Goal: Task Accomplishment & Management: Manage account settings

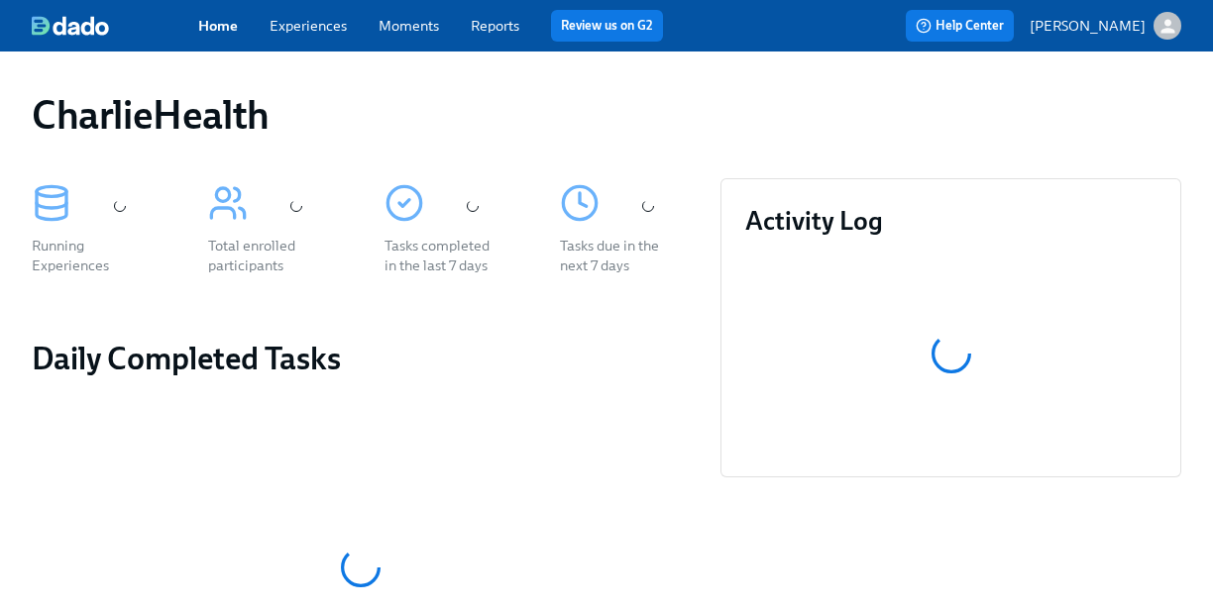
click at [321, 23] on link "Experiences" at bounding box center [307, 26] width 77 height 18
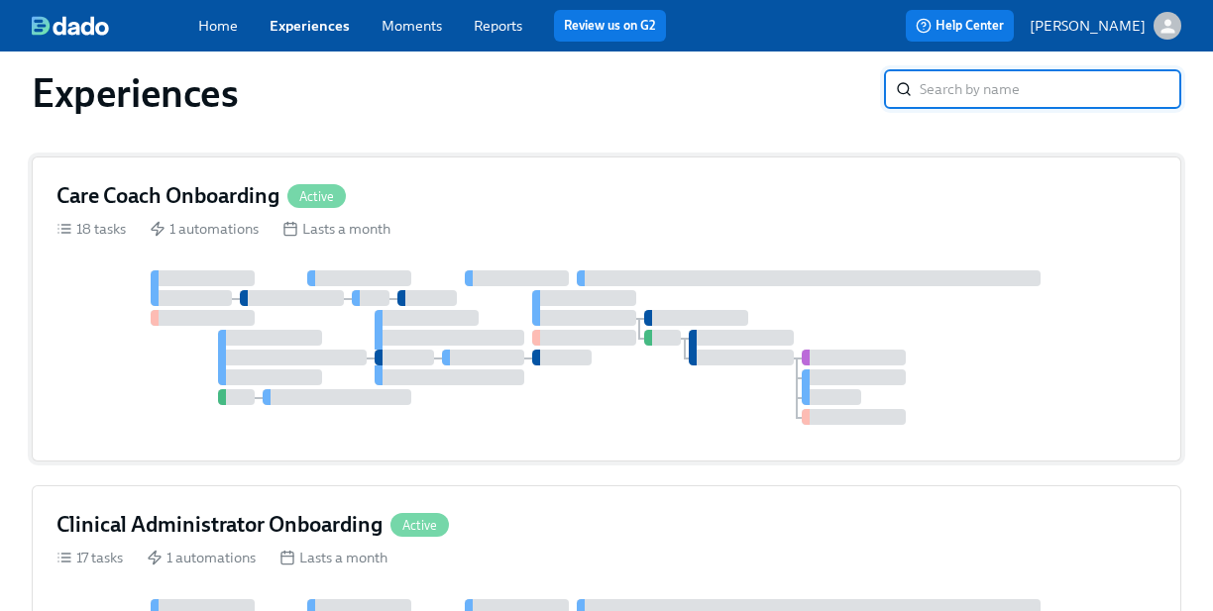
scroll to position [509, 0]
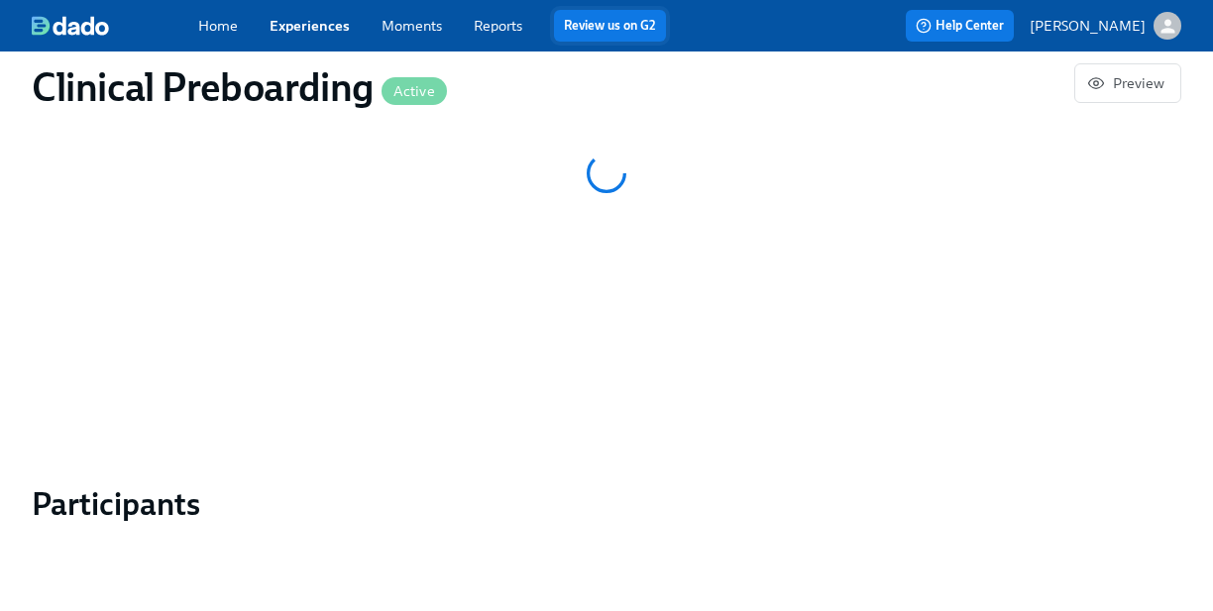
scroll to position [1524, 0]
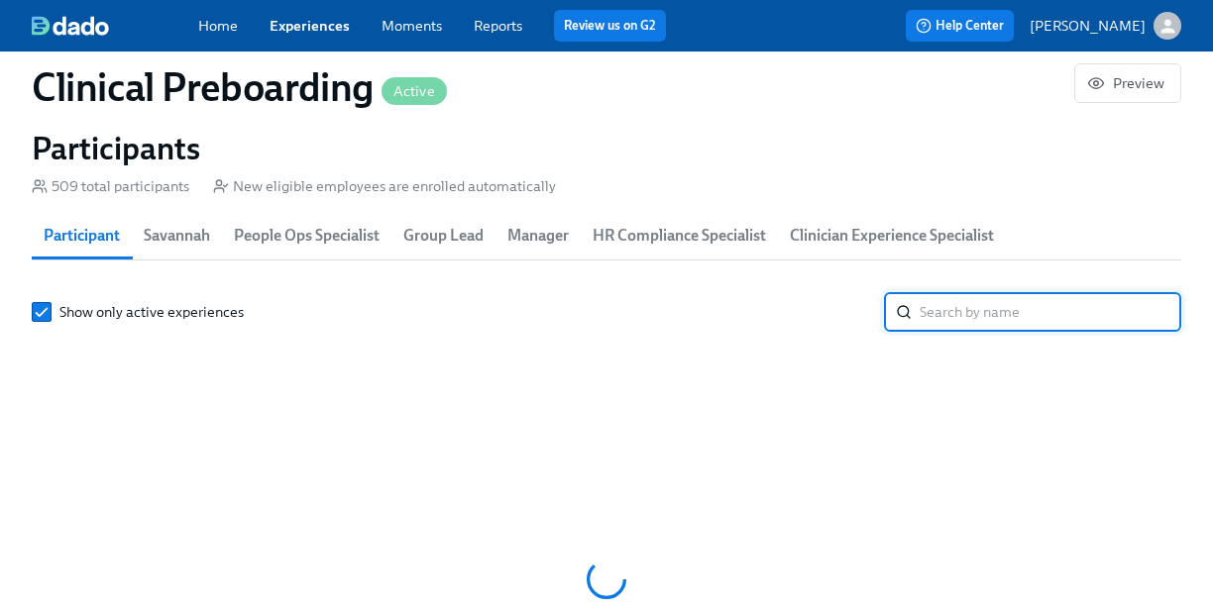
scroll to position [0, 26383]
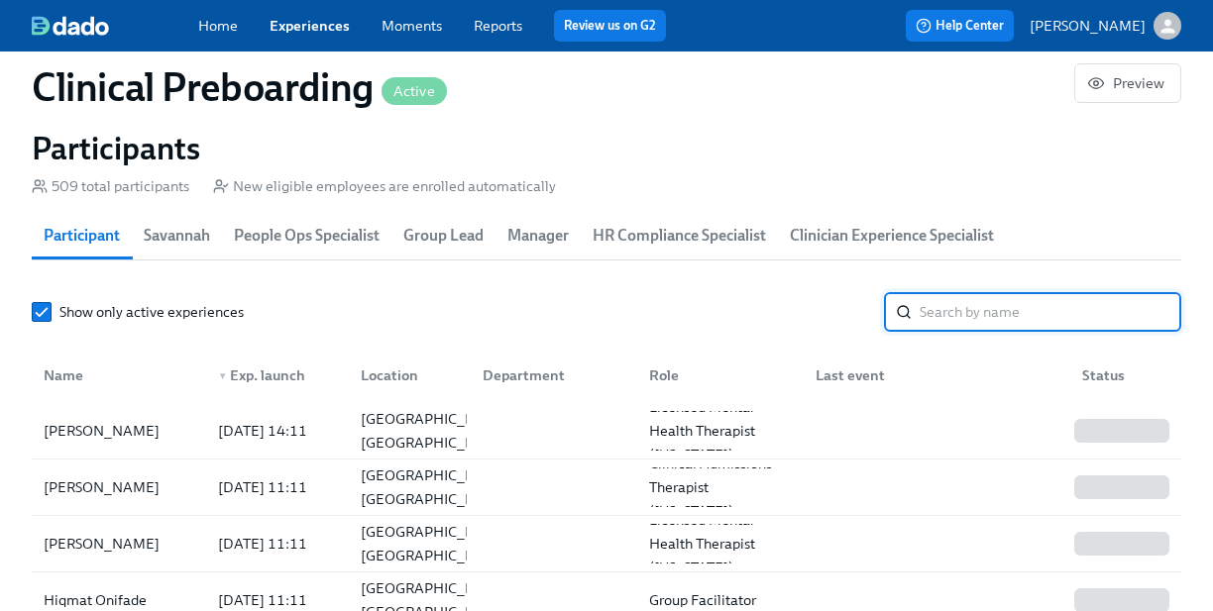
paste input "Alexandrea Dye"
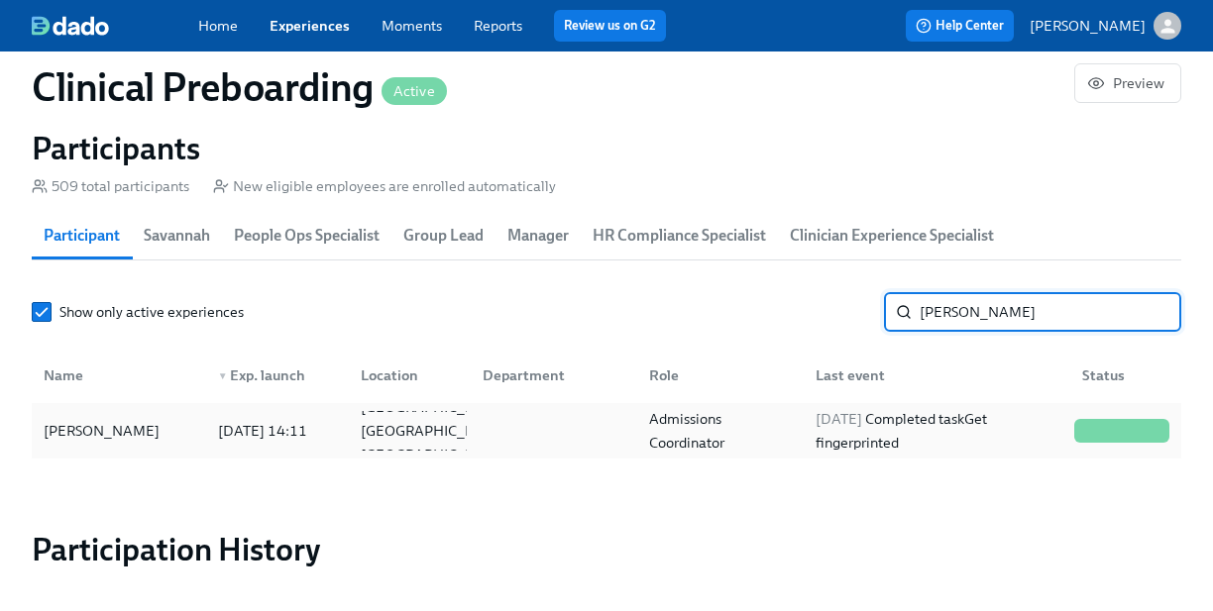
click at [980, 438] on div "2025/08/25 Completed task Get fingerprinted" at bounding box center [936, 431] width 259 height 48
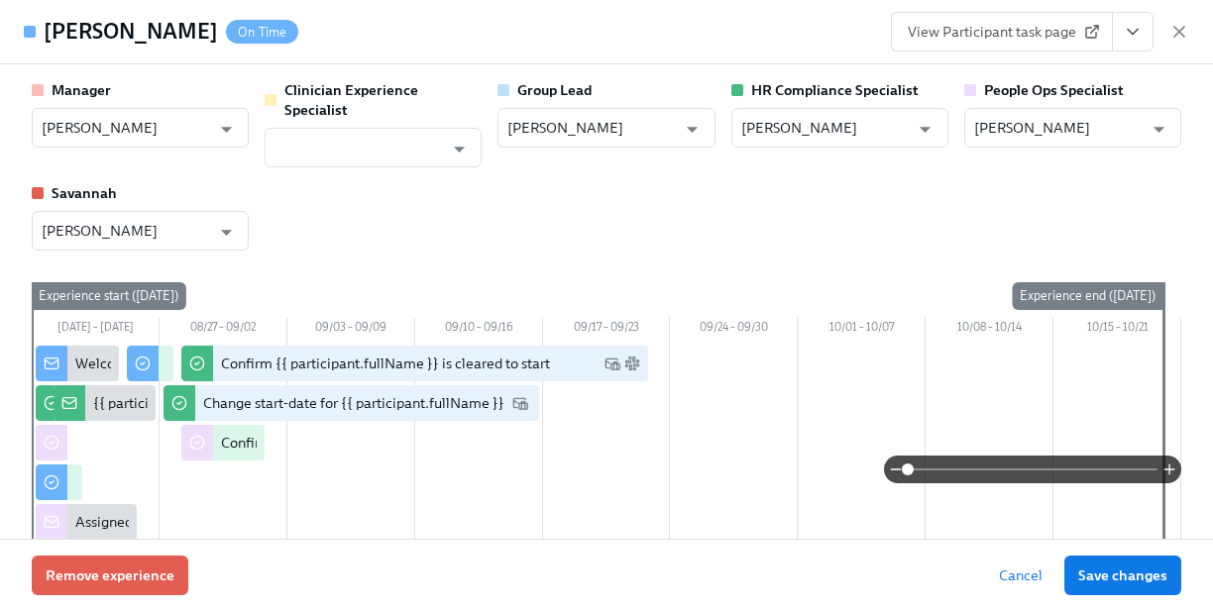
click at [1122, 32] on icon "View task page" at bounding box center [1132, 32] width 20 height 20
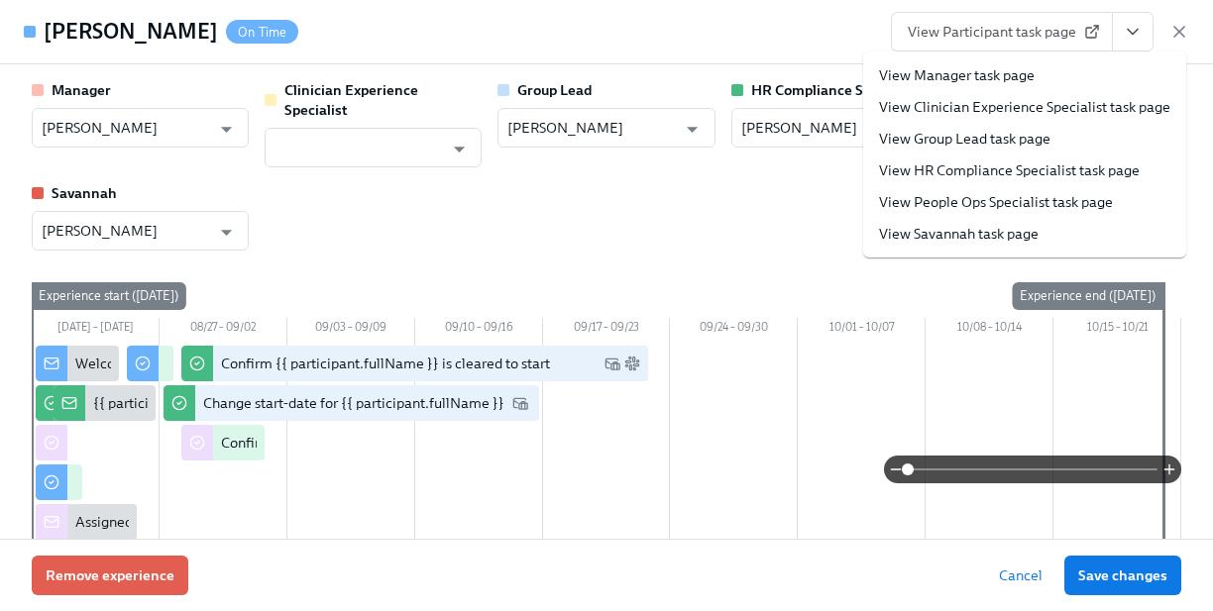
click at [1067, 169] on link "View HR Compliance Specialist task page" at bounding box center [1009, 170] width 261 height 20
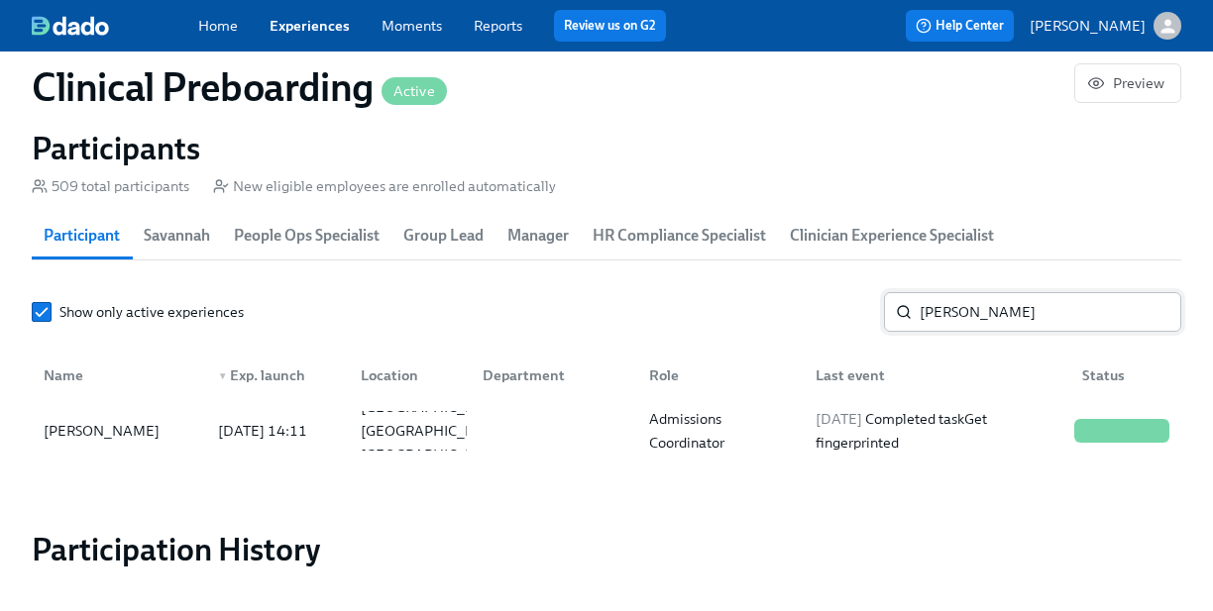
click at [940, 322] on input "Alexandrea Dye" at bounding box center [1050, 312] width 262 height 40
click at [948, 320] on input "Alexandrea Dye" at bounding box center [1050, 312] width 262 height 40
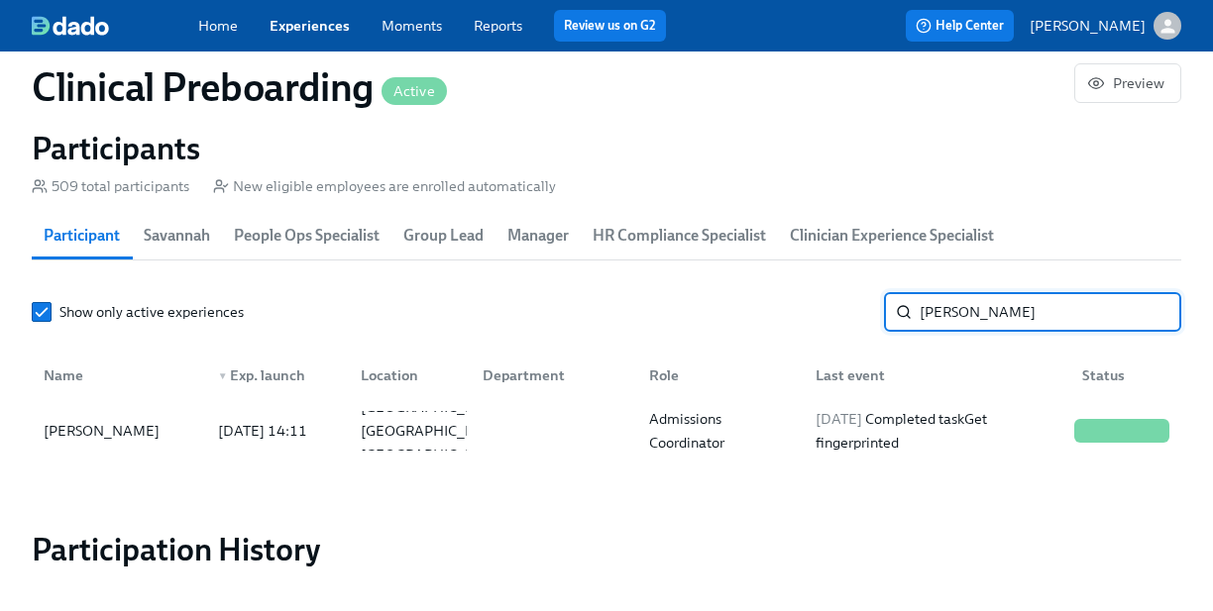
click at [948, 315] on input "Alexandrea Dye" at bounding box center [1050, 312] width 262 height 40
paste input "Stefani Collins"
click at [999, 306] on input "Alexandrea Dye" at bounding box center [1050, 312] width 262 height 40
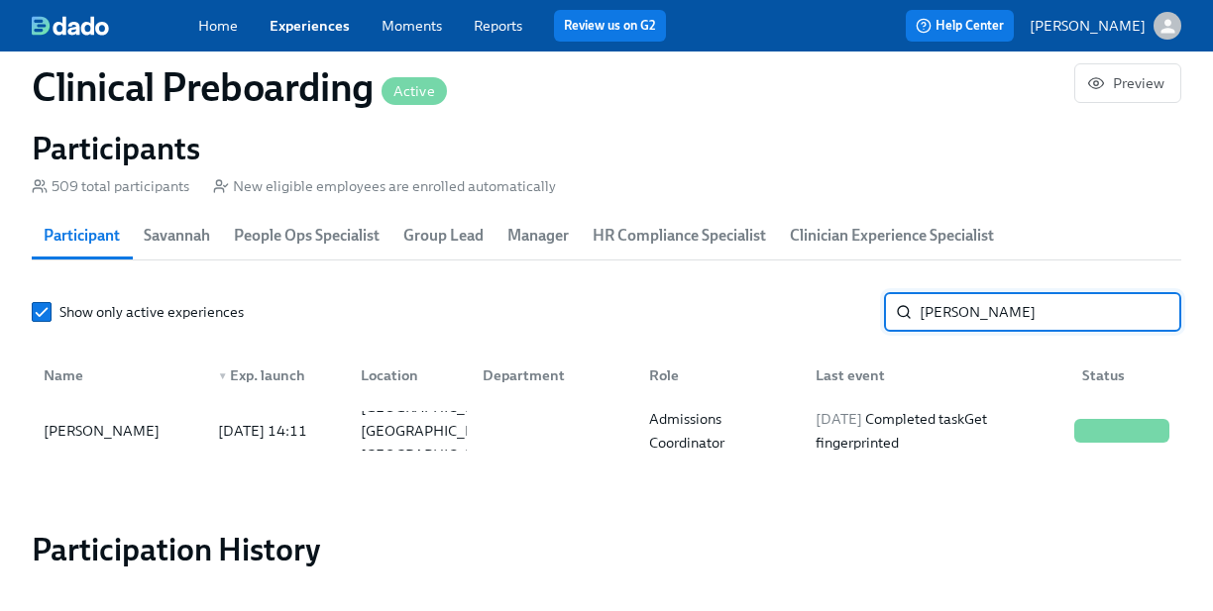
click at [999, 306] on input "Alexandrea Dye" at bounding box center [1050, 312] width 262 height 40
click at [1005, 315] on input "Stefani Collins" at bounding box center [1050, 312] width 262 height 40
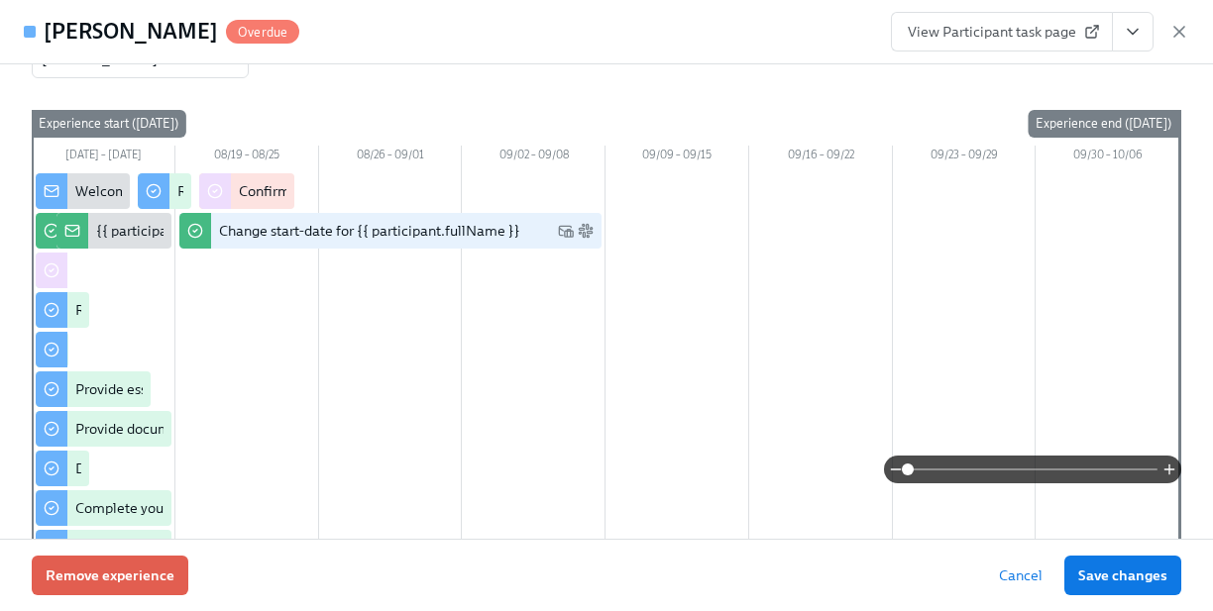
scroll to position [178, 0]
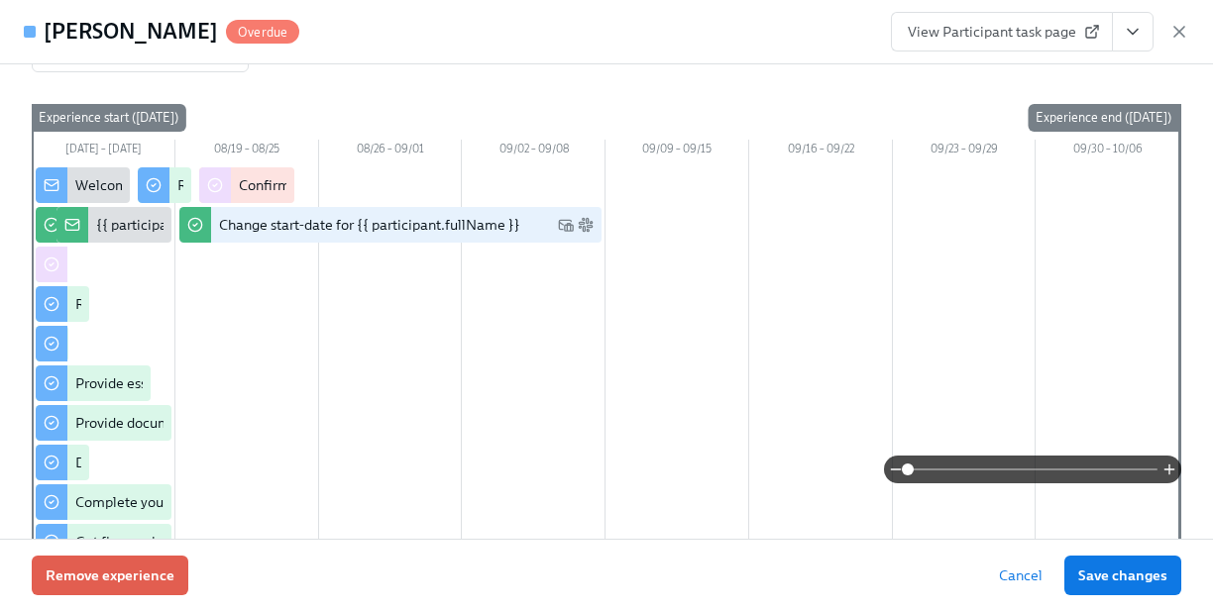
click at [1122, 15] on button "View task page" at bounding box center [1133, 32] width 42 height 40
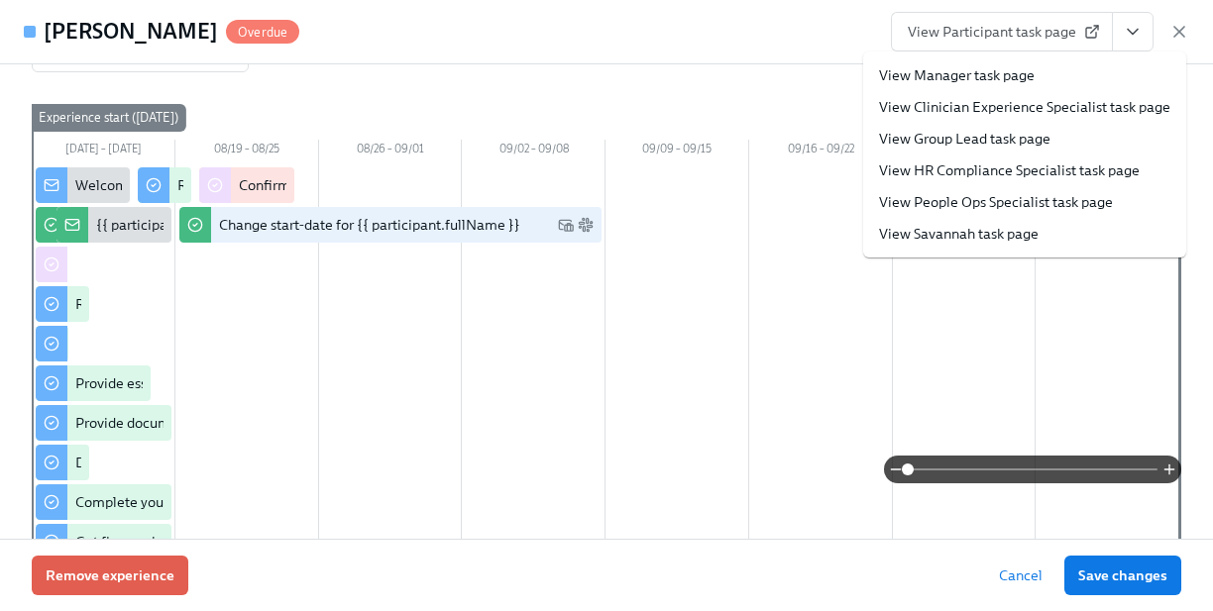
click at [1098, 160] on link "View HR Compliance Specialist task page" at bounding box center [1009, 170] width 261 height 20
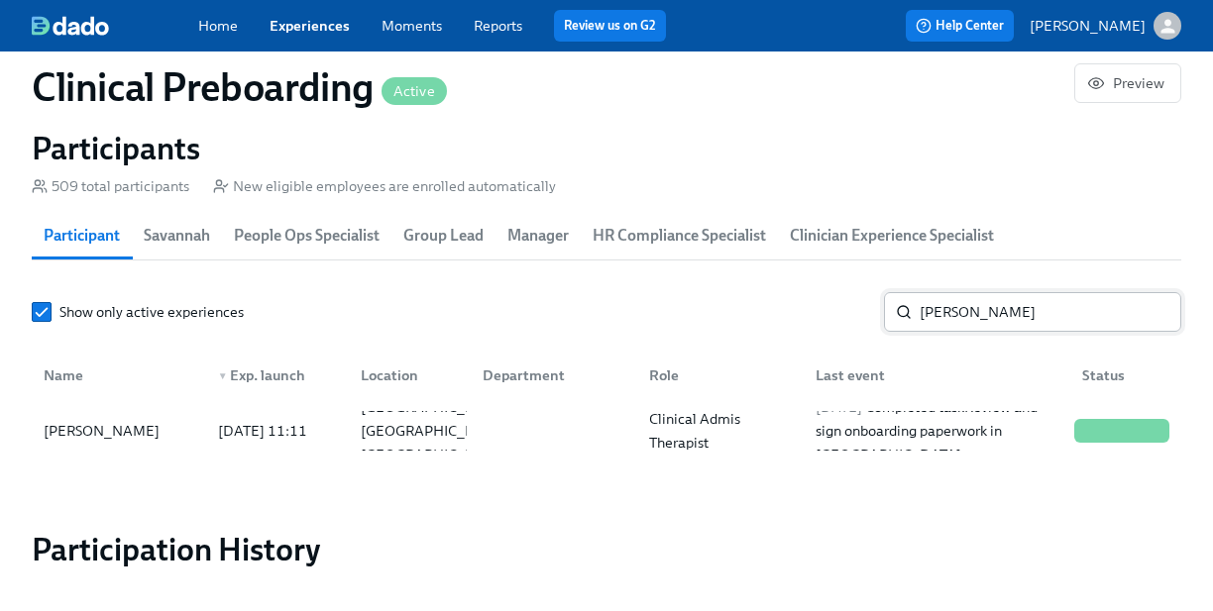
click at [1043, 299] on input "Stefani Collins" at bounding box center [1050, 312] width 262 height 40
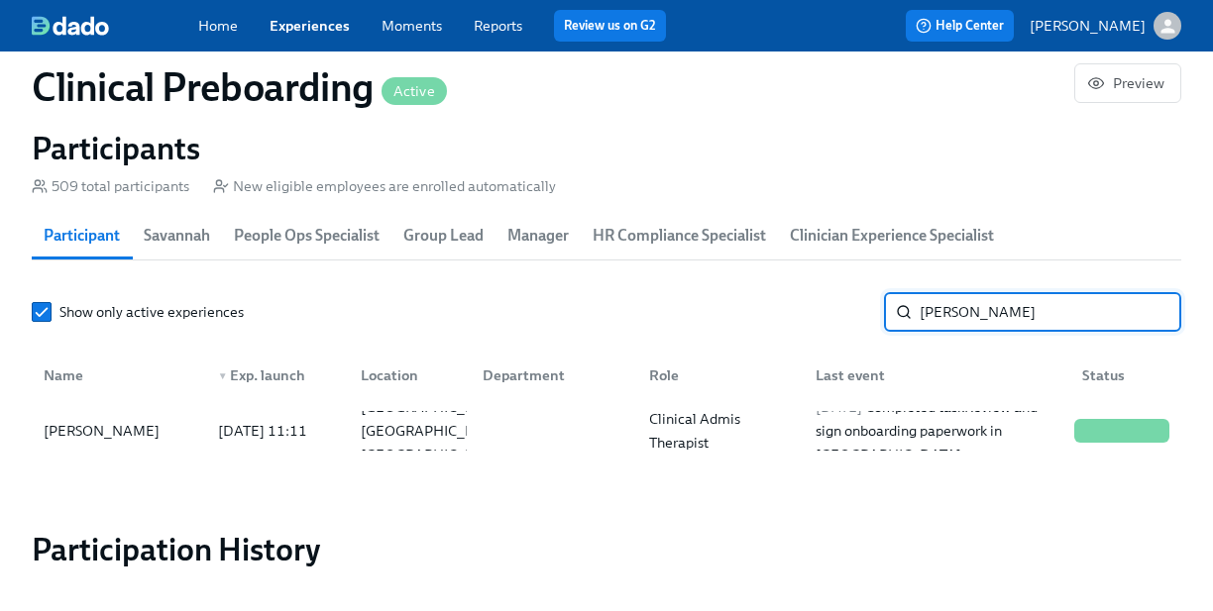
click at [1043, 299] on input "Stefani Collins" at bounding box center [1050, 312] width 262 height 40
paste input "Philecia Ward"
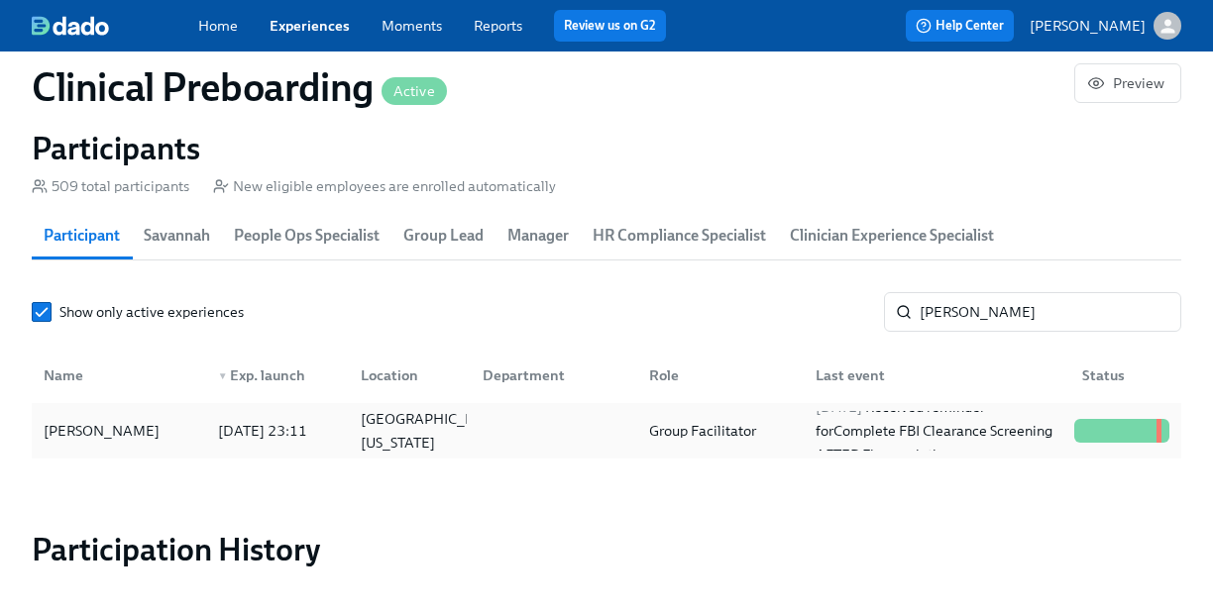
click at [663, 426] on div "Group Facilitator" at bounding box center [702, 431] width 123 height 24
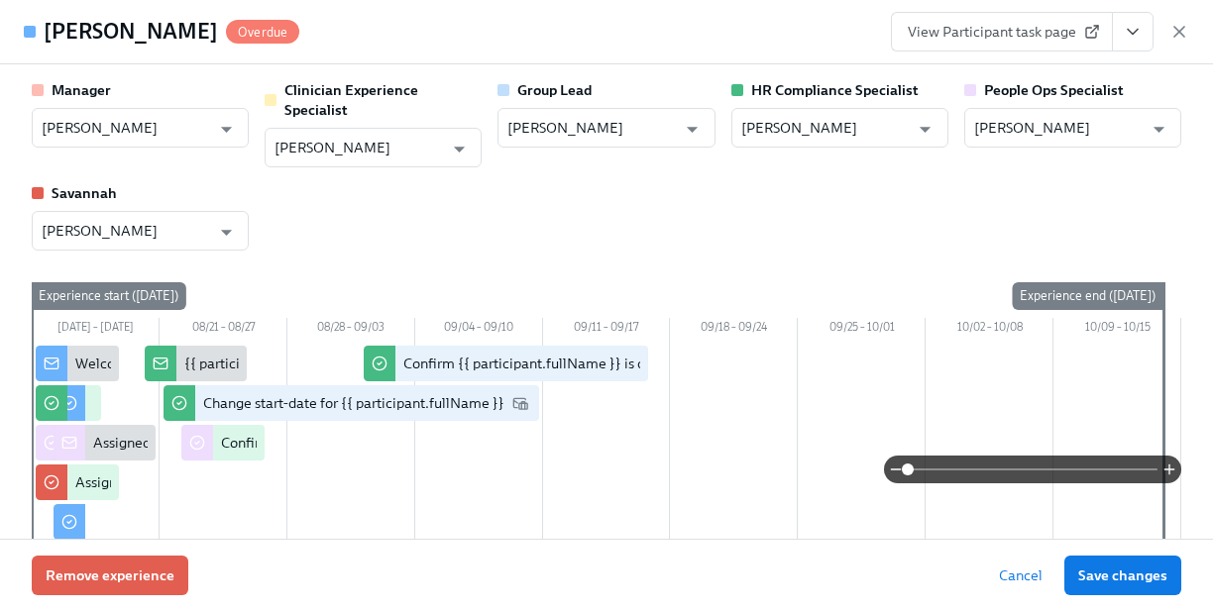
click at [1127, 43] on button "View task page" at bounding box center [1133, 32] width 42 height 40
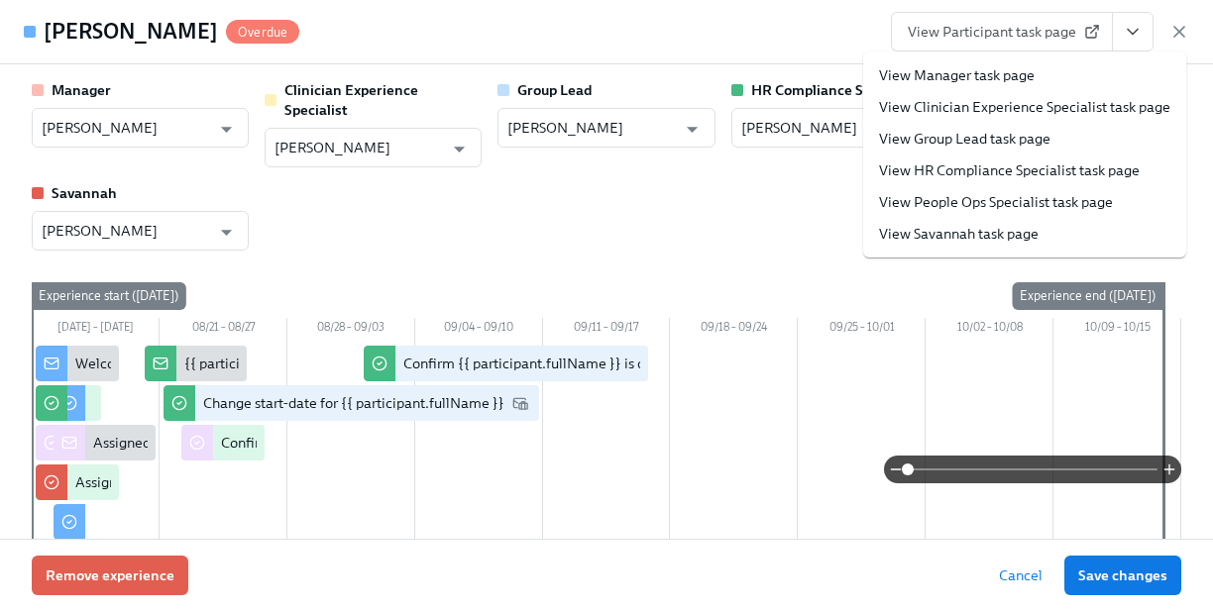
click at [1039, 158] on li "View HR Compliance Specialist task page" at bounding box center [1024, 171] width 323 height 32
click at [957, 170] on link "View HR Compliance Specialist task page" at bounding box center [1009, 170] width 261 height 20
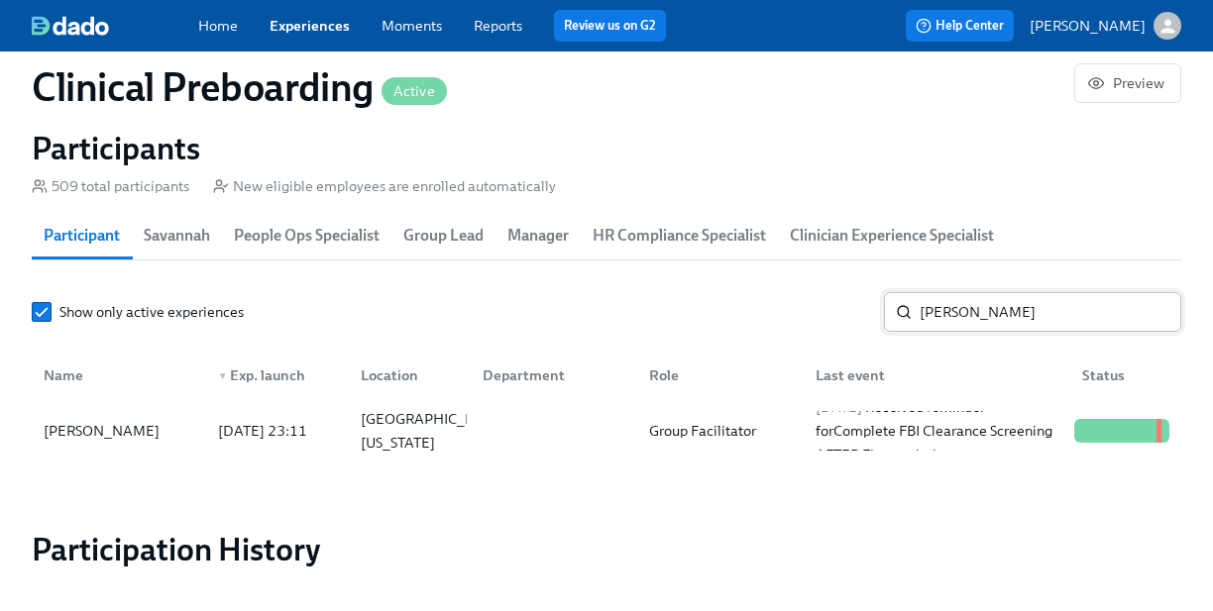
click at [998, 301] on input "Philecia Ward" at bounding box center [1050, 312] width 262 height 40
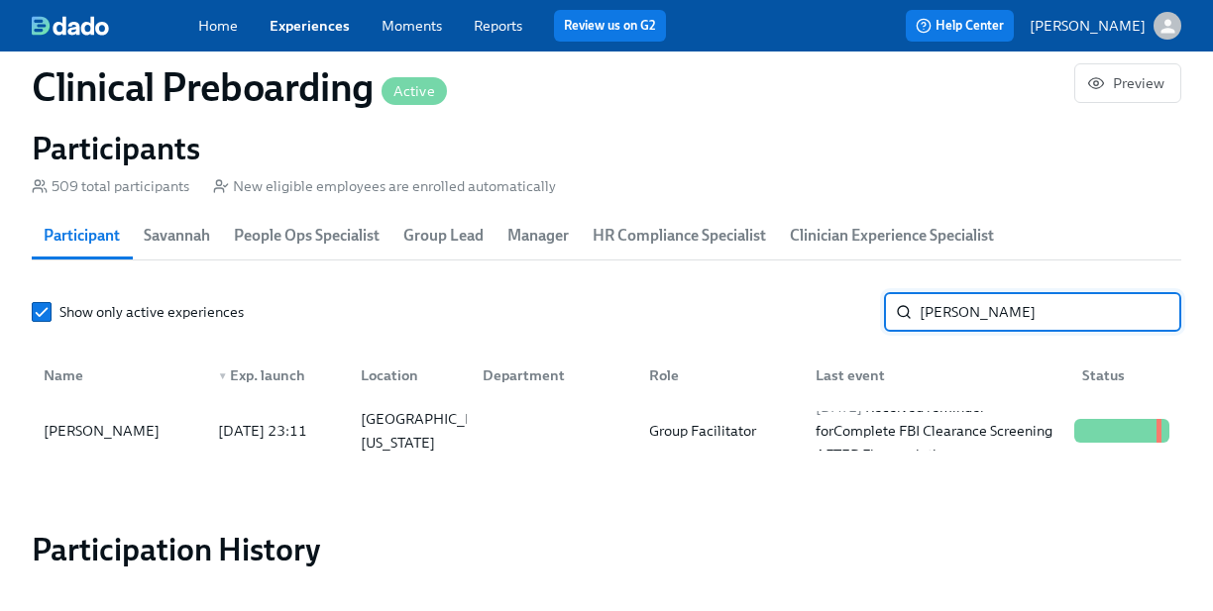
paste input "Tyler Anderson"
click at [998, 301] on input "Tyler Anderson" at bounding box center [1050, 312] width 262 height 40
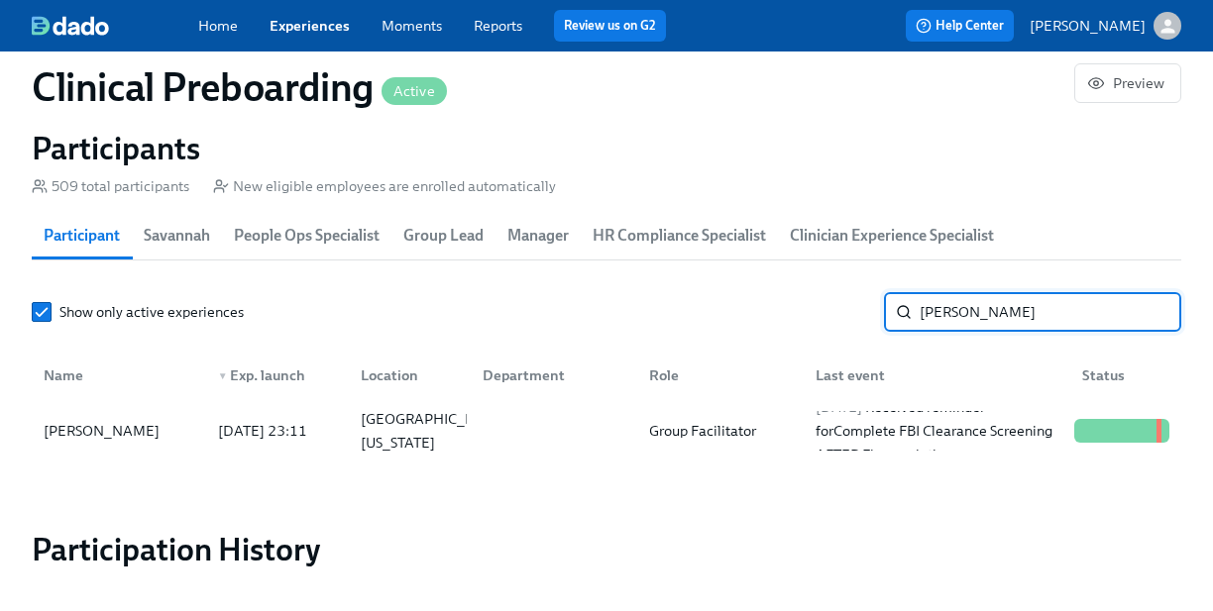
click at [998, 301] on input "Tyler Anderson" at bounding box center [1050, 312] width 262 height 40
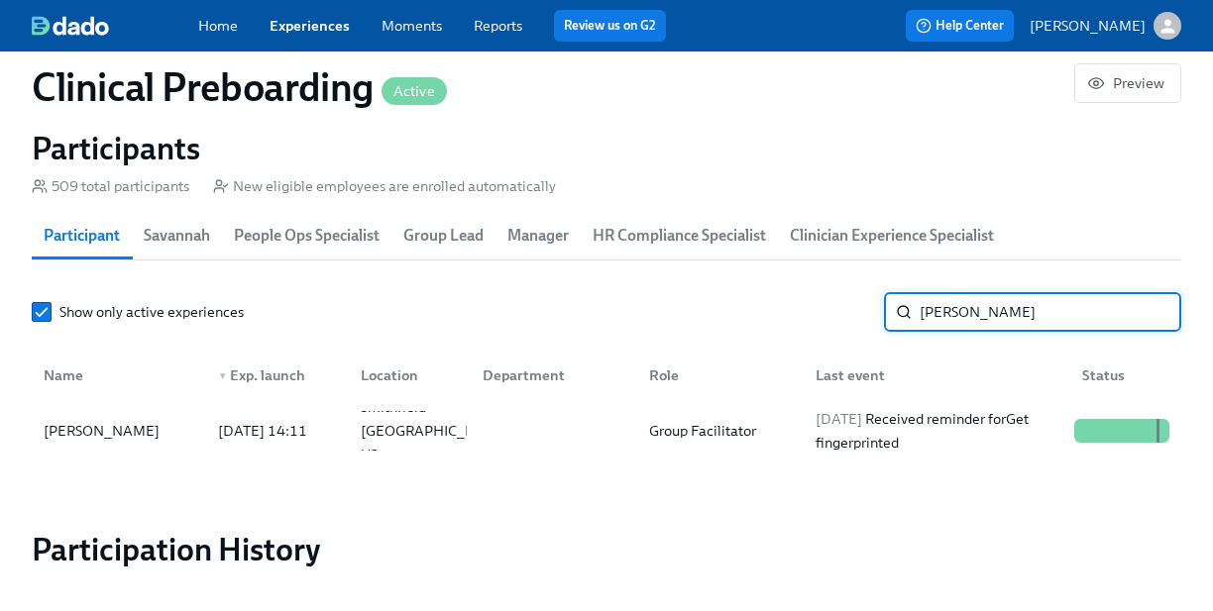
click at [972, 399] on div "Name ▼ Exp. launch Location Department Role Last event Status" at bounding box center [606, 371] width 1149 height 63
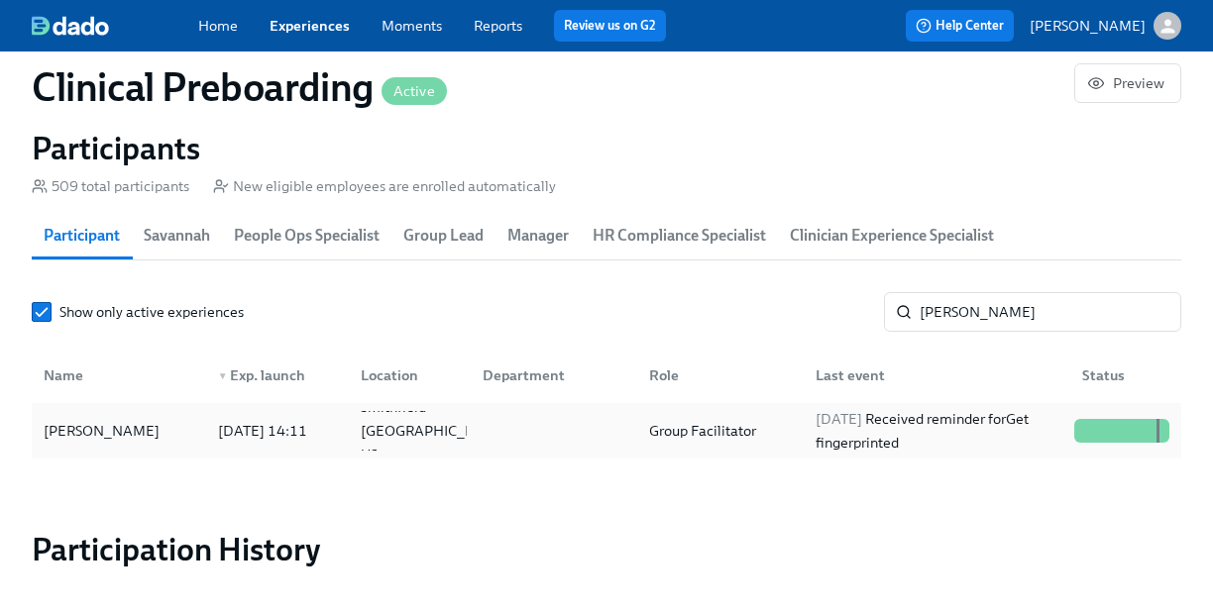
click at [972, 403] on div "Tyler Anderson 2025/08/18 14:11 Smithfield UT US Group Facilitator 2025/08/31 R…" at bounding box center [606, 430] width 1149 height 55
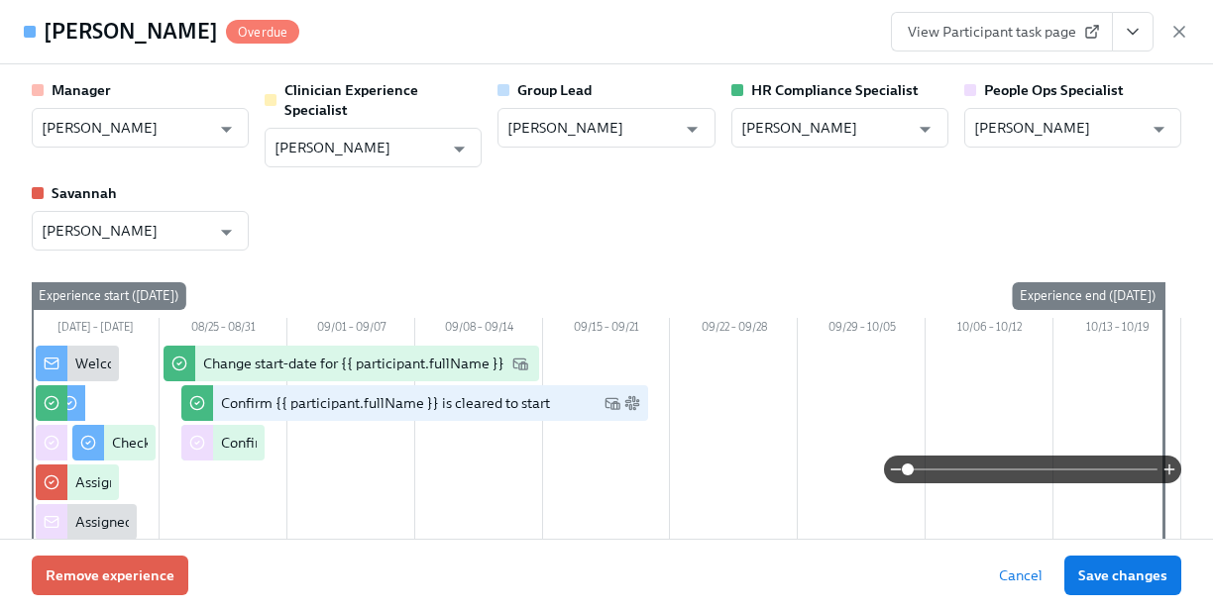
click at [1123, 46] on button "View task page" at bounding box center [1133, 32] width 42 height 40
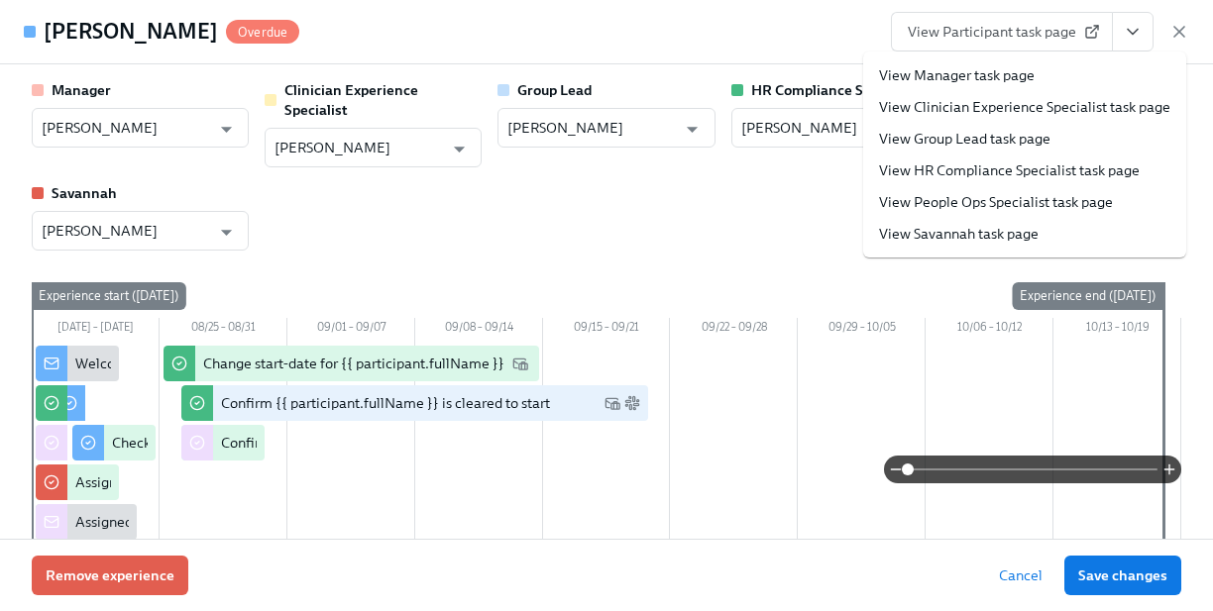
click at [1112, 167] on link "View HR Compliance Specialist task page" at bounding box center [1009, 170] width 261 height 20
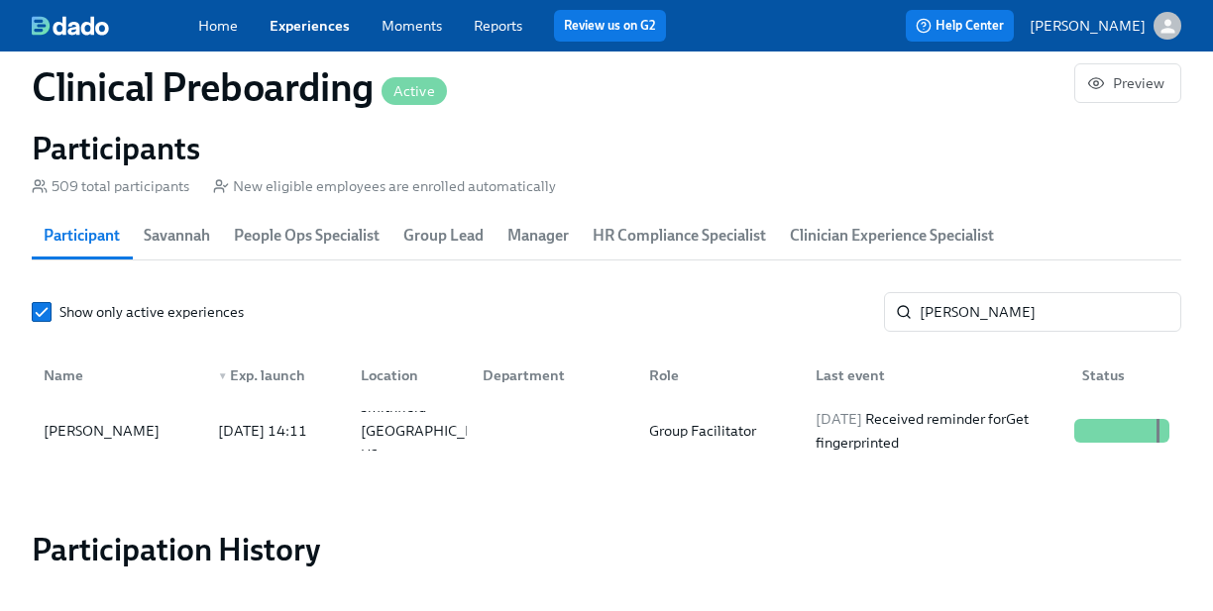
click at [1012, 342] on div "Name ▼ Exp. launch Location Department Role Last event Status" at bounding box center [606, 371] width 1149 height 63
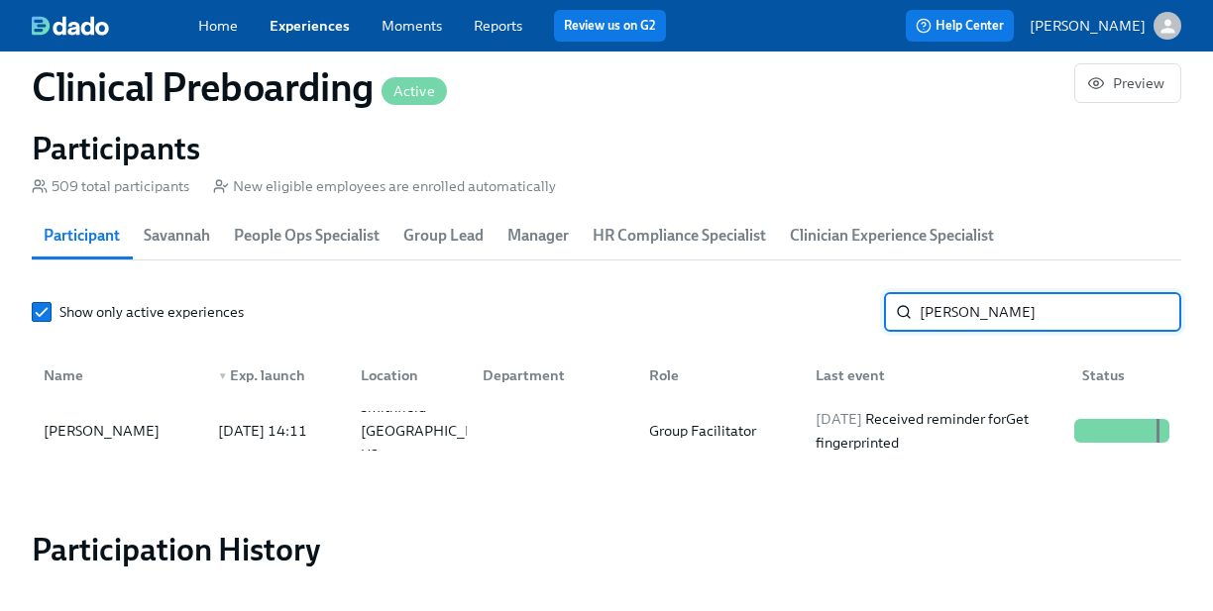
click at [1007, 324] on input "Tyler Anderson" at bounding box center [1050, 312] width 262 height 40
paste input "Juliana Morris"
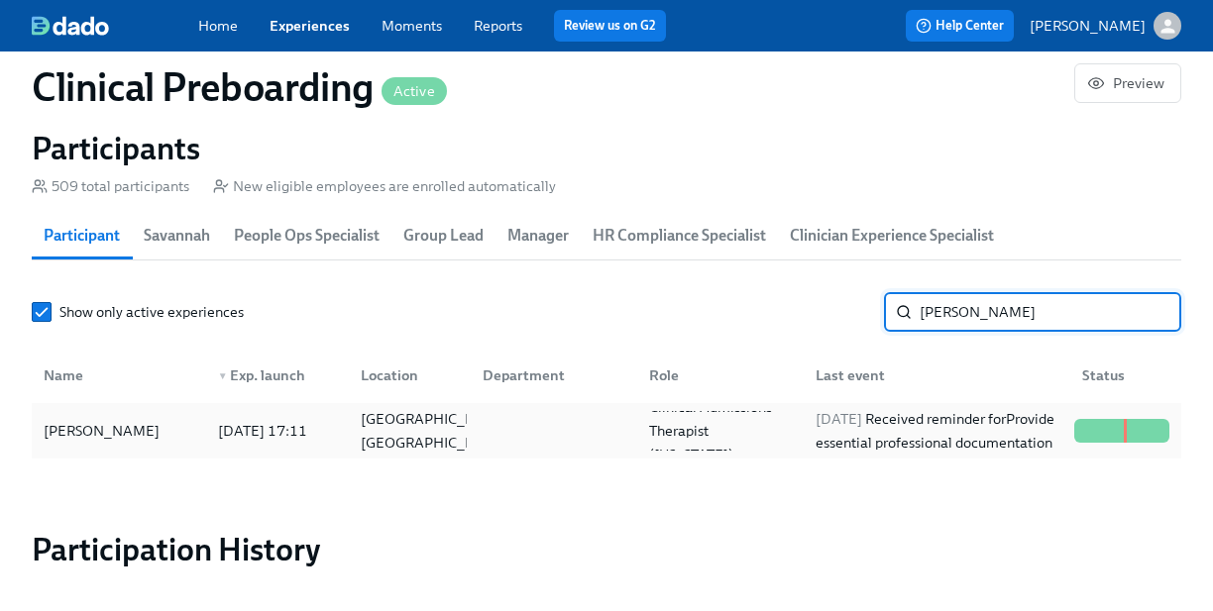
click at [948, 434] on div "2025/08/30 Received reminder for Provide essential professional documentation" at bounding box center [936, 431] width 259 height 48
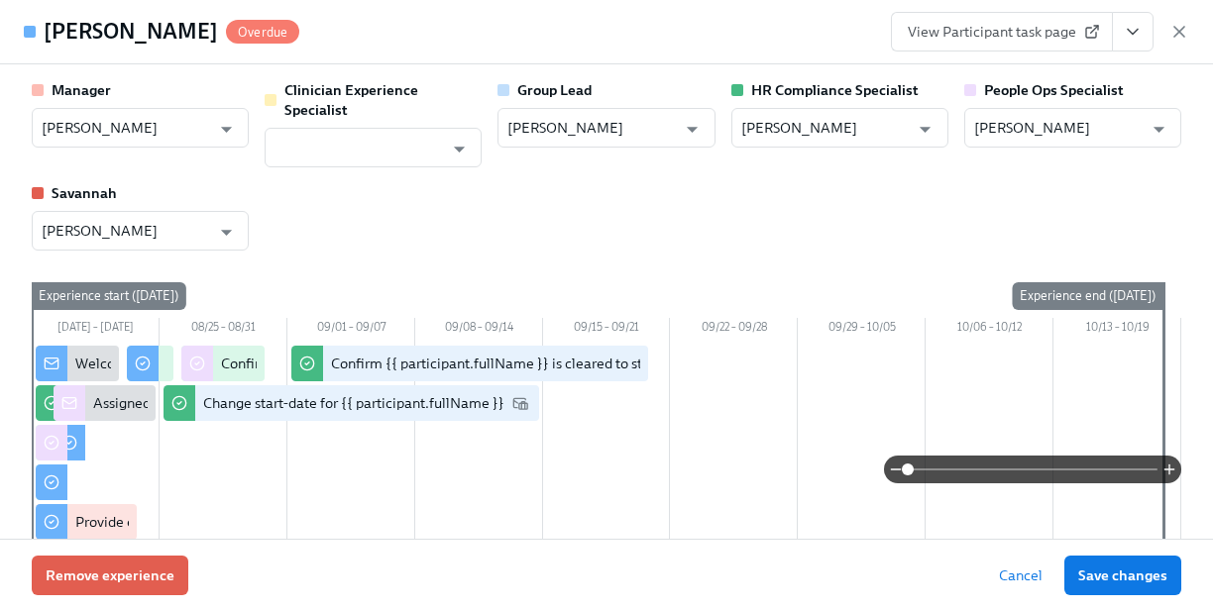
click at [1134, 34] on icon "View task page" at bounding box center [1132, 32] width 20 height 20
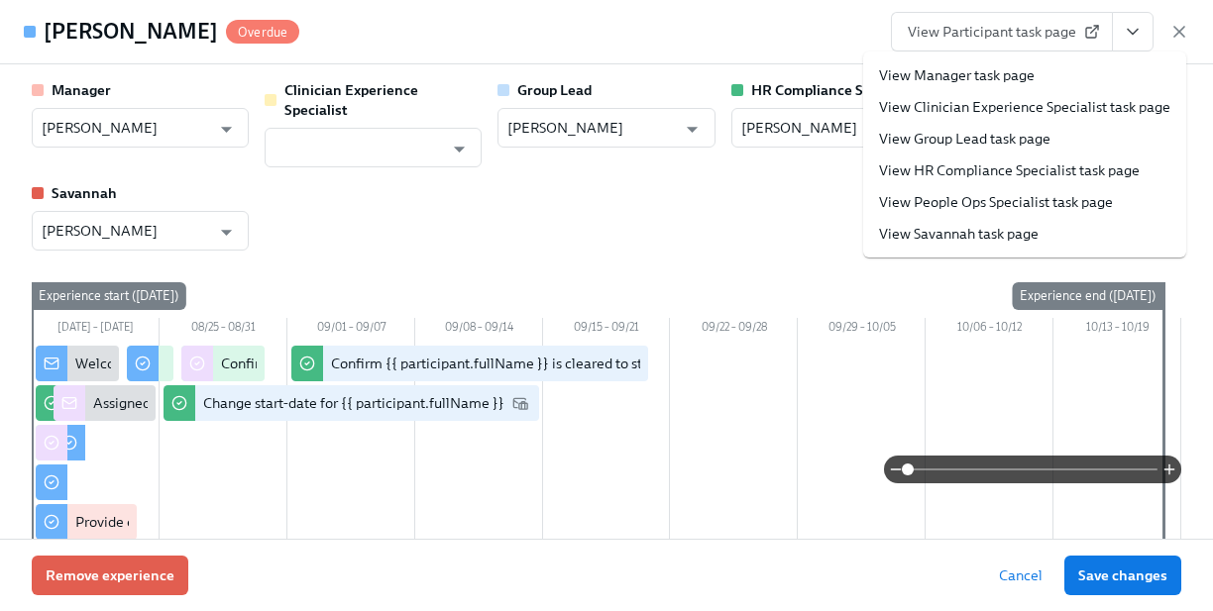
click at [1087, 165] on link "View HR Compliance Specialist task page" at bounding box center [1009, 170] width 261 height 20
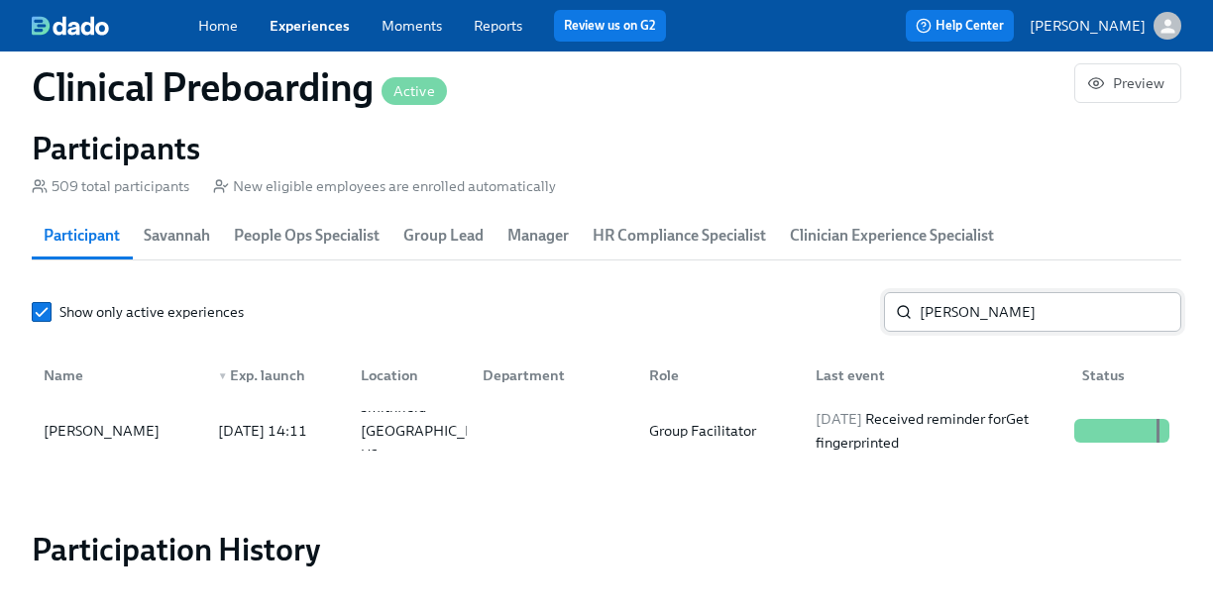
click at [946, 318] on input "Juliana Morris" at bounding box center [1050, 312] width 262 height 40
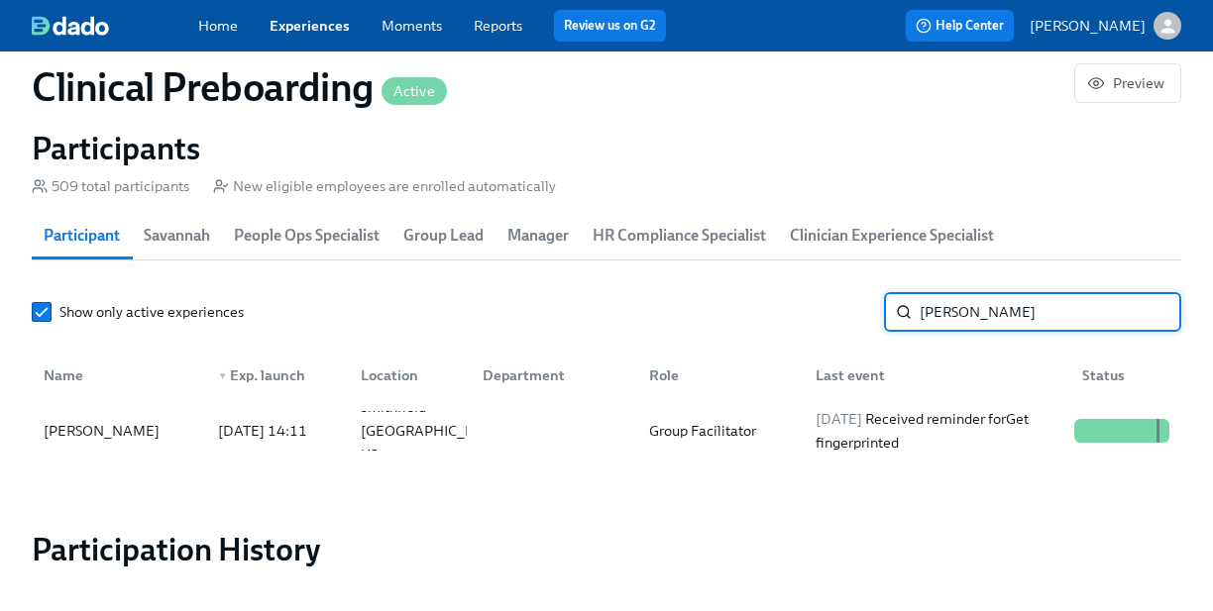
paste input "ShaTericka Jack"
click at [961, 316] on input "Tyler Anderson" at bounding box center [1050, 312] width 262 height 40
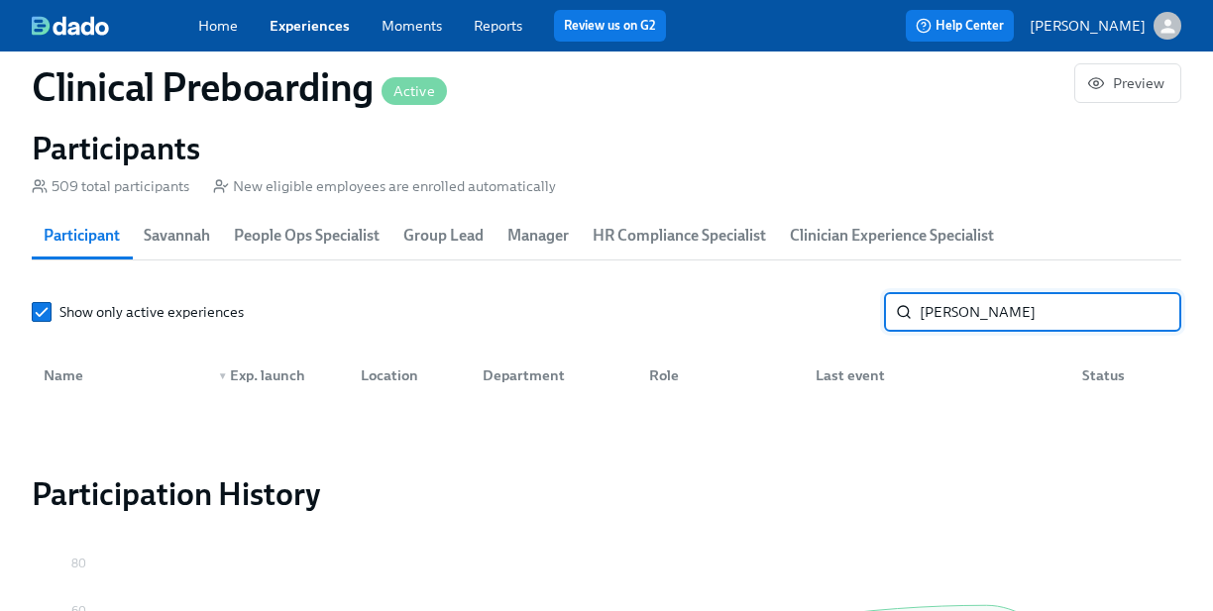
click at [964, 314] on input "ShaTericka Jackson" at bounding box center [1050, 312] width 262 height 40
type input "Jackson"
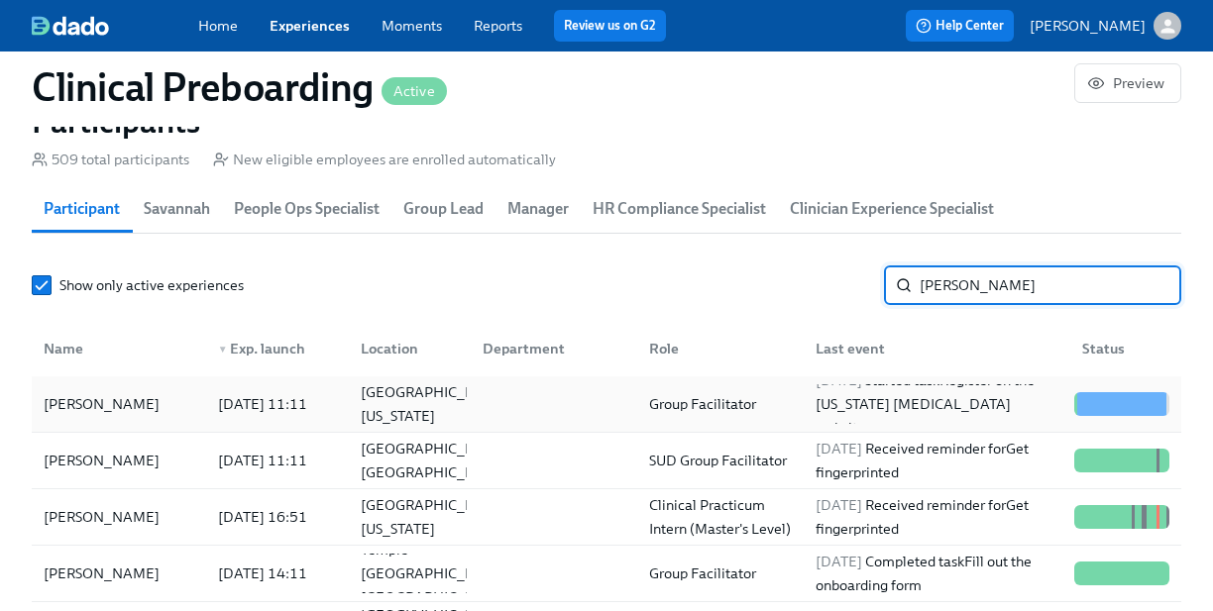
scroll to position [2167, 0]
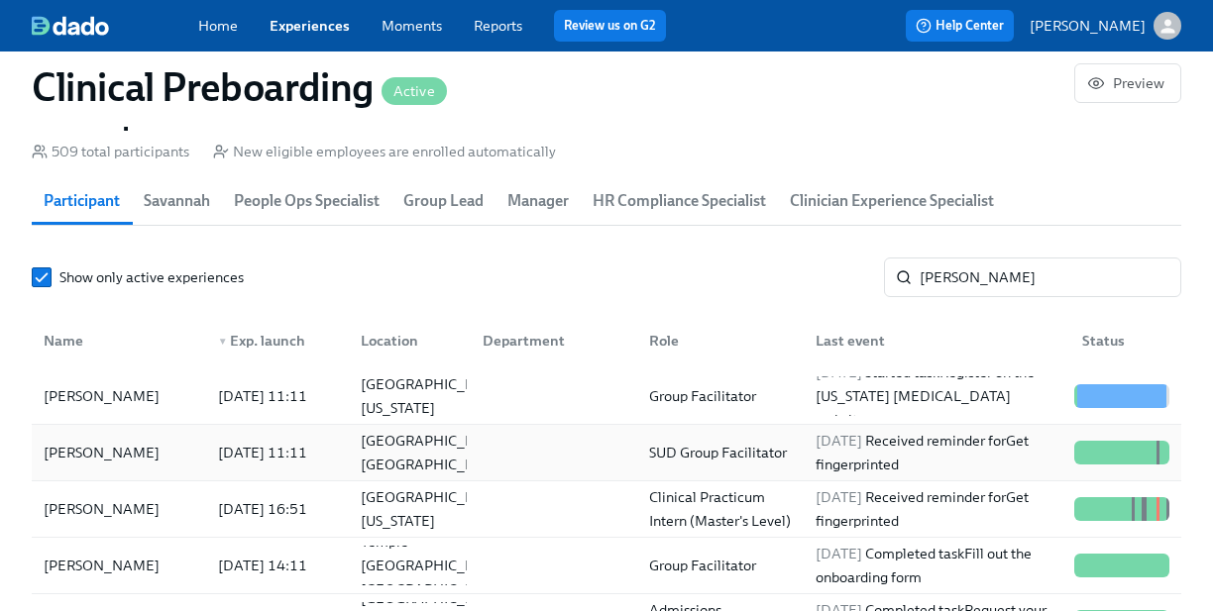
click at [834, 442] on span "2025/09/01" at bounding box center [838, 441] width 47 height 18
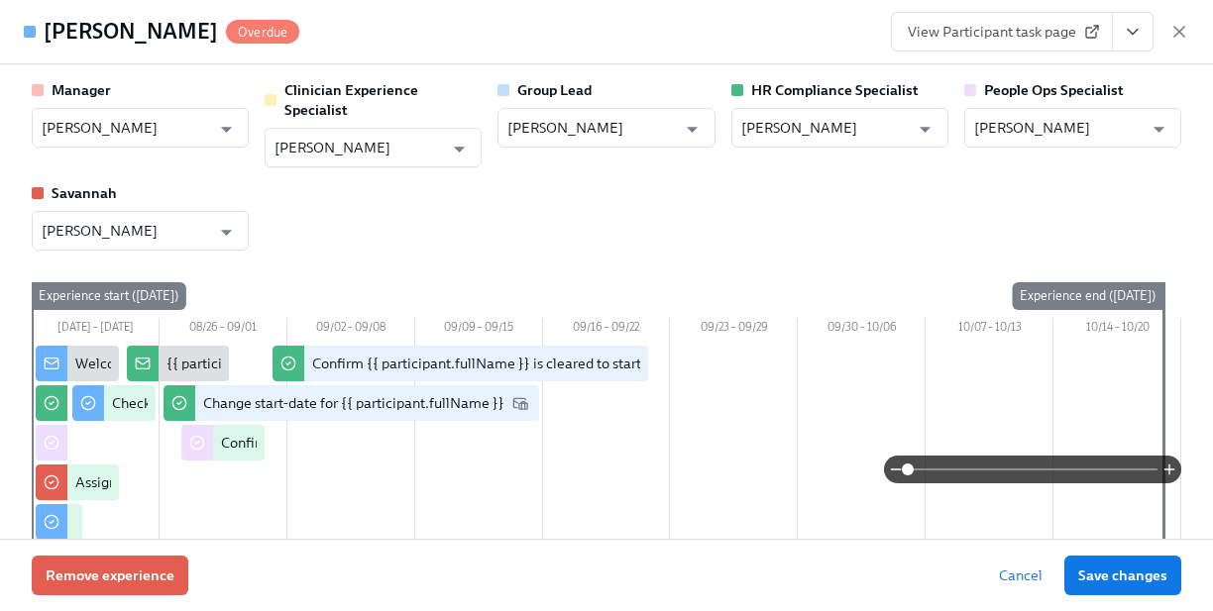
click at [1134, 41] on icon "View task page" at bounding box center [1132, 32] width 20 height 20
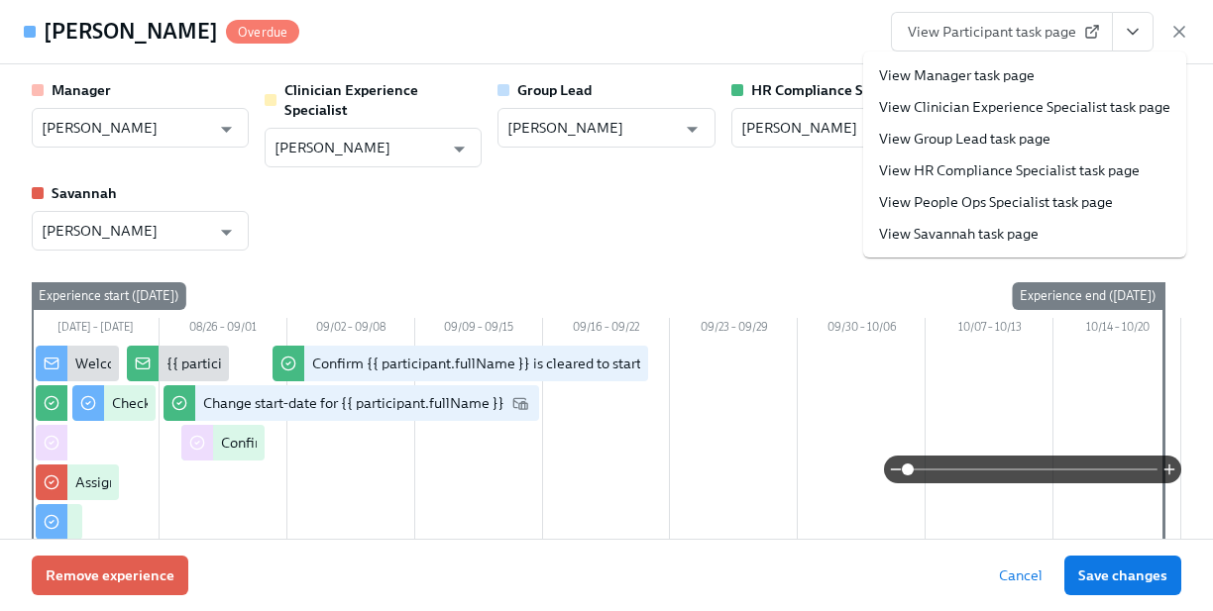
click at [1076, 169] on link "View HR Compliance Specialist task page" at bounding box center [1009, 170] width 261 height 20
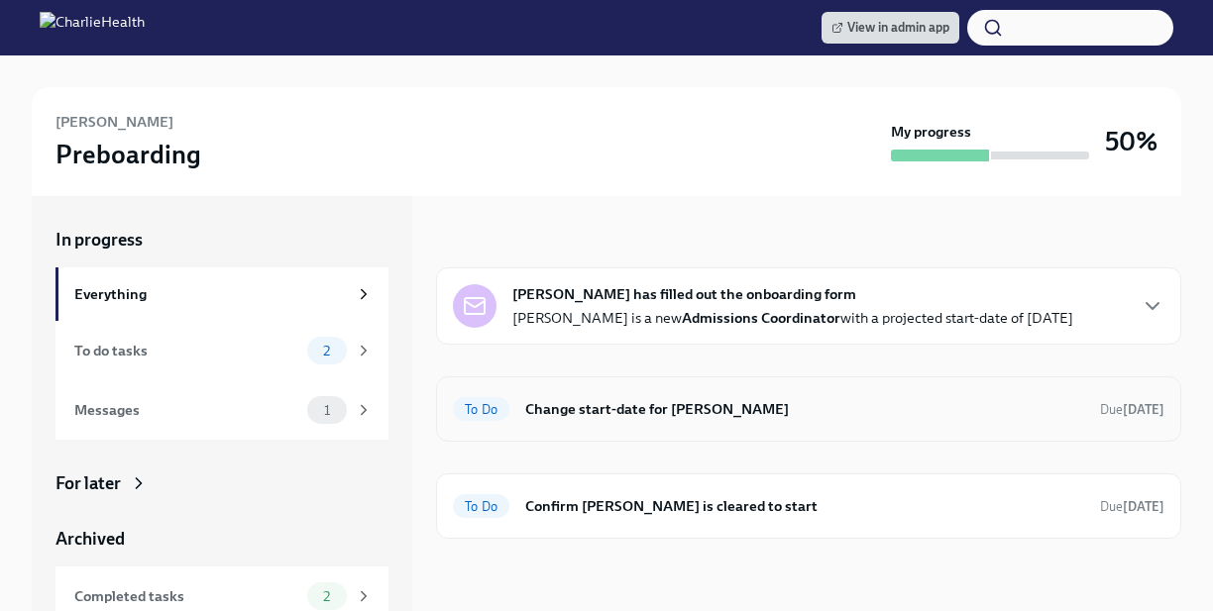
click at [707, 398] on h6 "Change start-date for Alexandrea Dye" at bounding box center [804, 409] width 559 height 22
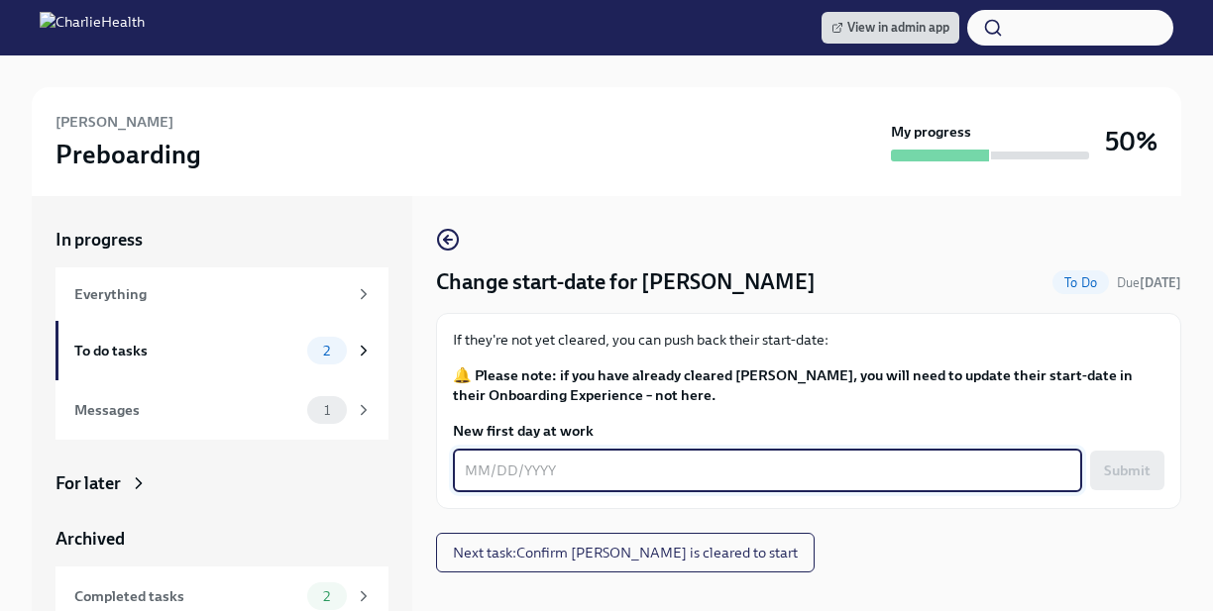
click at [565, 463] on textarea "New first day at work" at bounding box center [767, 471] width 605 height 24
type textarea "[DATE]"
click at [1118, 465] on span "Submit" at bounding box center [1127, 471] width 47 height 20
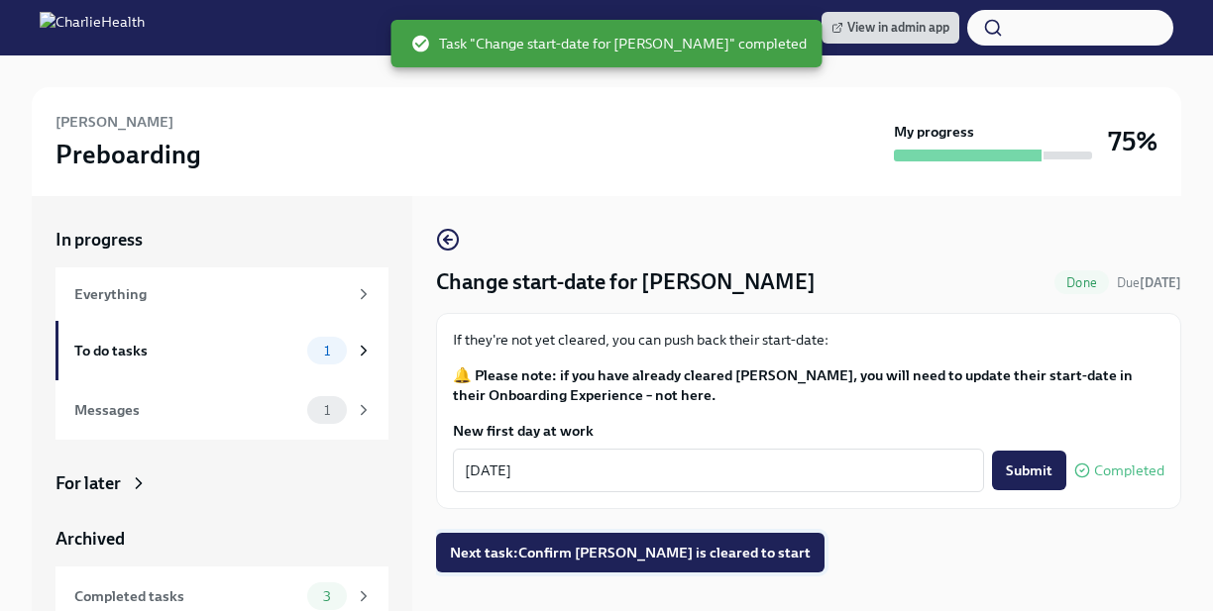
click at [708, 548] on span "Next task : Confirm Alexandrea Dye is cleared to start" at bounding box center [630, 553] width 361 height 20
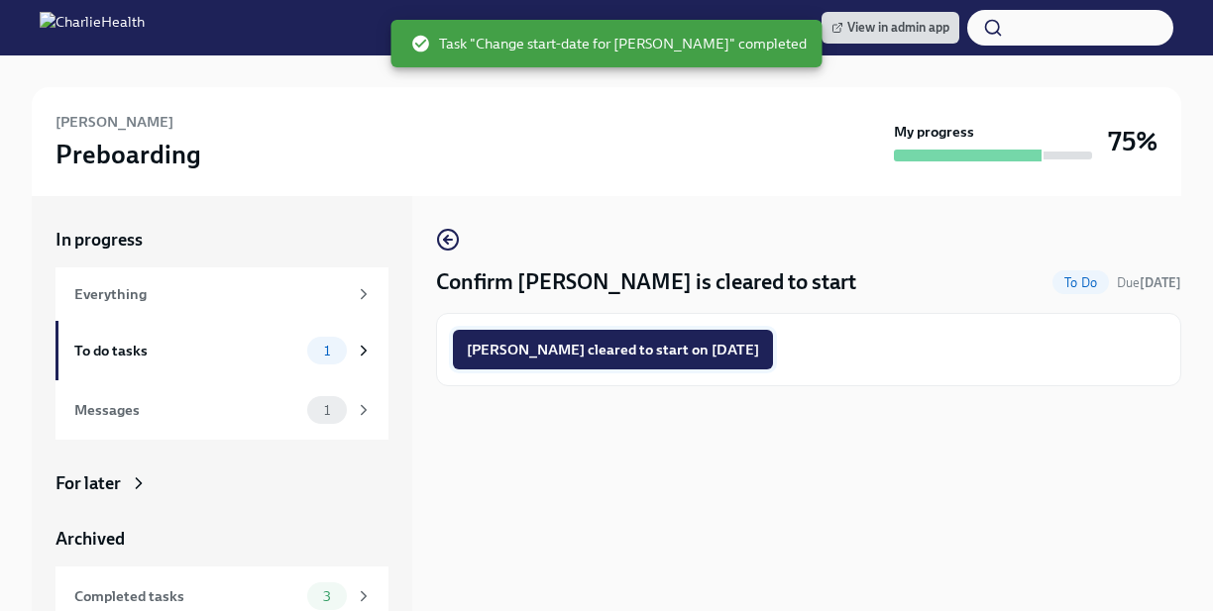
click at [710, 334] on button "Alexandrea Dye cleared to start on 09/08/2025" at bounding box center [613, 350] width 320 height 40
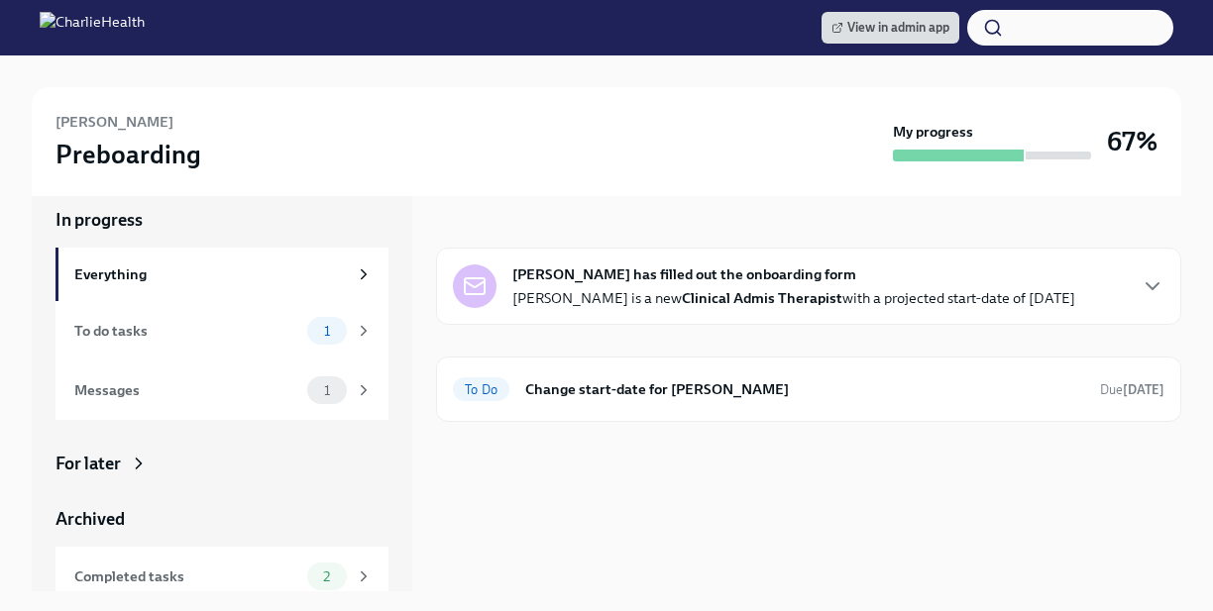
scroll to position [28, 0]
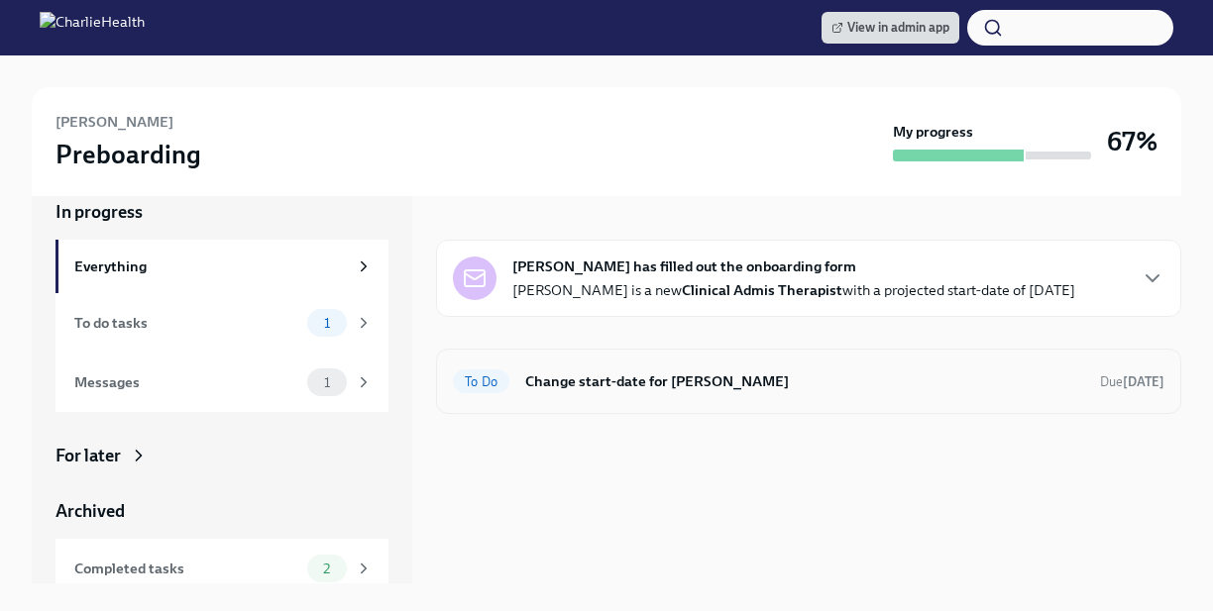
click at [669, 371] on h6 "Change start-date for Stefani Collins" at bounding box center [804, 382] width 559 height 22
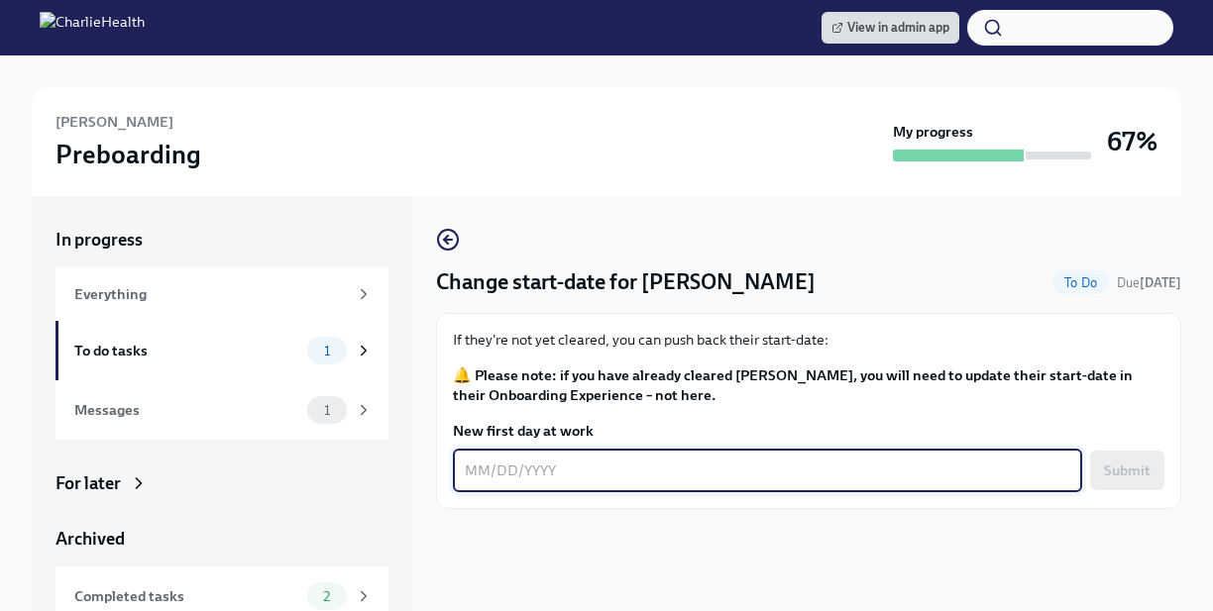
click at [610, 460] on textarea "New first day at work" at bounding box center [767, 471] width 605 height 24
type textarea "[DATE]"
click at [1123, 464] on span "Submit" at bounding box center [1127, 471] width 47 height 20
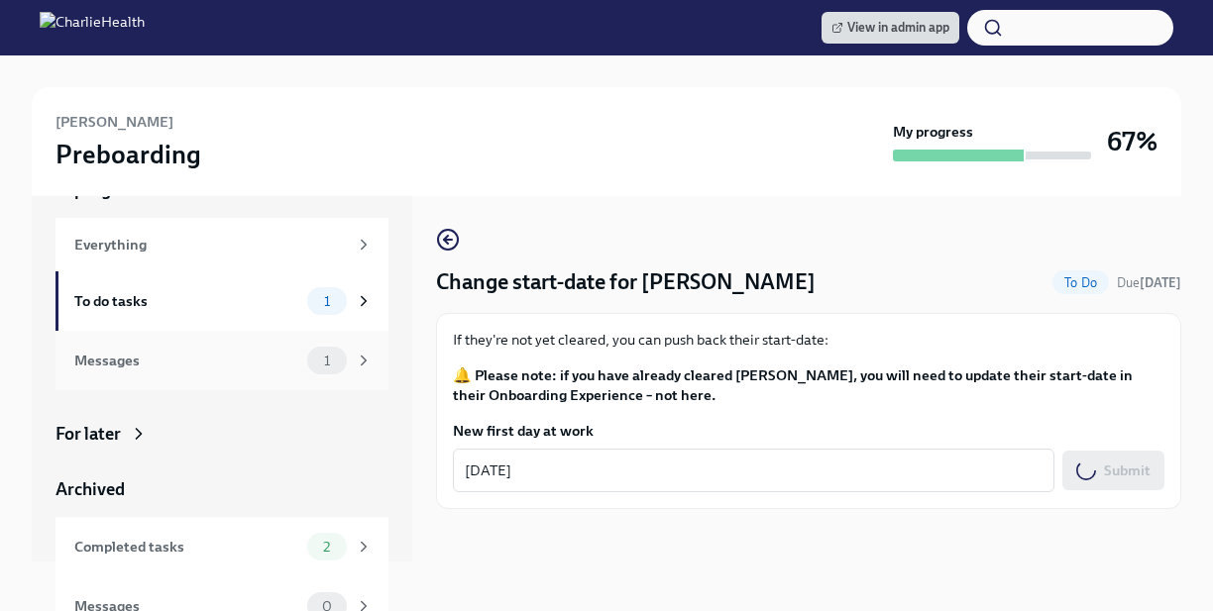
scroll to position [74, 0]
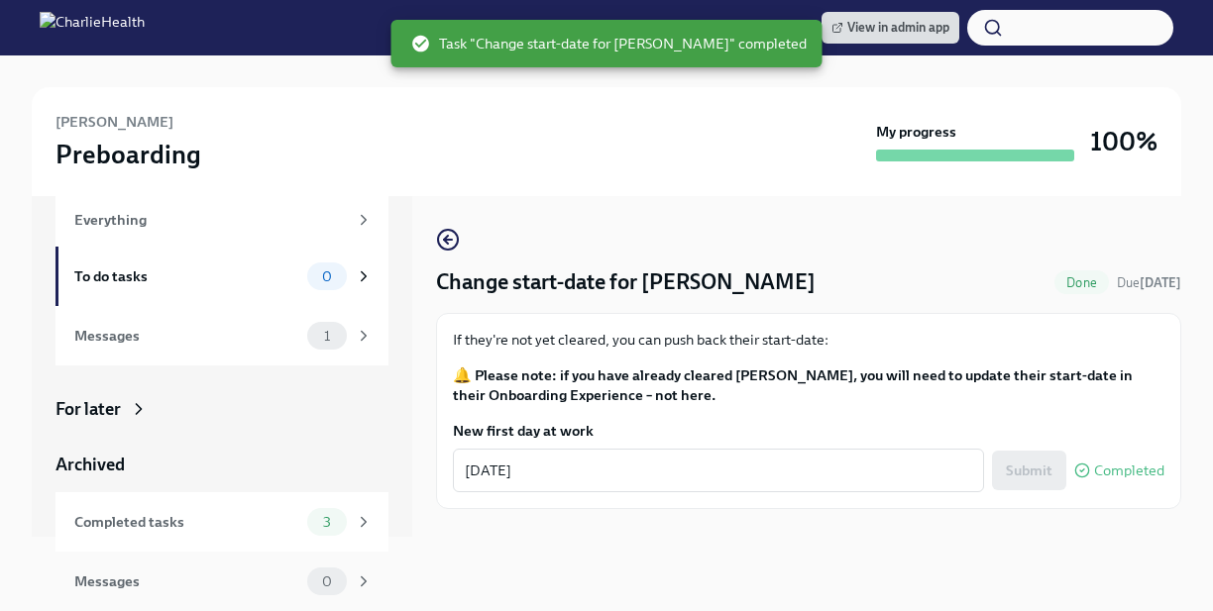
click at [286, 566] on div "Messages 0" at bounding box center [221, 581] width 333 height 59
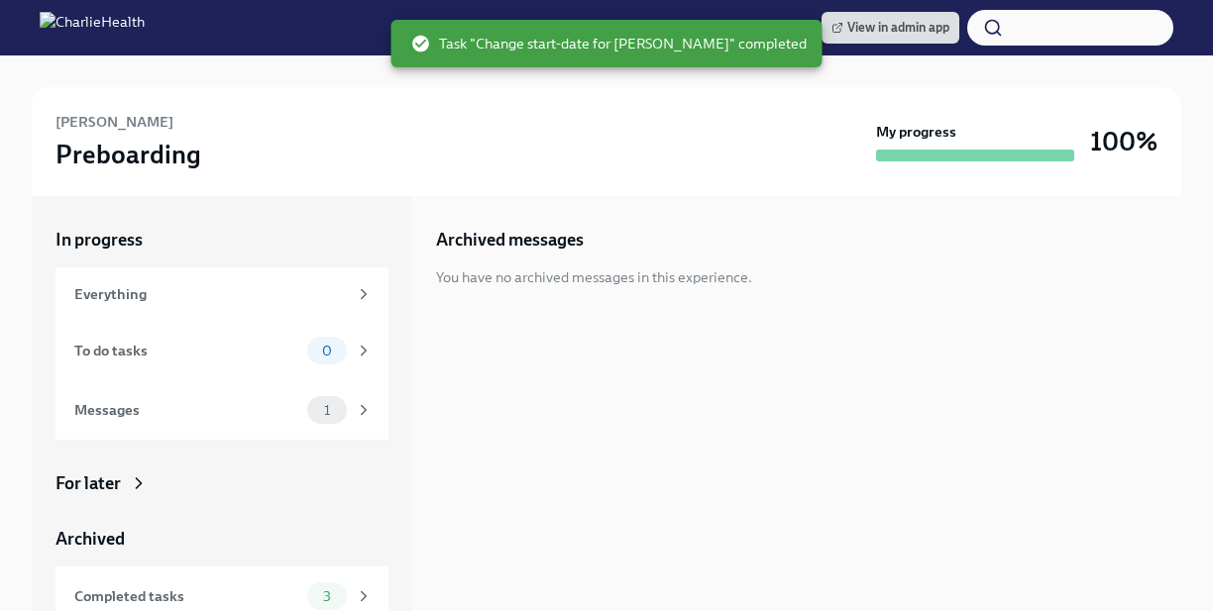
click at [297, 538] on div "Archived" at bounding box center [221, 539] width 333 height 24
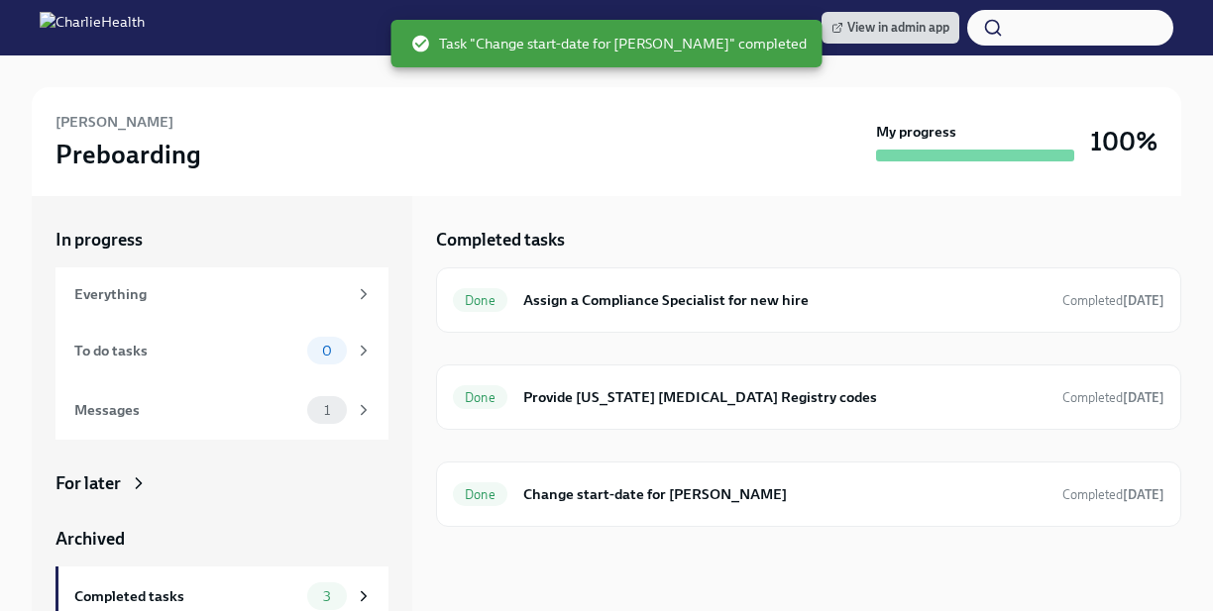
scroll to position [74, 0]
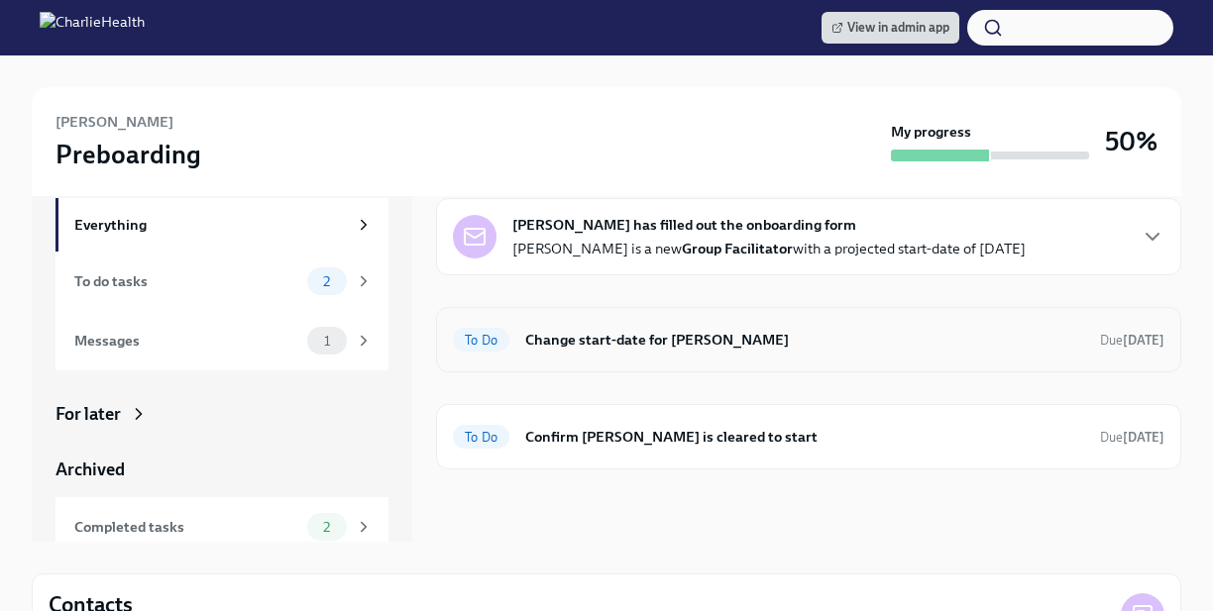
scroll to position [84, 0]
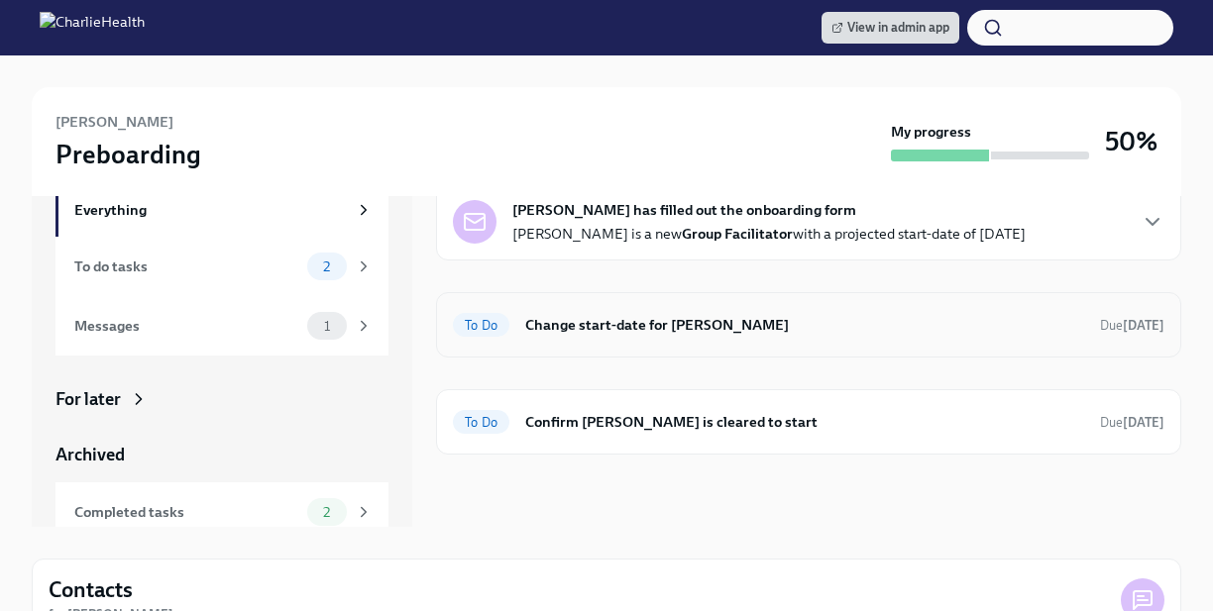
click at [718, 325] on h6 "Change start-date for [PERSON_NAME]" at bounding box center [804, 325] width 559 height 22
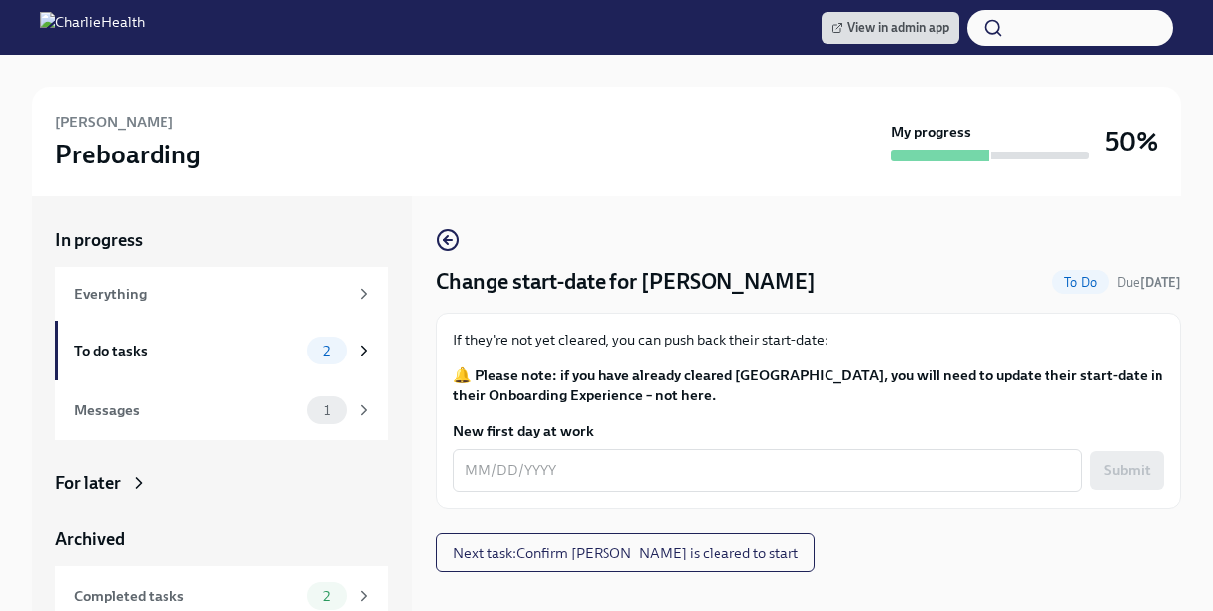
click at [664, 447] on form "New first day at work x ​ Submit" at bounding box center [808, 456] width 711 height 71
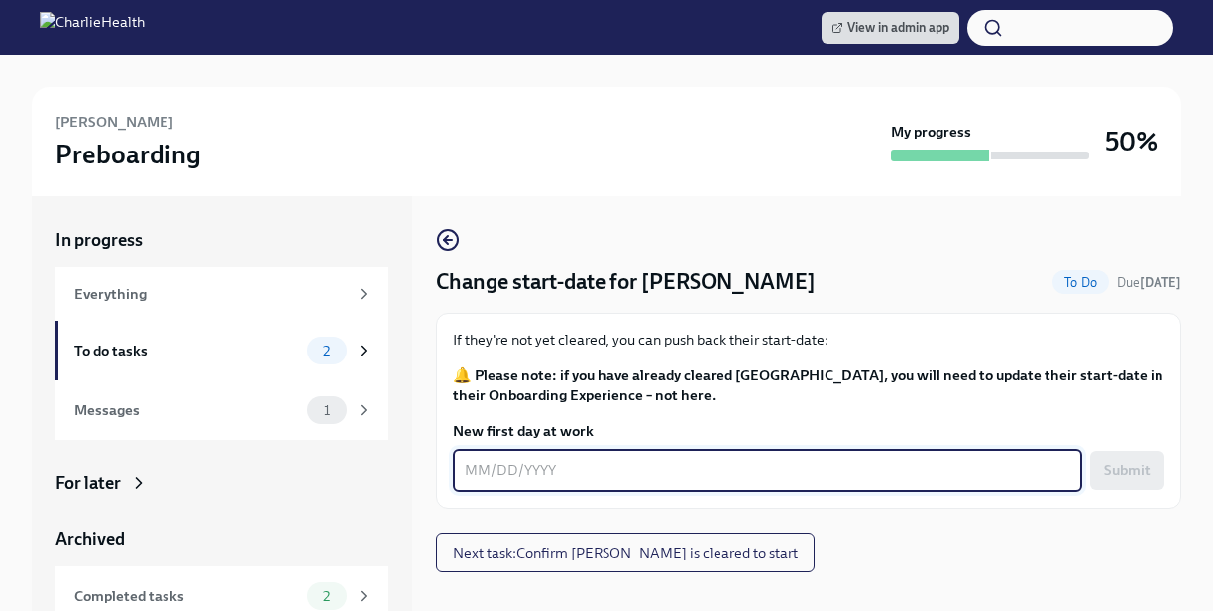
click at [663, 459] on textarea "New first day at work" at bounding box center [767, 471] width 605 height 24
type textarea "[DATE]"
click at [1134, 459] on button "Submit" at bounding box center [1127, 471] width 74 height 40
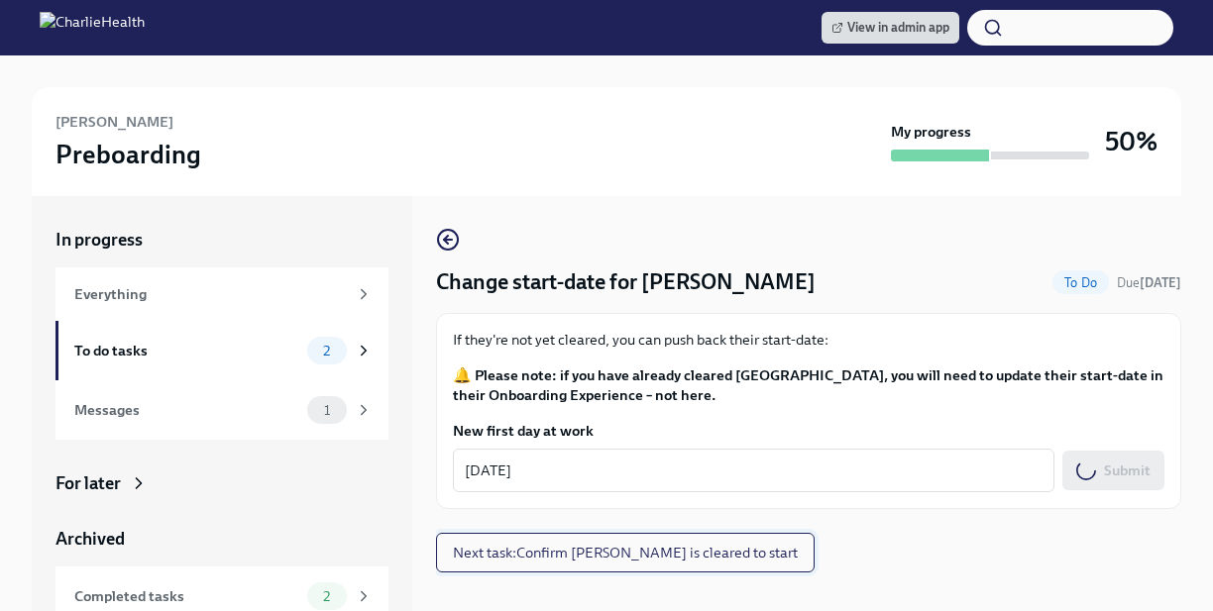
click at [743, 536] on button "Next task : Confirm Philecia Ward is cleared to start" at bounding box center [625, 553] width 378 height 40
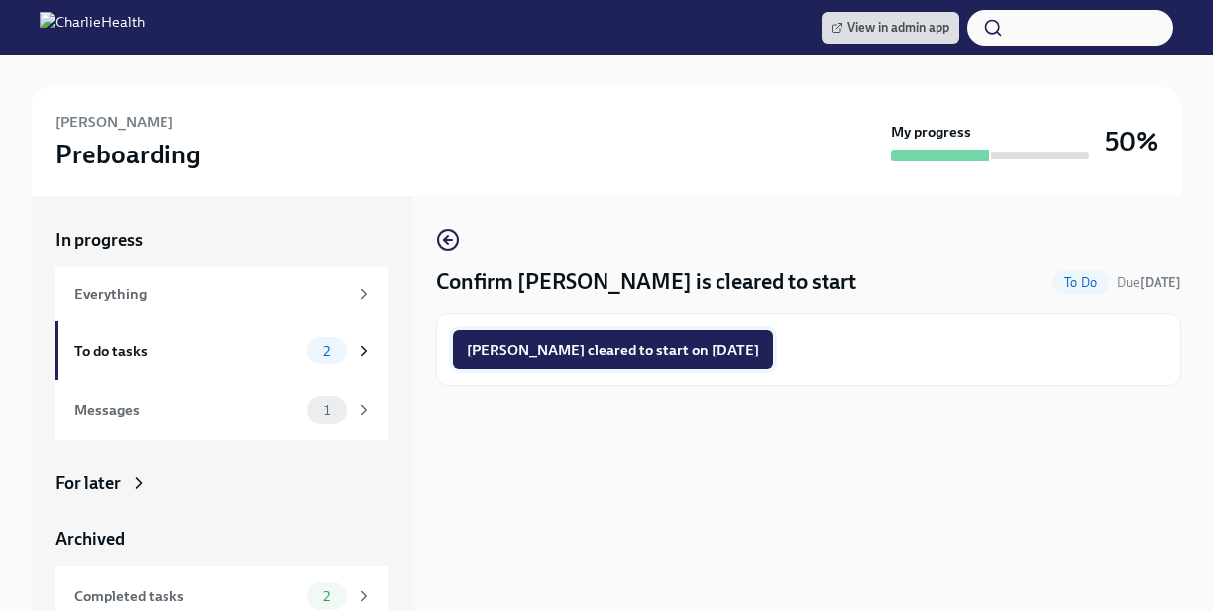
click at [716, 348] on span "Philecia Ward cleared to start on 09/08/2025" at bounding box center [613, 350] width 292 height 20
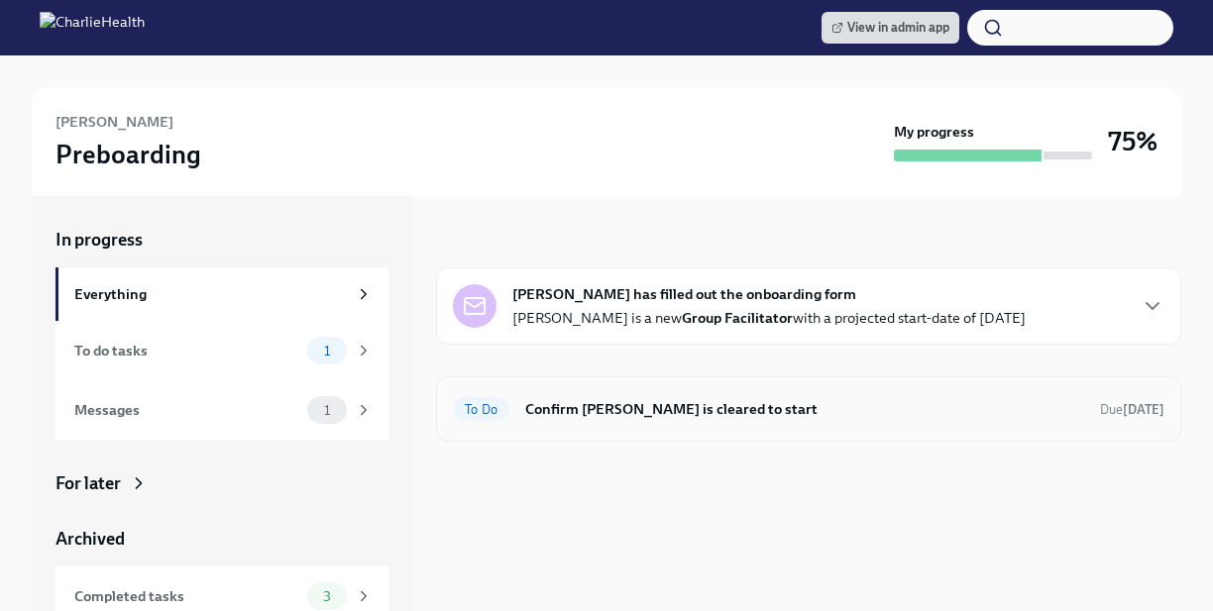
click at [588, 409] on h6 "Confirm Tyler Anderson is cleared to start" at bounding box center [804, 409] width 559 height 22
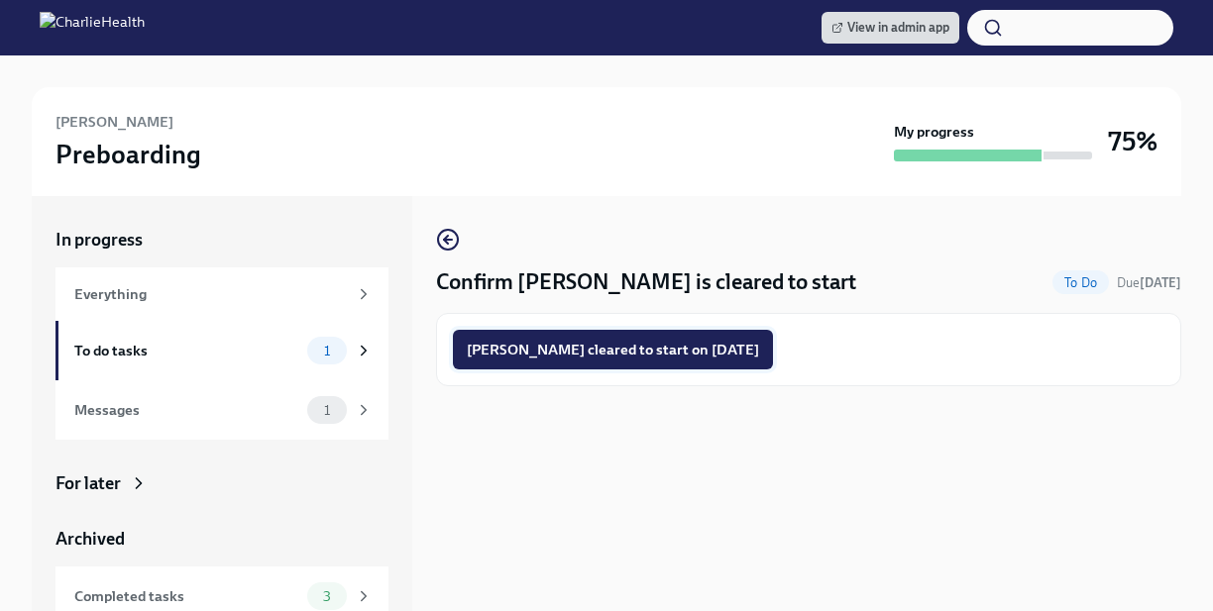
click at [565, 353] on span "Tyler Anderson cleared to start on 09/08/2025" at bounding box center [613, 350] width 292 height 20
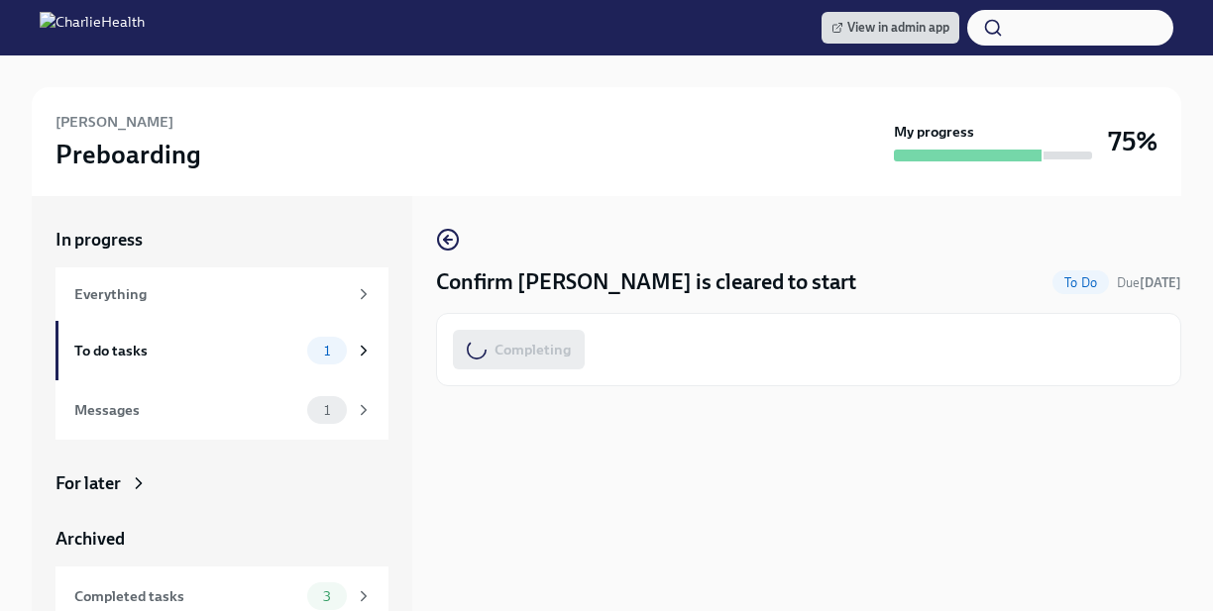
scroll to position [74, 0]
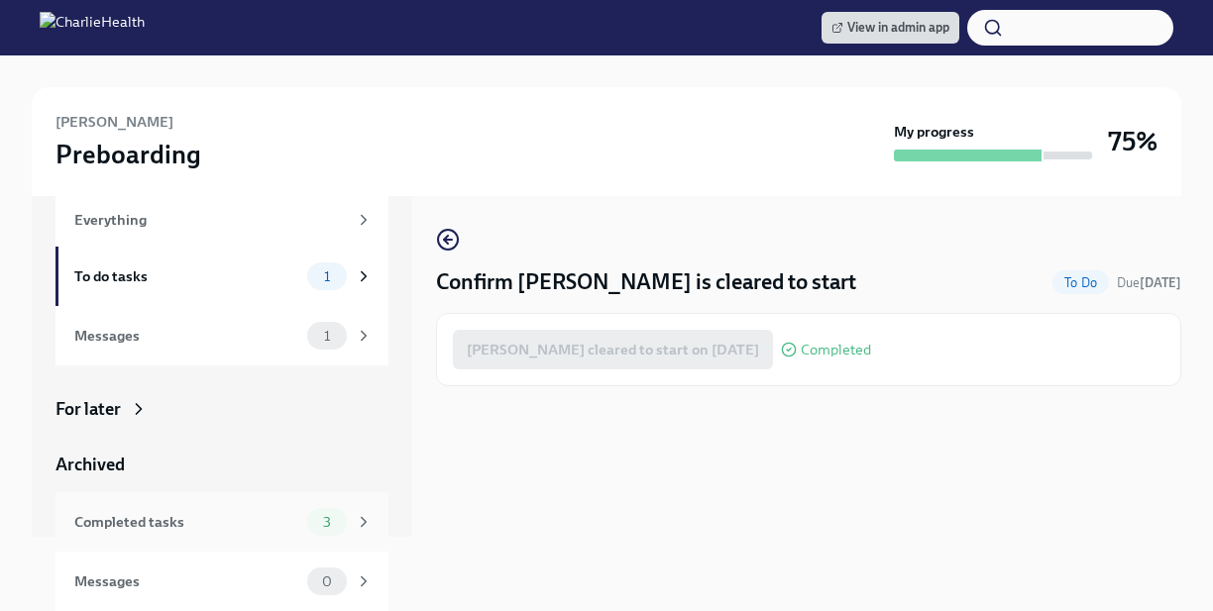
click at [264, 521] on div "Completed tasks" at bounding box center [186, 522] width 225 height 22
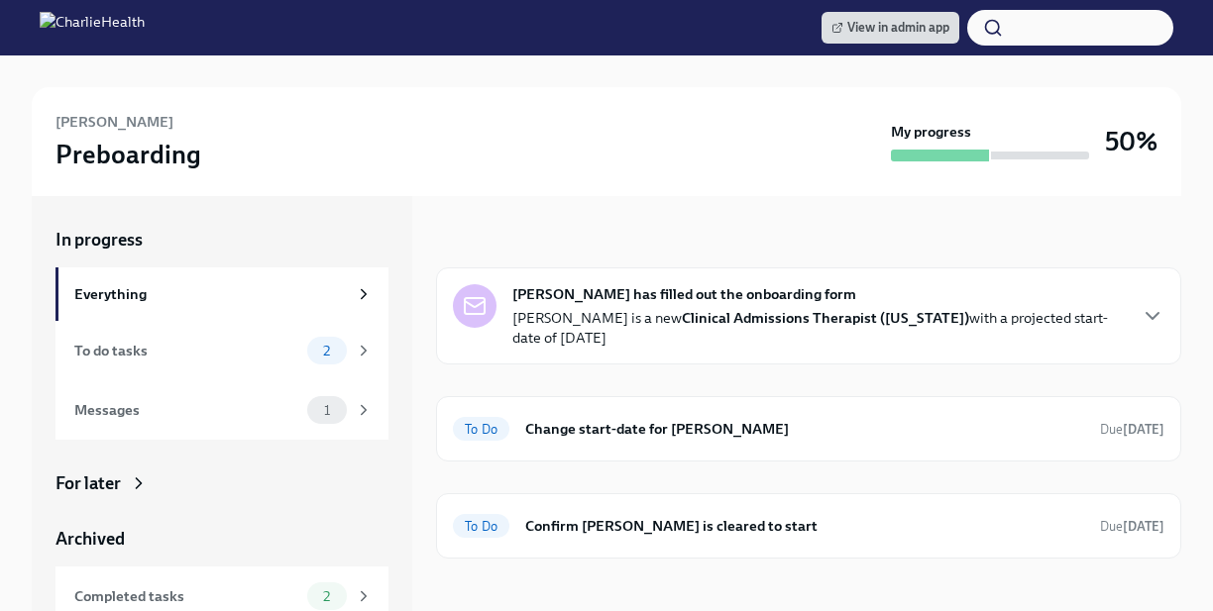
scroll to position [20, 0]
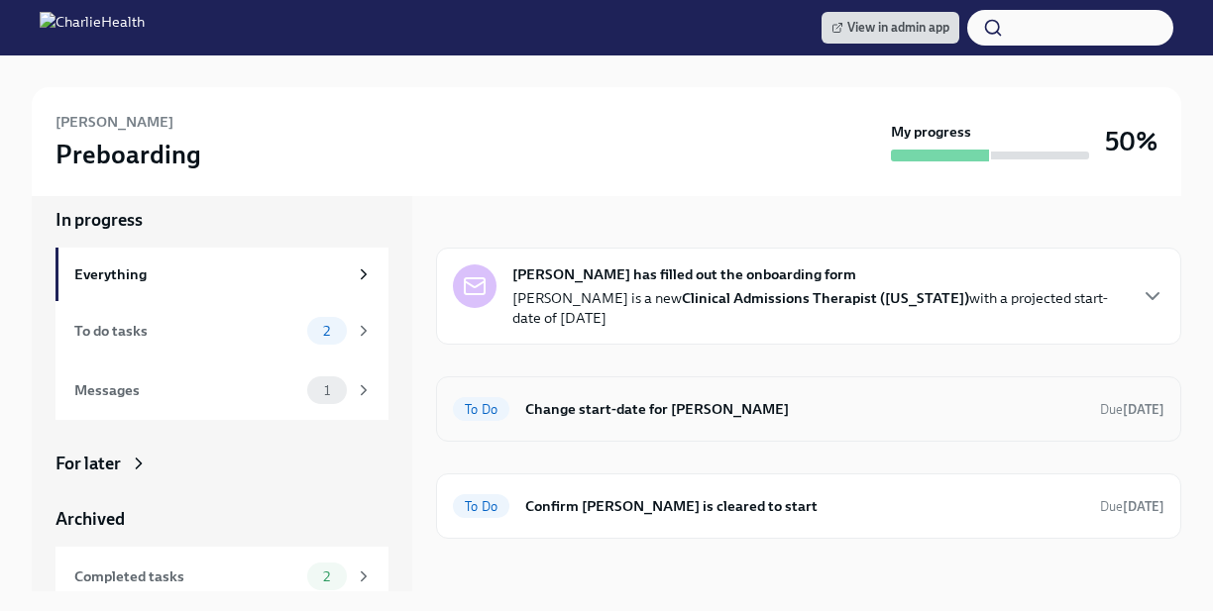
click at [597, 398] on h6 "Change start-date for [PERSON_NAME]" at bounding box center [804, 409] width 559 height 22
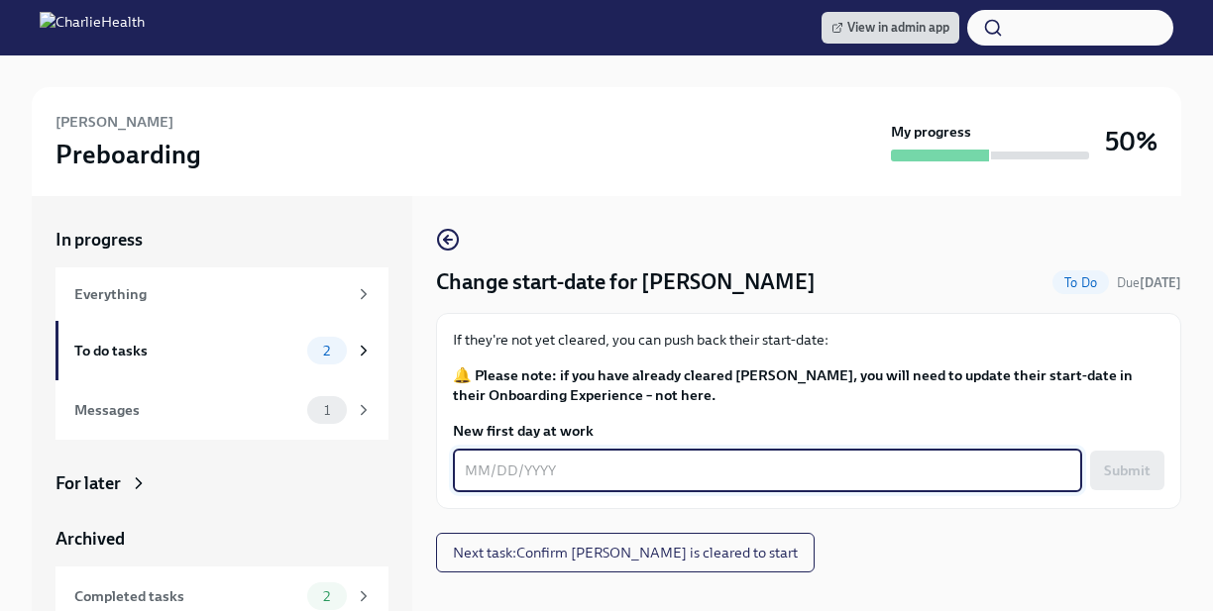
click at [554, 473] on textarea "New first day at work" at bounding box center [767, 471] width 605 height 24
type textarea "[DATE]"
click at [1150, 479] on button "Submit" at bounding box center [1127, 471] width 74 height 40
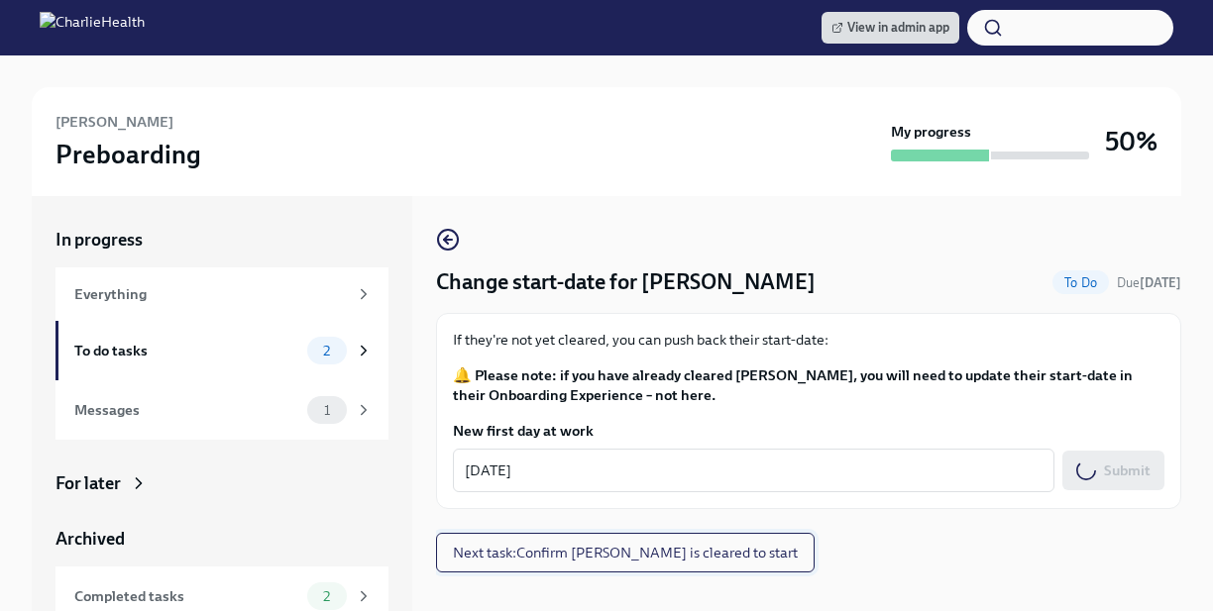
click at [668, 535] on button "Next task : Confirm Juliana Morris is cleared to start" at bounding box center [625, 553] width 378 height 40
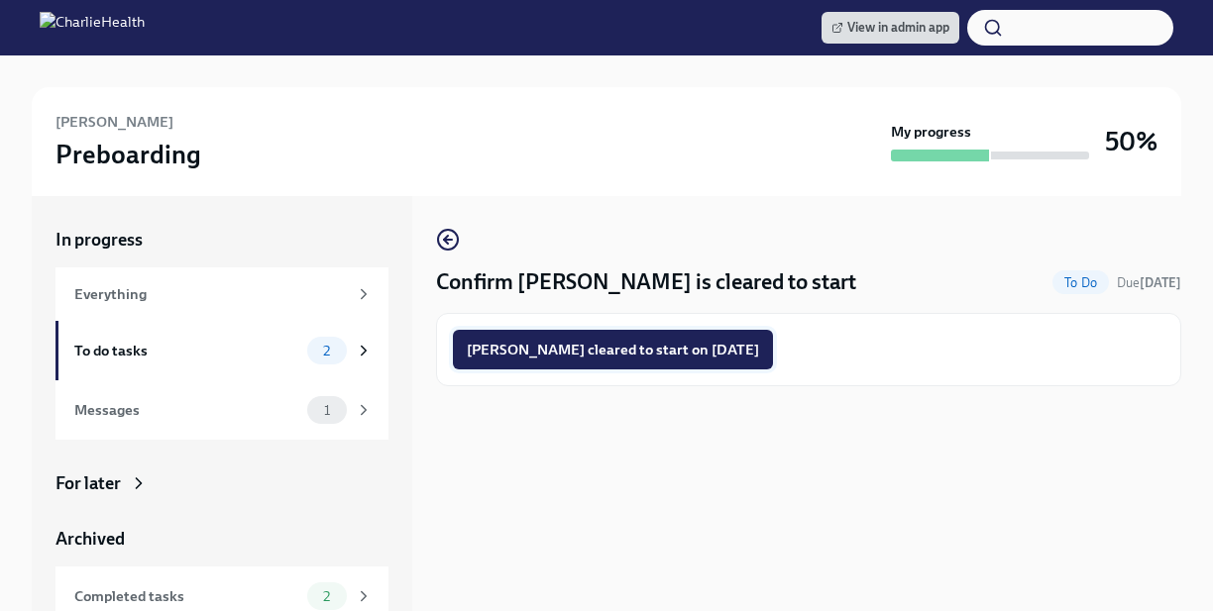
click at [678, 361] on button "Juliana Morris cleared to start on 09/08/2025" at bounding box center [613, 350] width 320 height 40
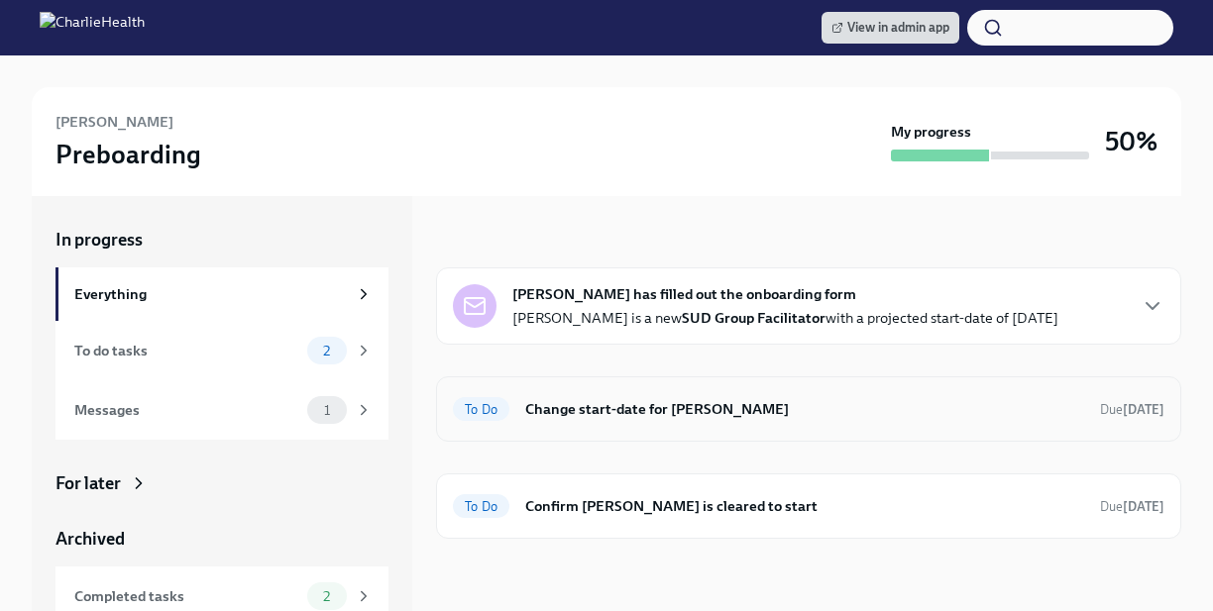
click at [642, 415] on h6 "Change start-date for [PERSON_NAME]" at bounding box center [804, 409] width 559 height 22
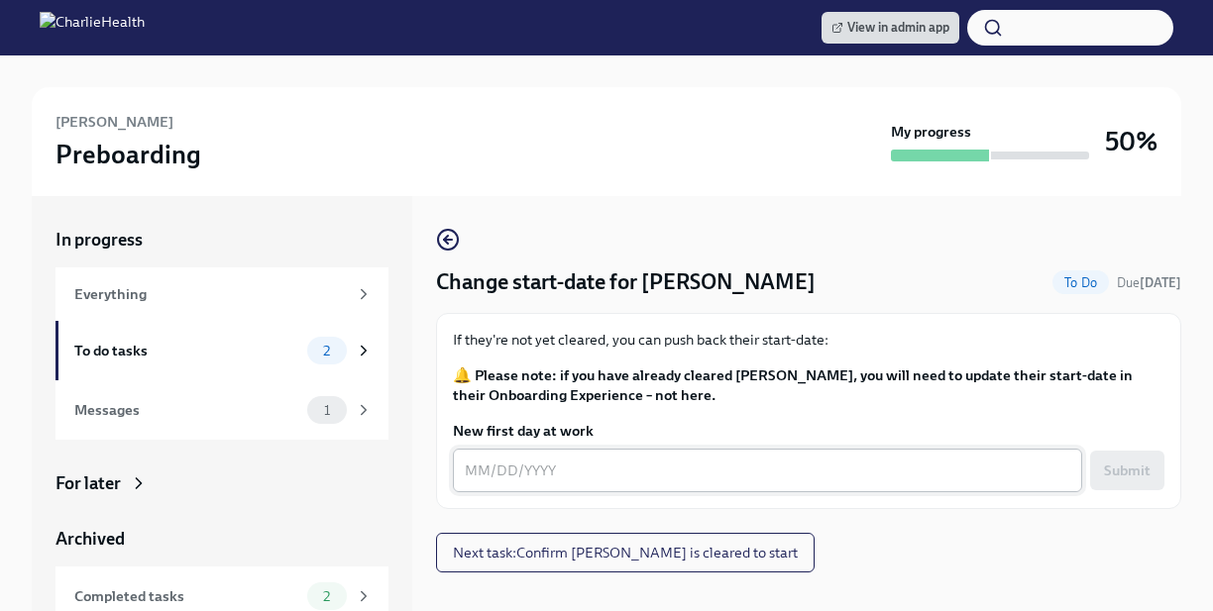
click at [581, 473] on textarea "New first day at work" at bounding box center [767, 471] width 605 height 24
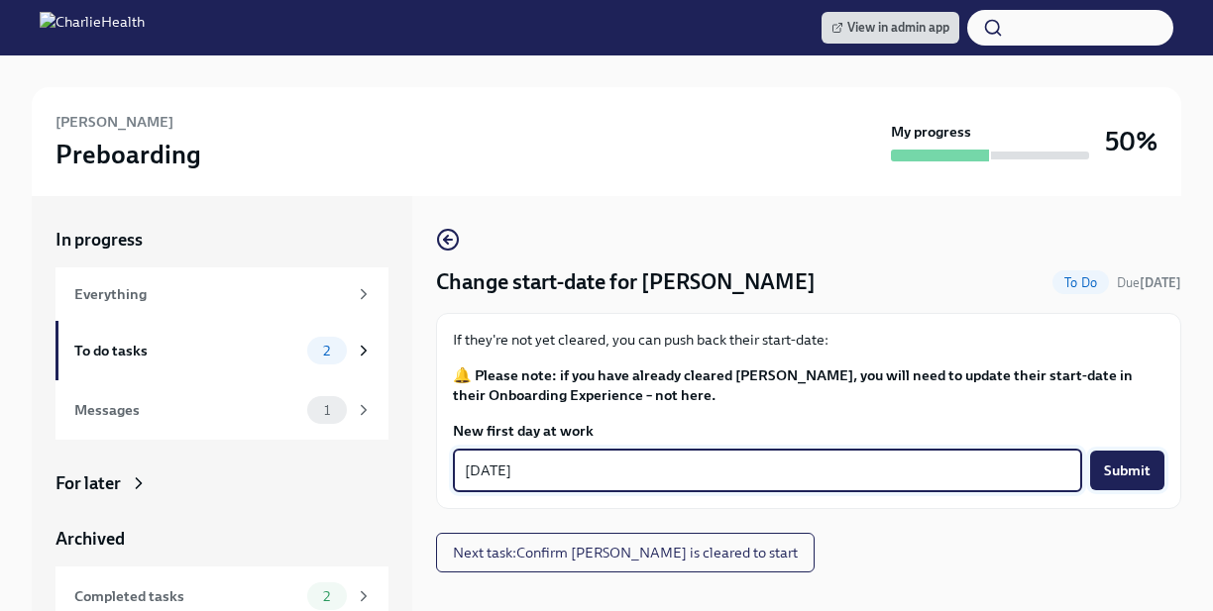
type textarea "[DATE]"
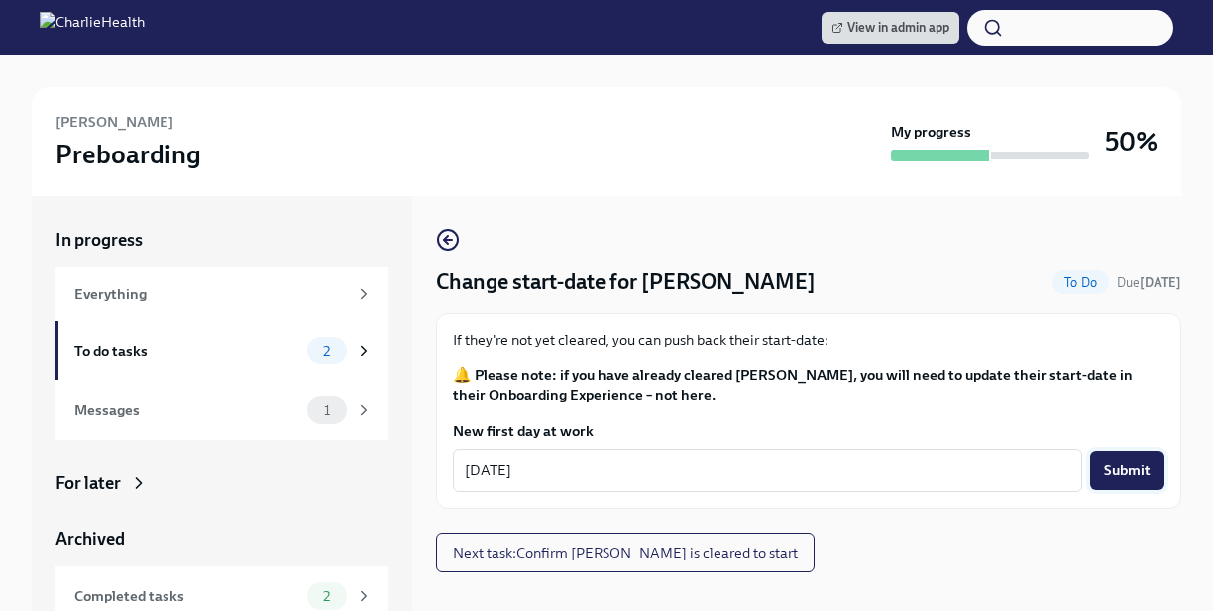
click at [1144, 470] on span "Submit" at bounding box center [1127, 471] width 47 height 20
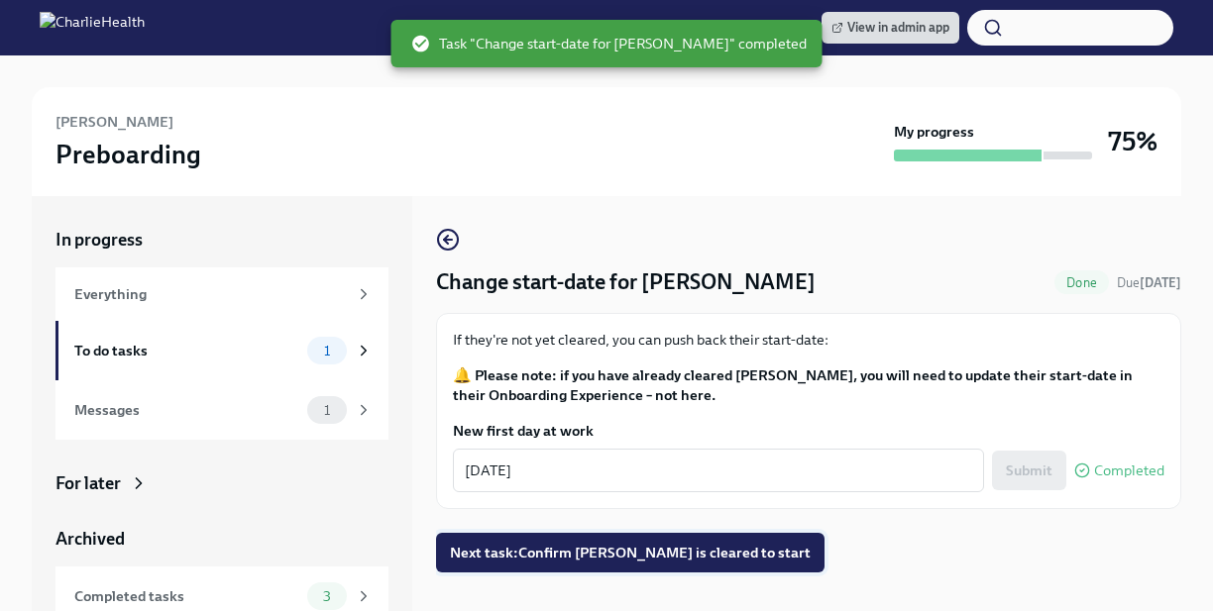
click at [716, 540] on button "Next task : Confirm Tericka Jackson is cleared to start" at bounding box center [630, 553] width 388 height 40
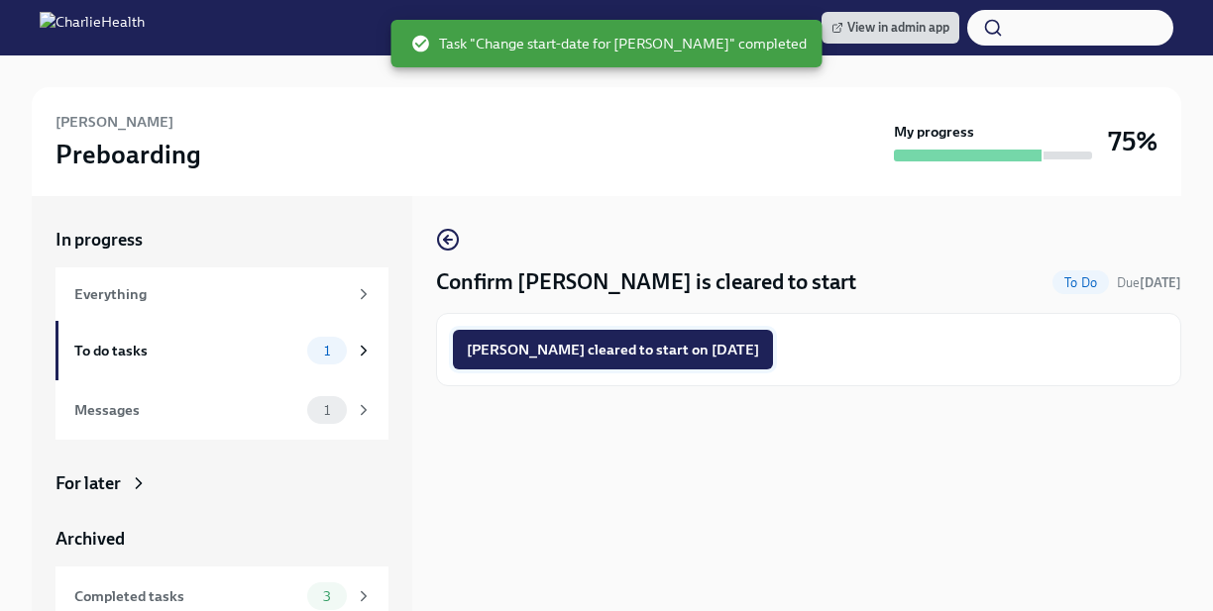
click at [693, 366] on button "Tericka Jackson cleared to start on 09/08/2025" at bounding box center [613, 350] width 320 height 40
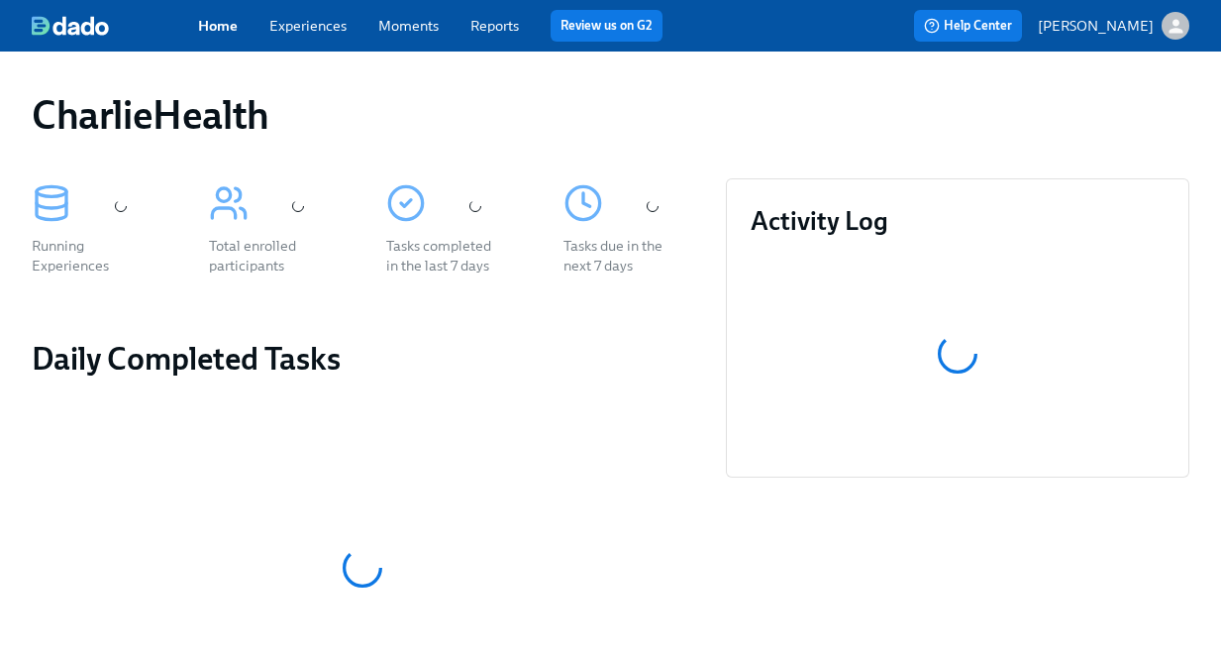
click at [297, 18] on link "Experiences" at bounding box center [307, 26] width 77 height 18
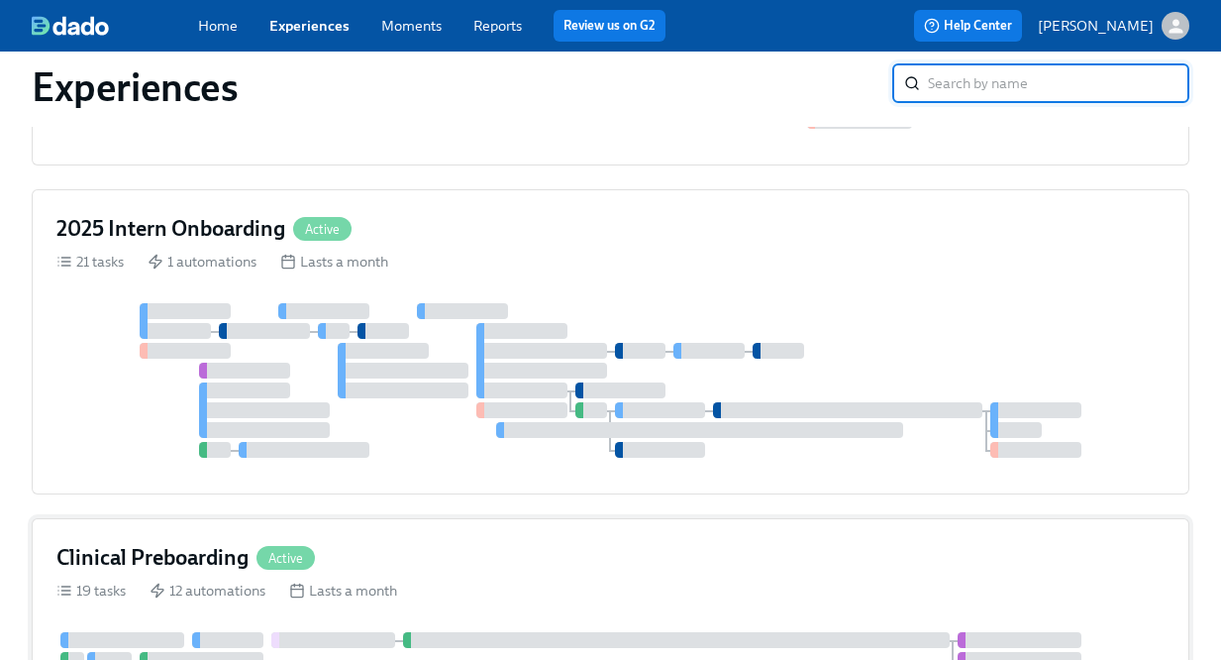
scroll to position [864, 0]
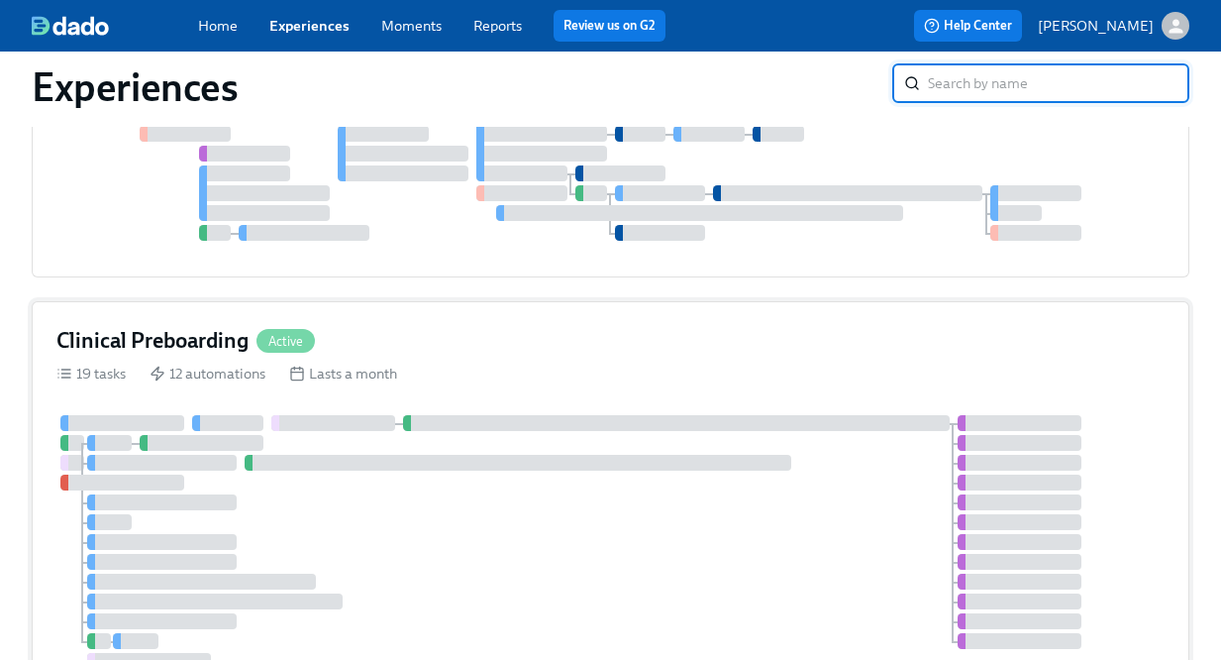
click at [452, 387] on div "Clinical Preboarding Active 19 tasks 12 automations Lasts a month" at bounding box center [611, 513] width 1158 height 424
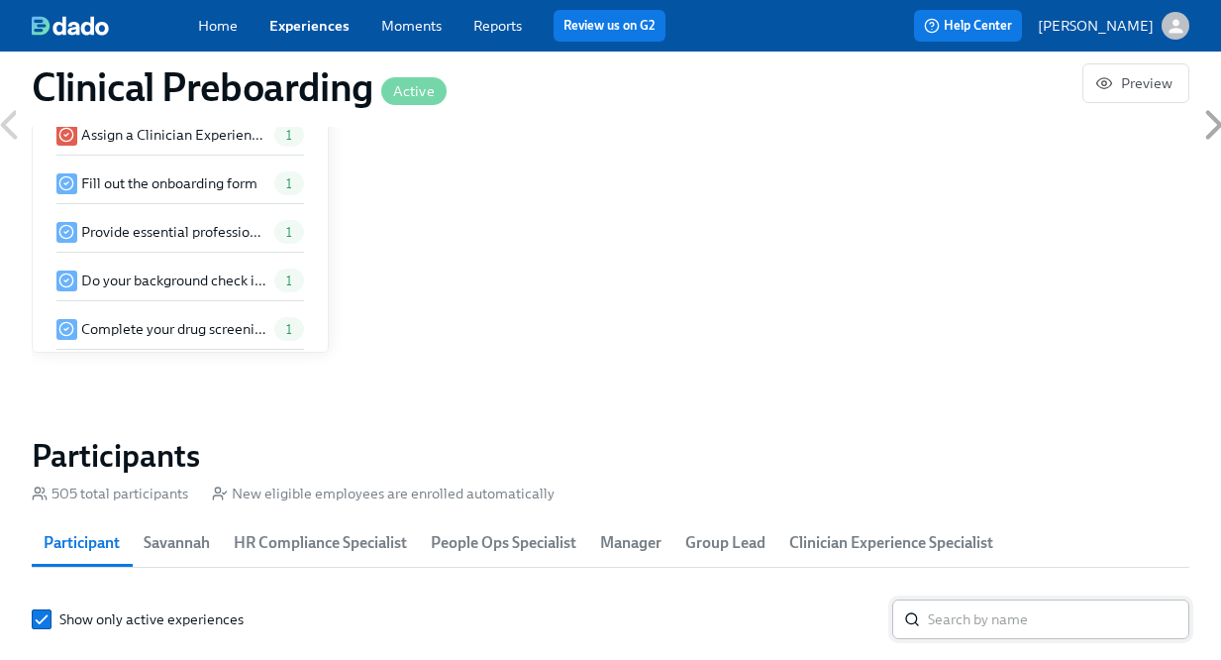
scroll to position [1961, 0]
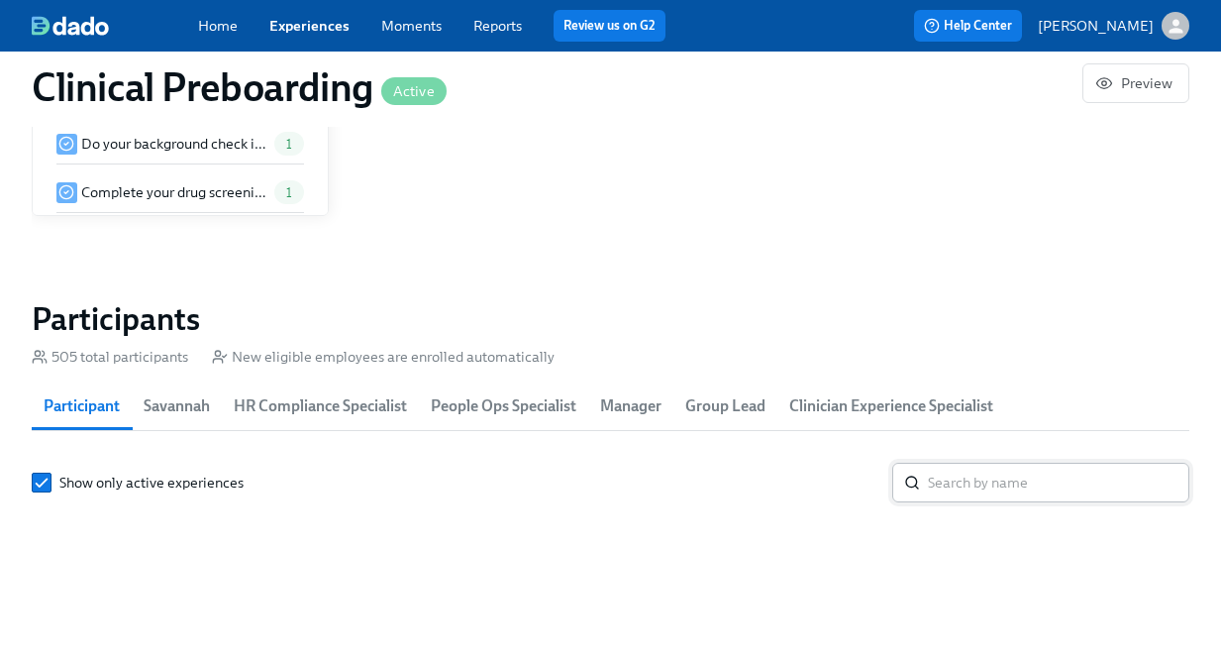
click at [1009, 484] on input "search" at bounding box center [1059, 483] width 262 height 40
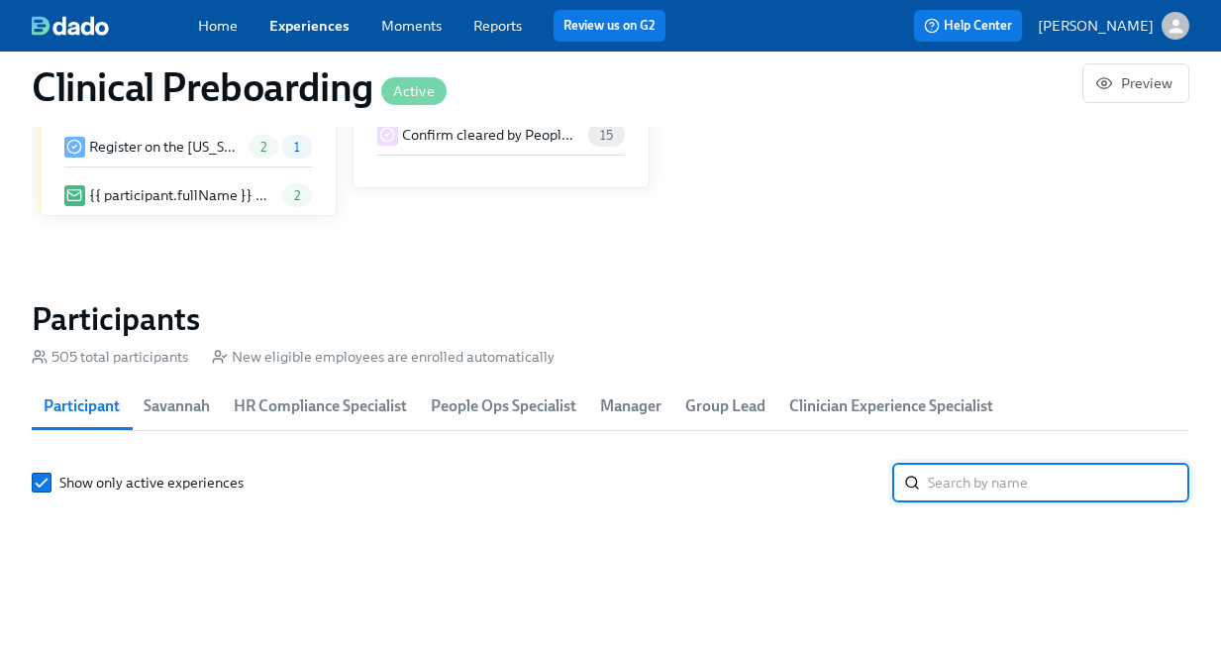
click at [1009, 483] on input "search" at bounding box center [1059, 483] width 262 height 40
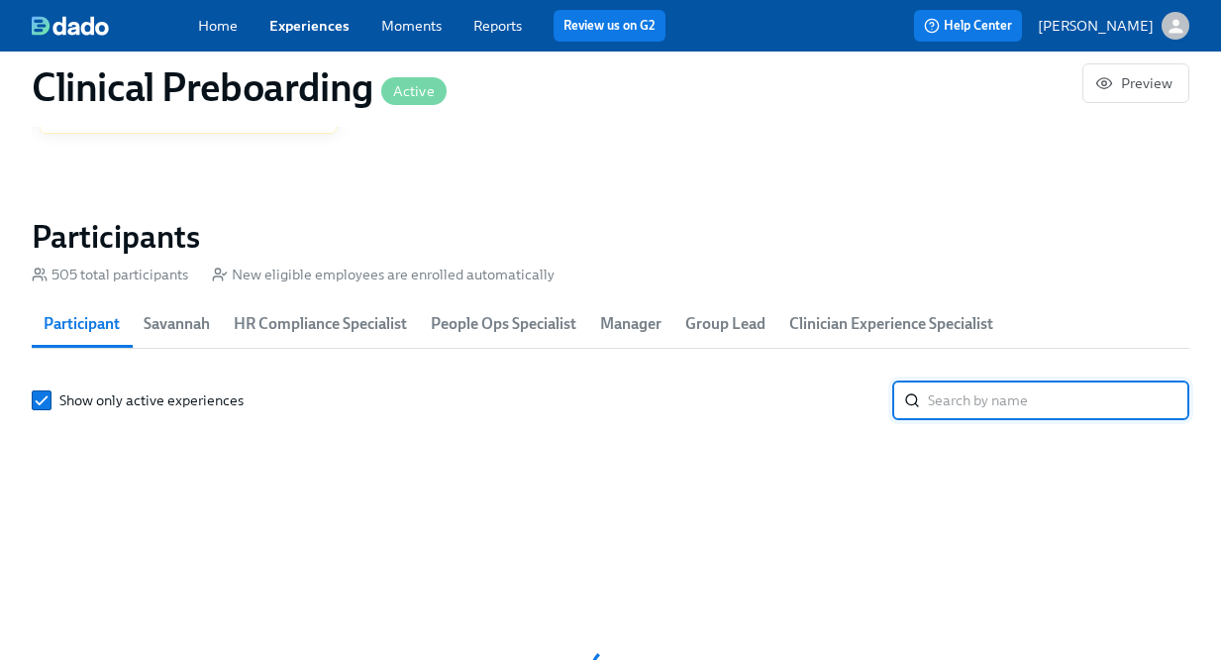
paste input "Cisneros"
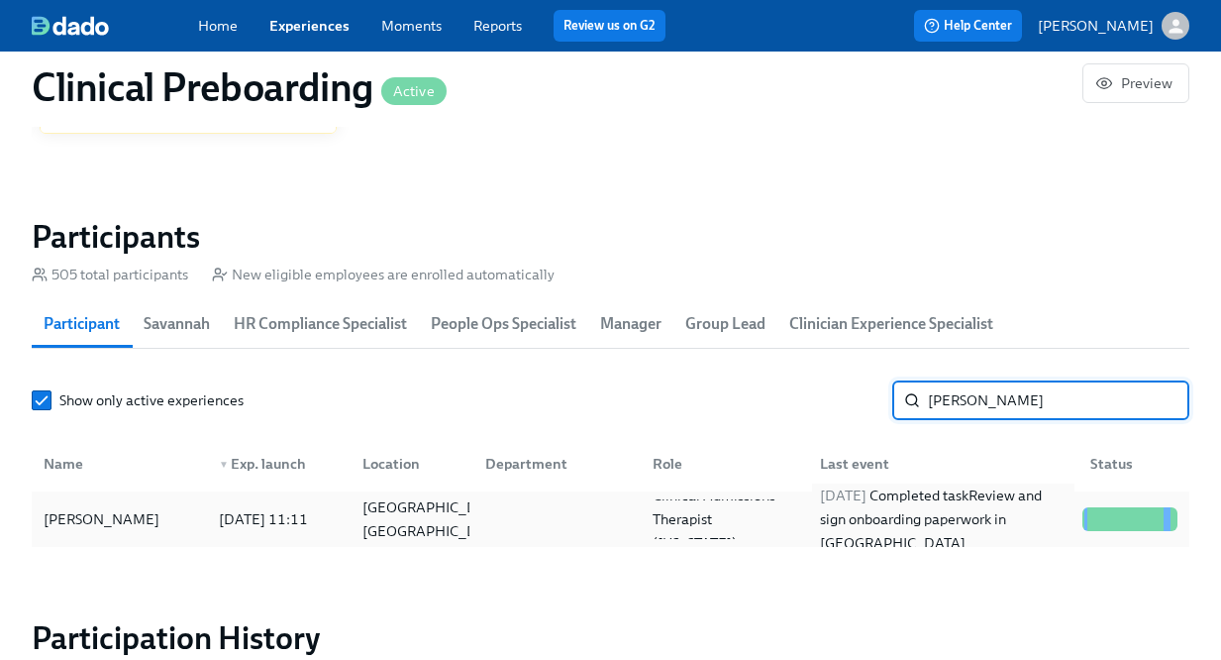
type input "Cisneros"
click at [951, 510] on div "2025/09/03 Completed task Review and sign onboarding paperwork in UKG" at bounding box center [943, 518] width 263 height 71
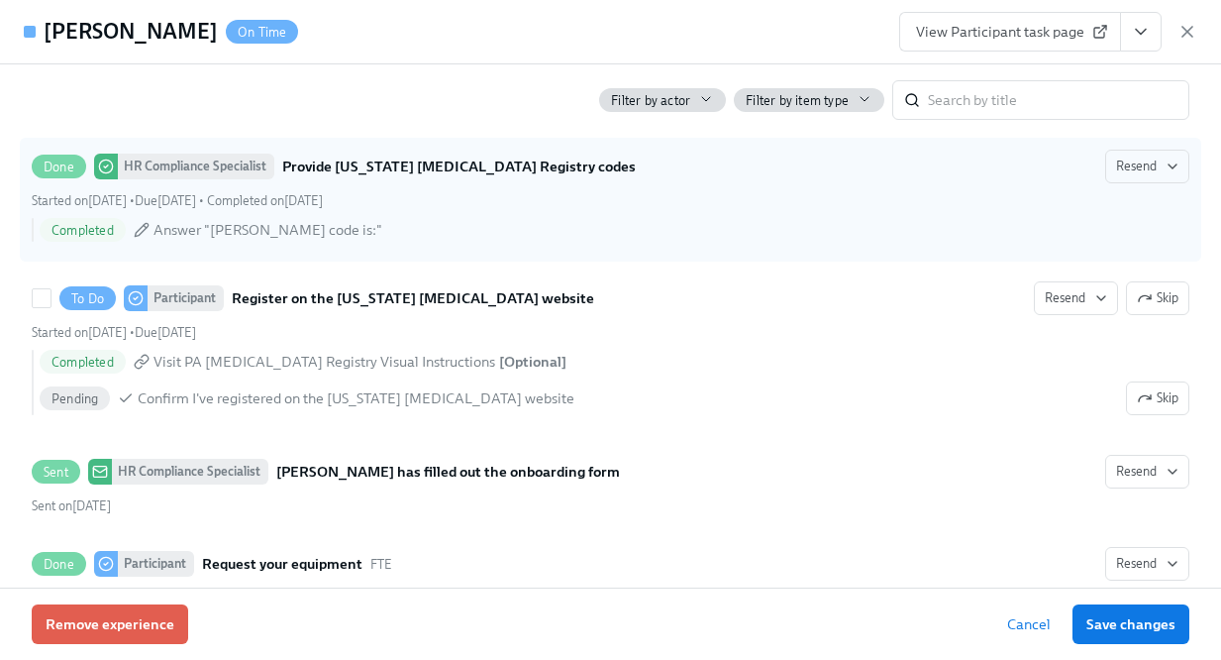
scroll to position [3570, 0]
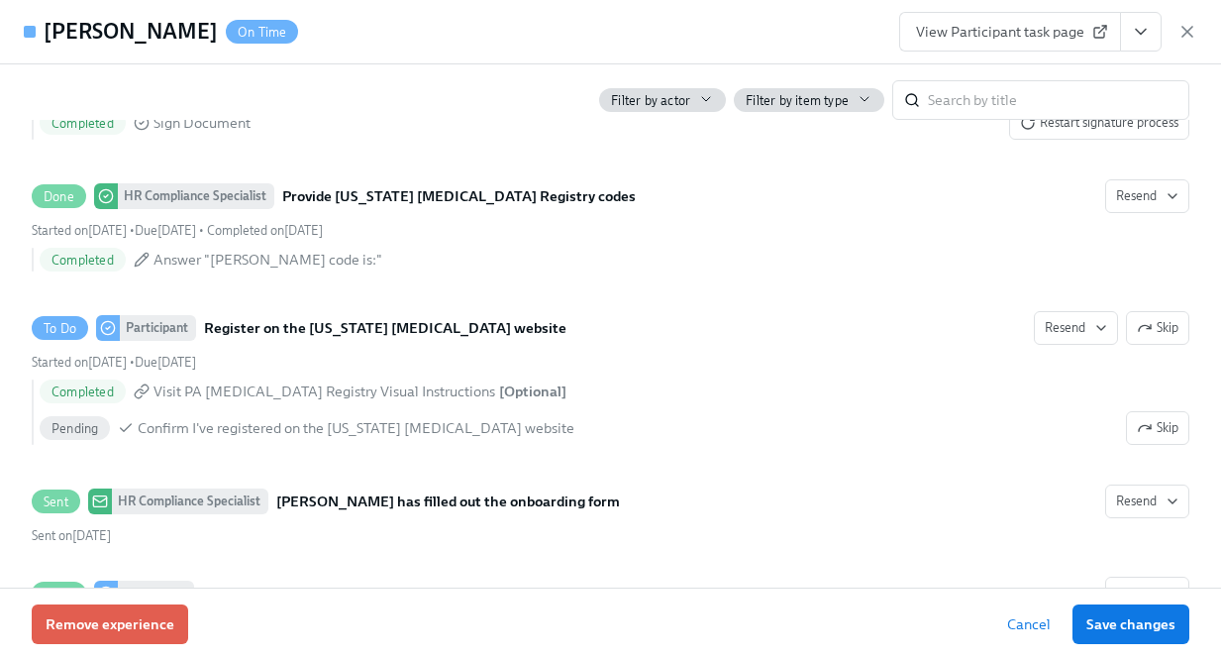
click at [1078, 34] on span "View Participant task page" at bounding box center [1010, 32] width 188 height 20
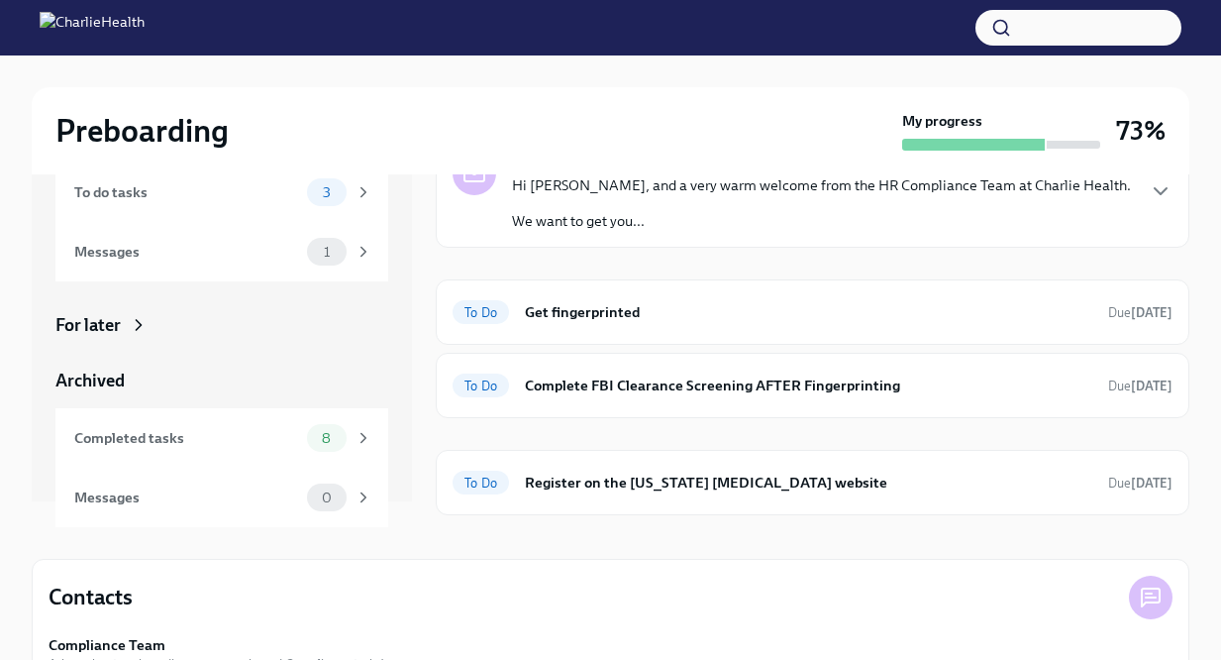
scroll to position [144, 0]
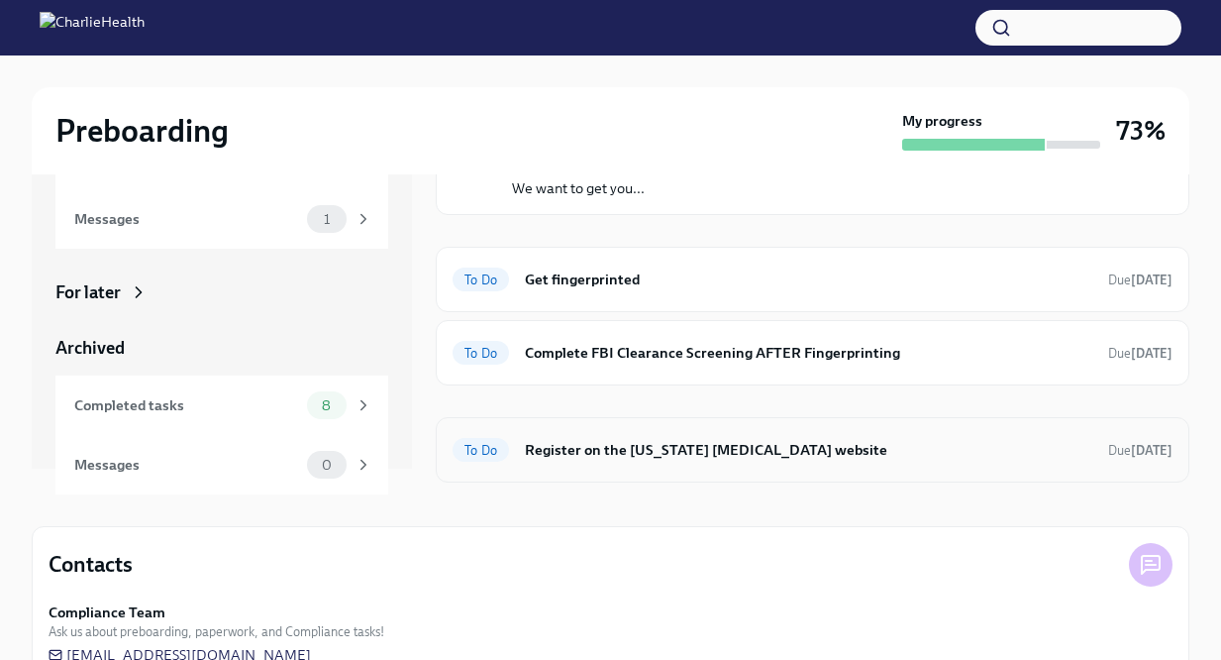
click at [540, 452] on h6 "Register on the [US_STATE] [MEDICAL_DATA] website" at bounding box center [809, 450] width 568 height 22
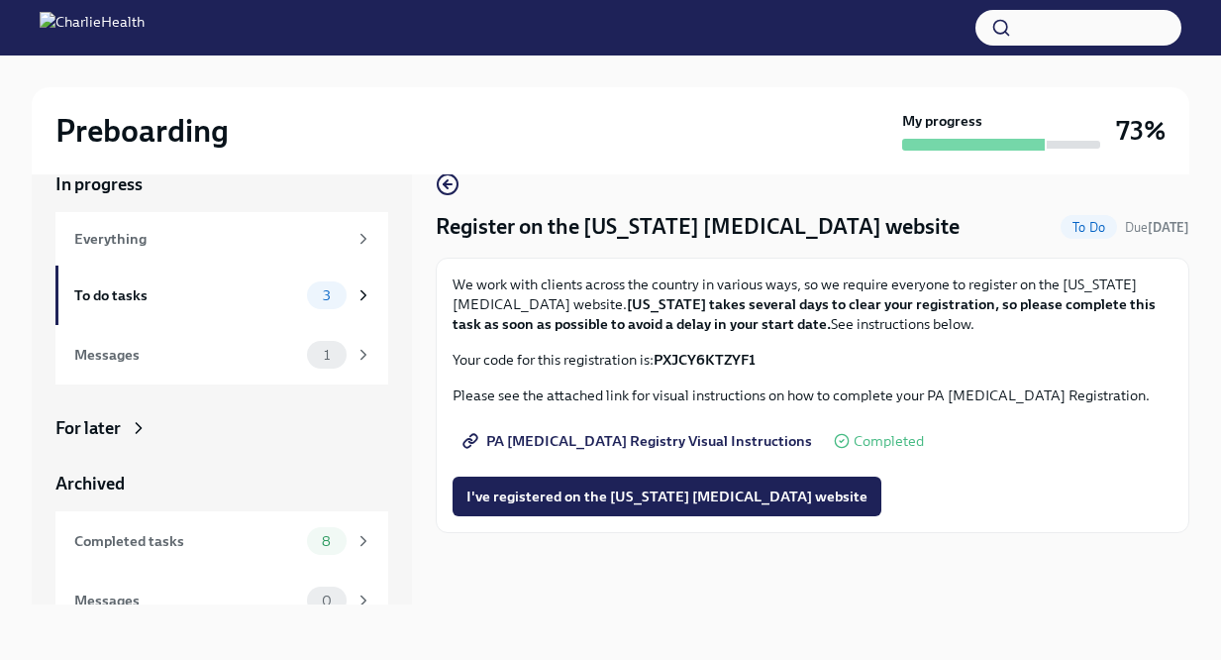
click at [688, 436] on span "PA [MEDICAL_DATA] Registry Visual Instructions" at bounding box center [640, 441] width 346 height 20
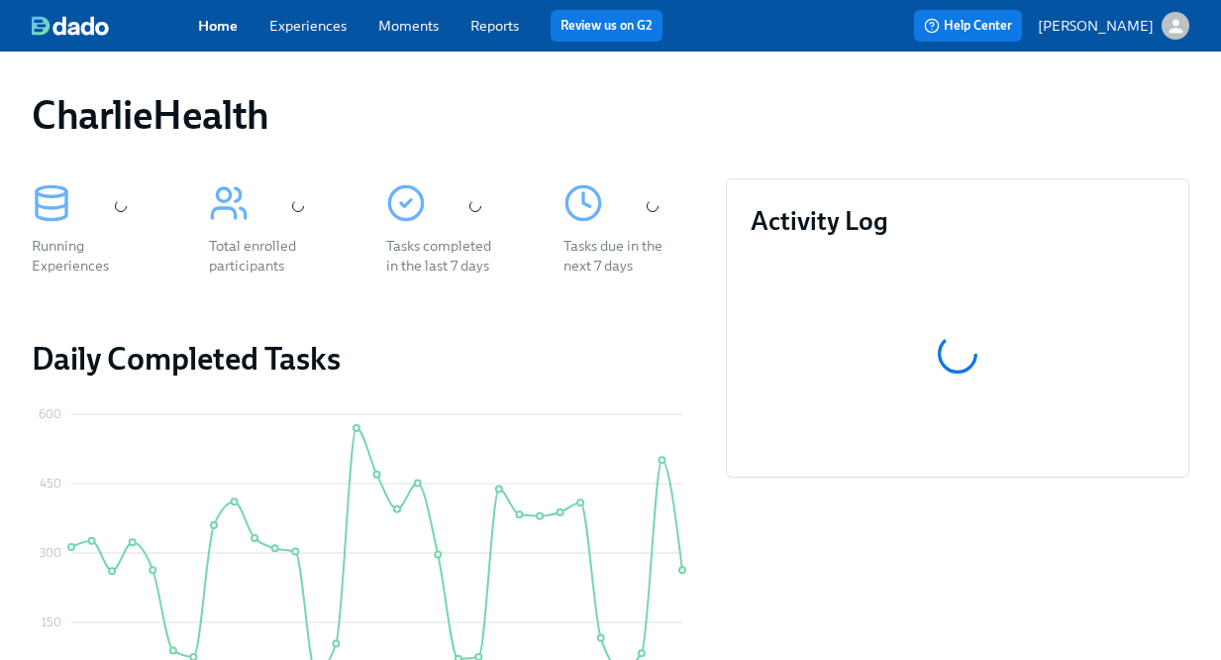
click at [323, 38] on div "Home Experiences Moments Reports Review us on G2" at bounding box center [446, 26] width 496 height 32
click at [318, 23] on link "Experiences" at bounding box center [307, 26] width 77 height 18
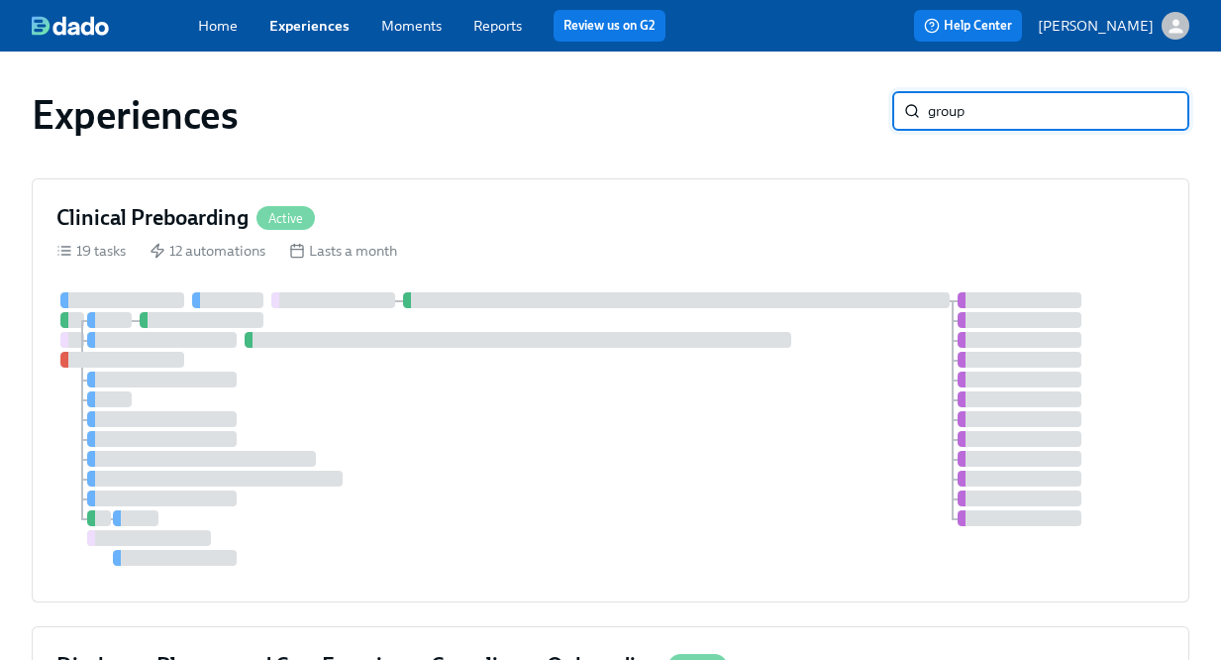
type input "group"
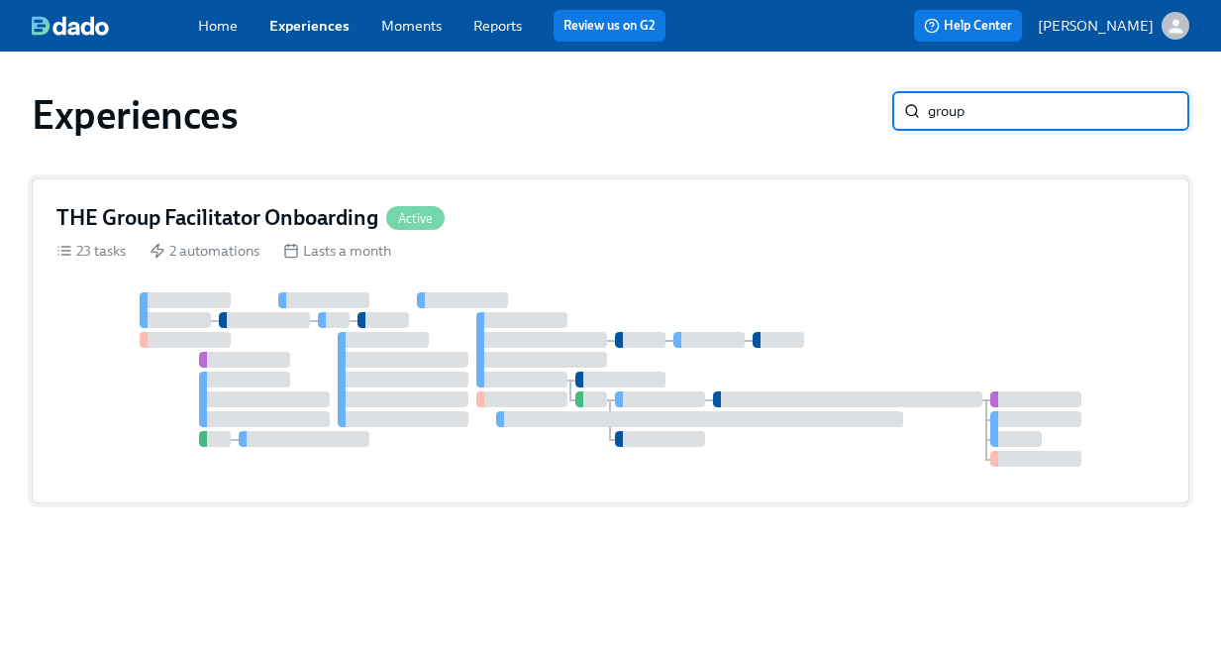
click at [339, 246] on div "Lasts a month" at bounding box center [337, 251] width 108 height 20
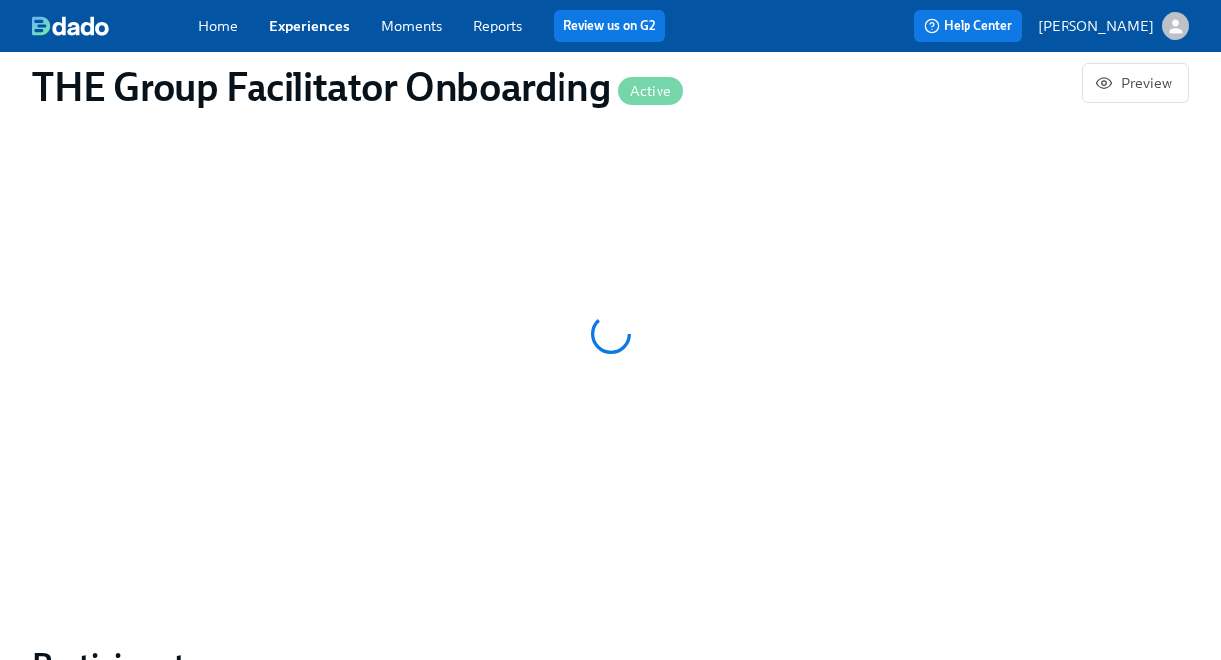
scroll to position [1121, 0]
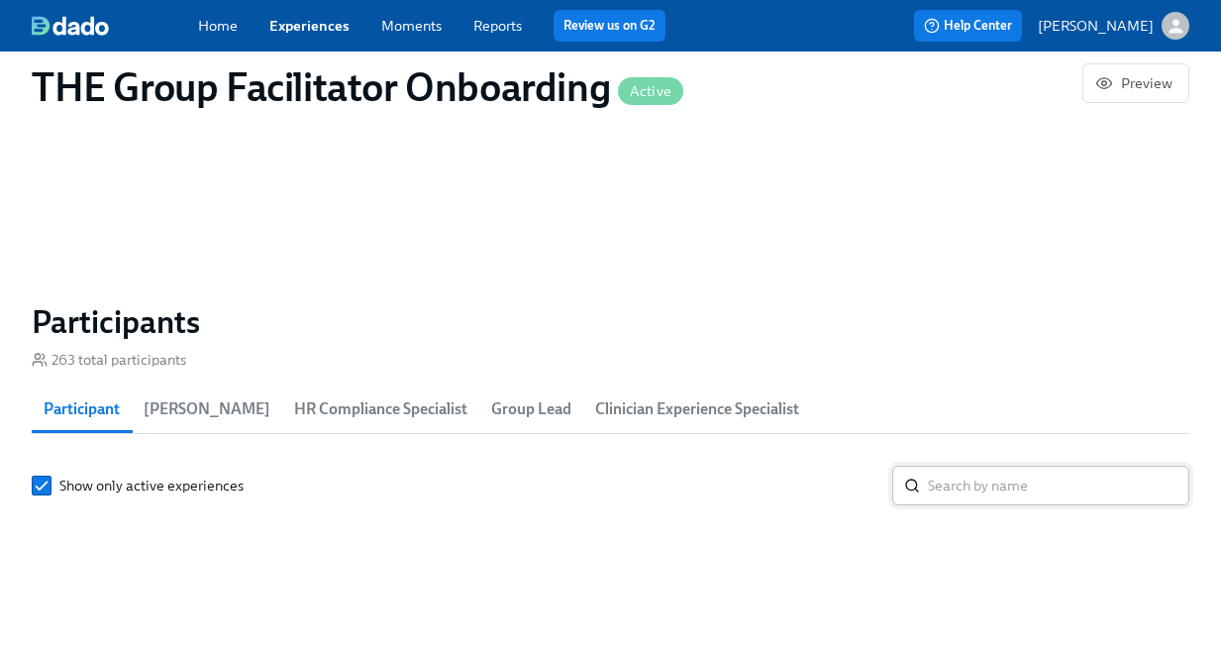
click at [1011, 492] on input "search" at bounding box center [1059, 486] width 262 height 40
click at [1017, 487] on input "search" at bounding box center [1059, 486] width 262 height 40
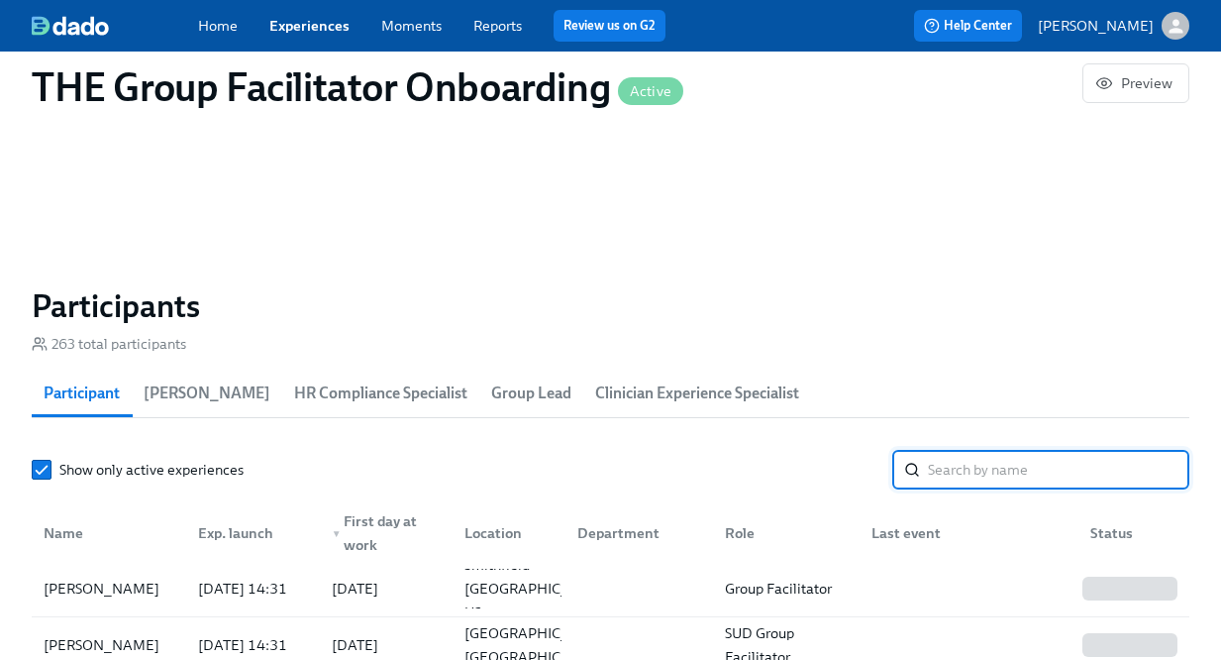
paste input "[PERSON_NAME]"
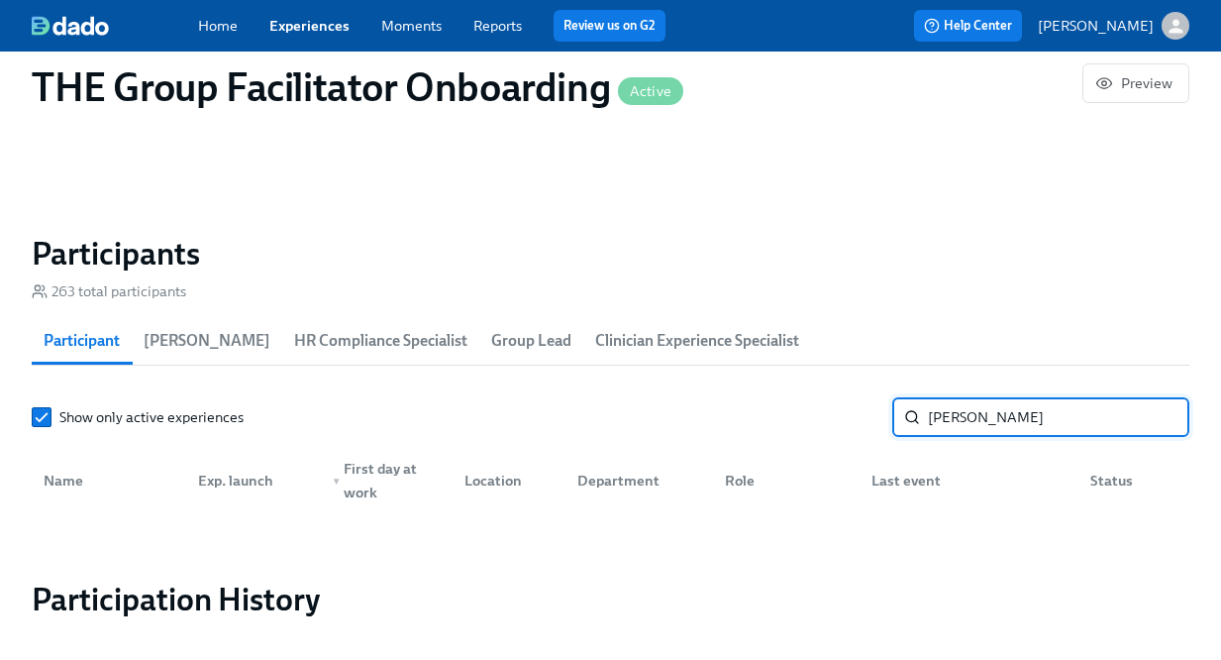
scroll to position [1611, 0]
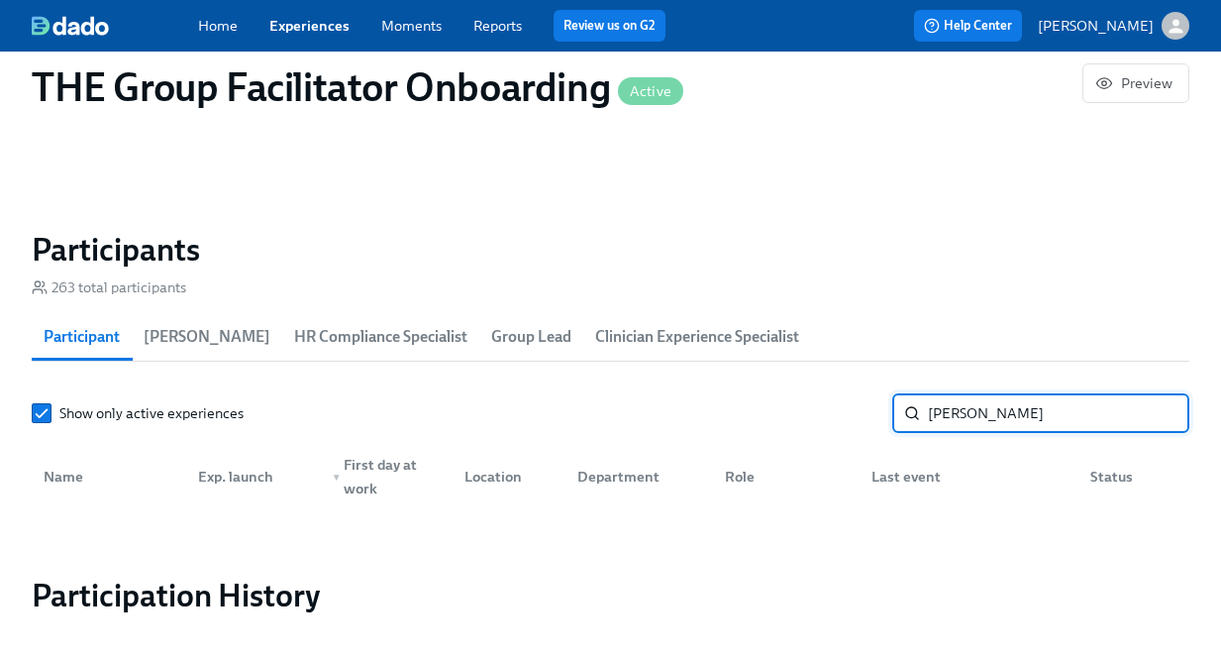
click at [949, 427] on input "[PERSON_NAME]" at bounding box center [1059, 413] width 262 height 40
type input "[PERSON_NAME]"
click at [952, 424] on input "zuniga" at bounding box center [1059, 413] width 262 height 40
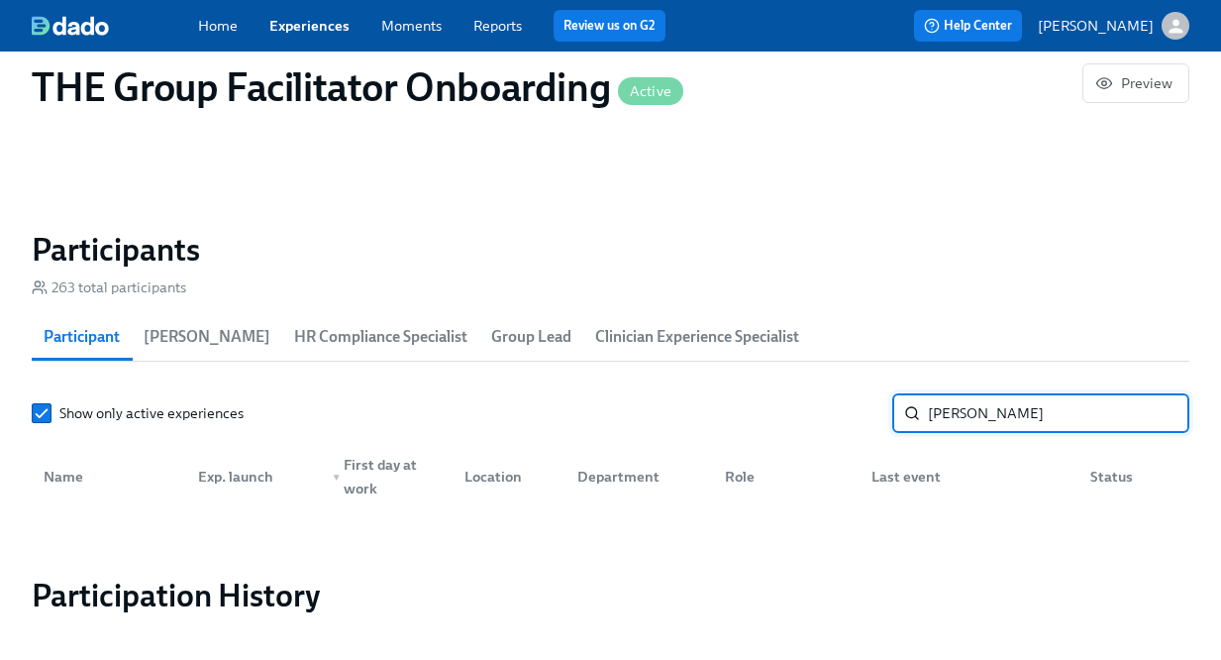
click at [952, 424] on input "zuniga" at bounding box center [1059, 413] width 262 height 40
click at [947, 428] on input "zuniga" at bounding box center [1059, 413] width 262 height 40
click at [973, 420] on input "zuniga" at bounding box center [1059, 413] width 262 height 40
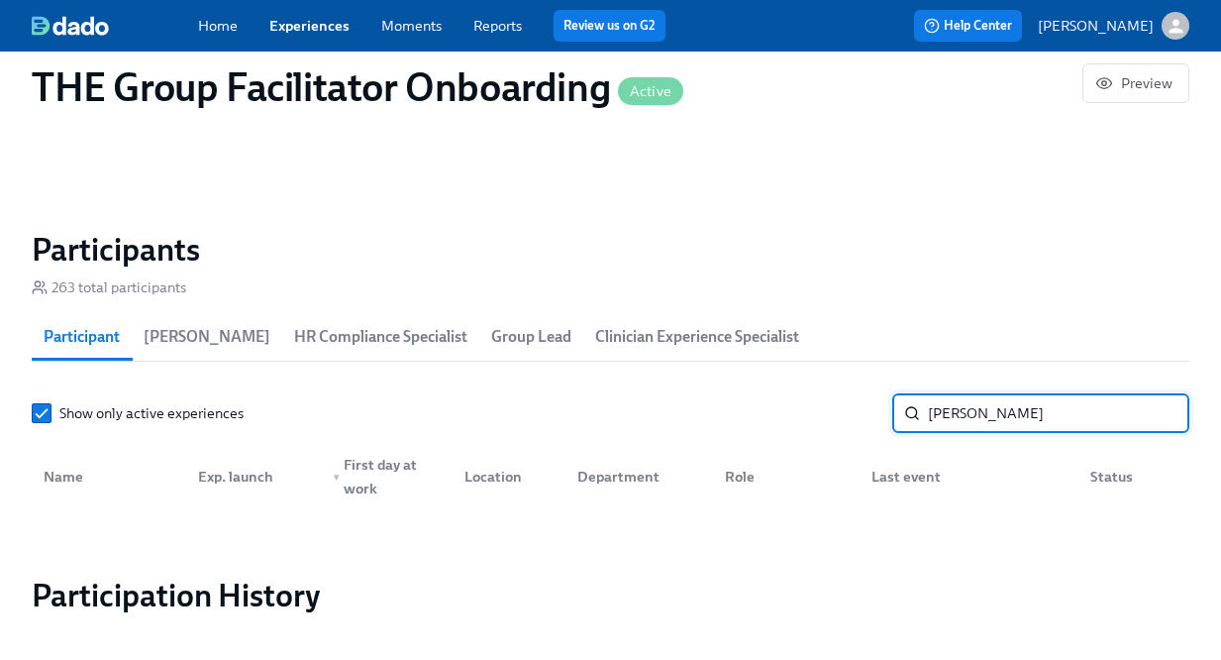
paste input "Cassandr"
type input "Cassandra"
click at [968, 401] on input "Cassandra" at bounding box center [1059, 413] width 262 height 40
click at [968, 403] on input "Cassandra" at bounding box center [1059, 413] width 262 height 40
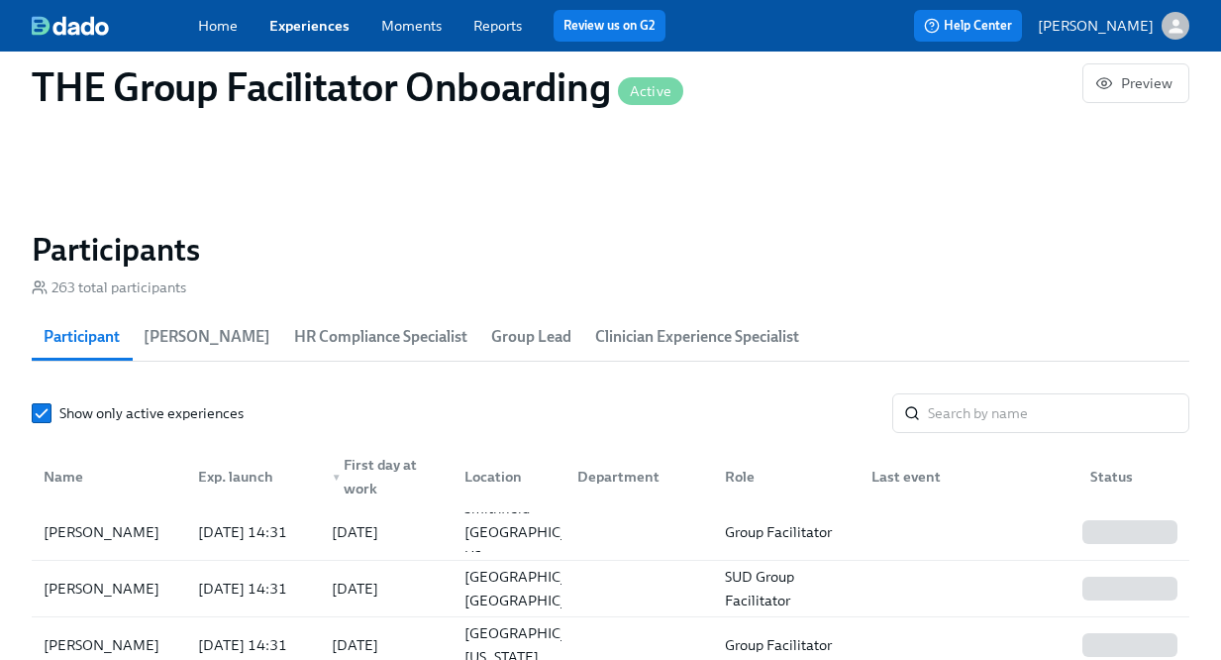
click at [370, 334] on span "HR Compliance Specialist" at bounding box center [380, 337] width 173 height 28
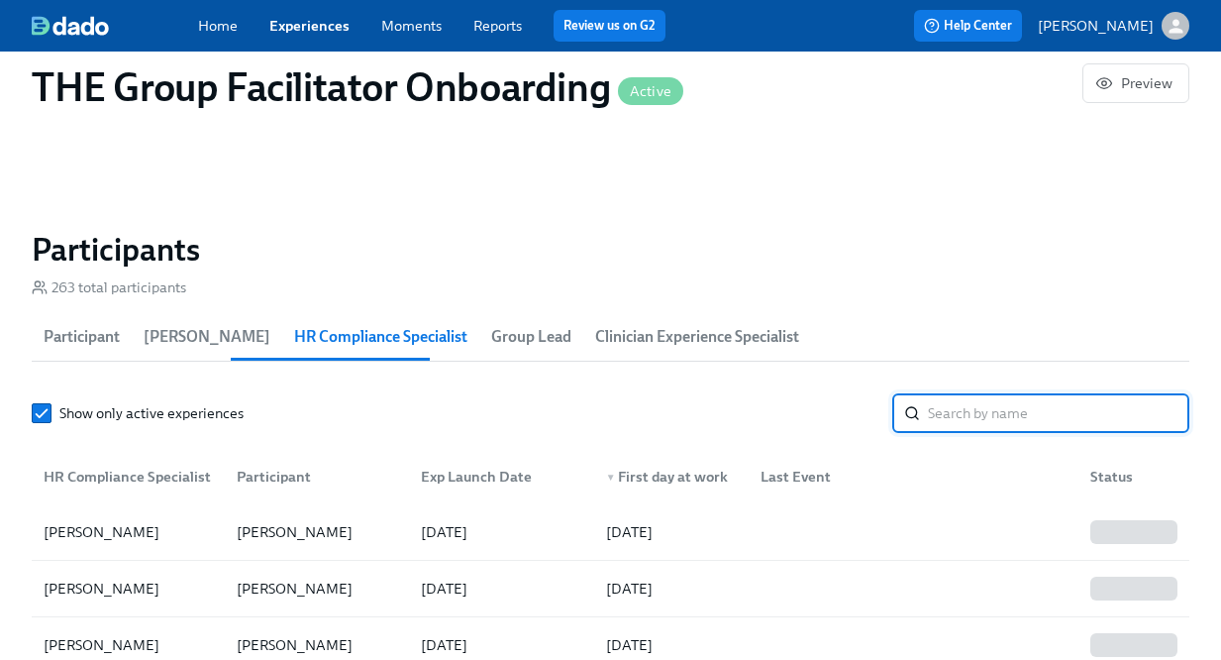
click at [1022, 428] on input "search" at bounding box center [1059, 413] width 262 height 40
type input "k"
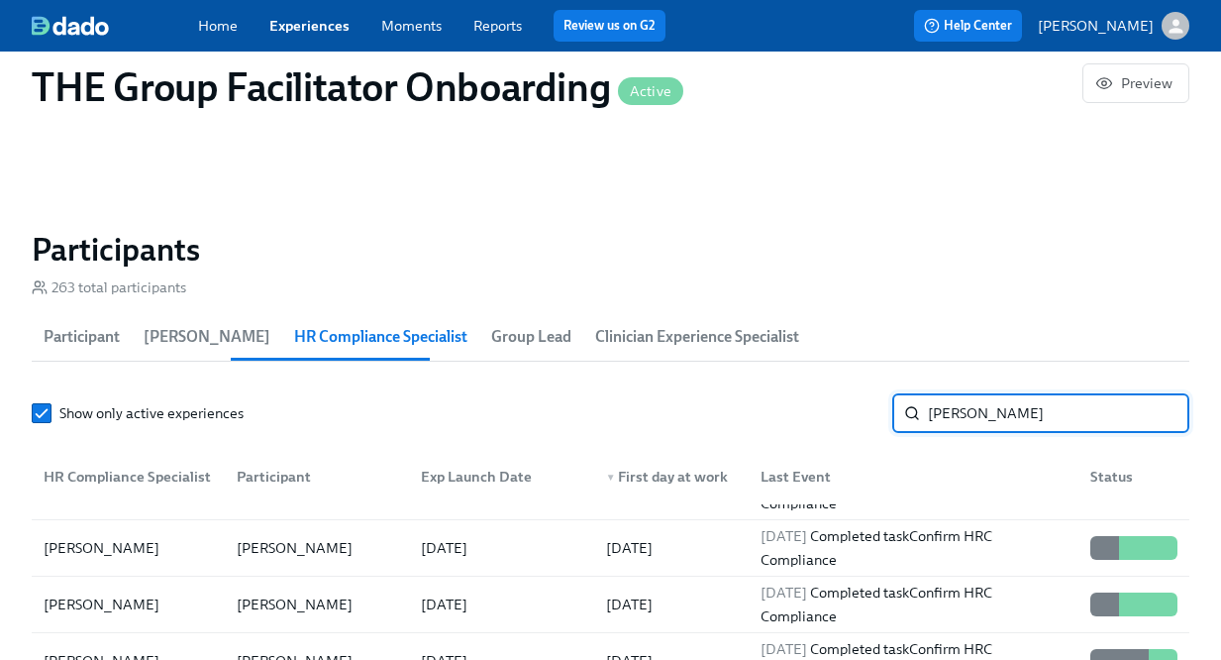
scroll to position [1348, 0]
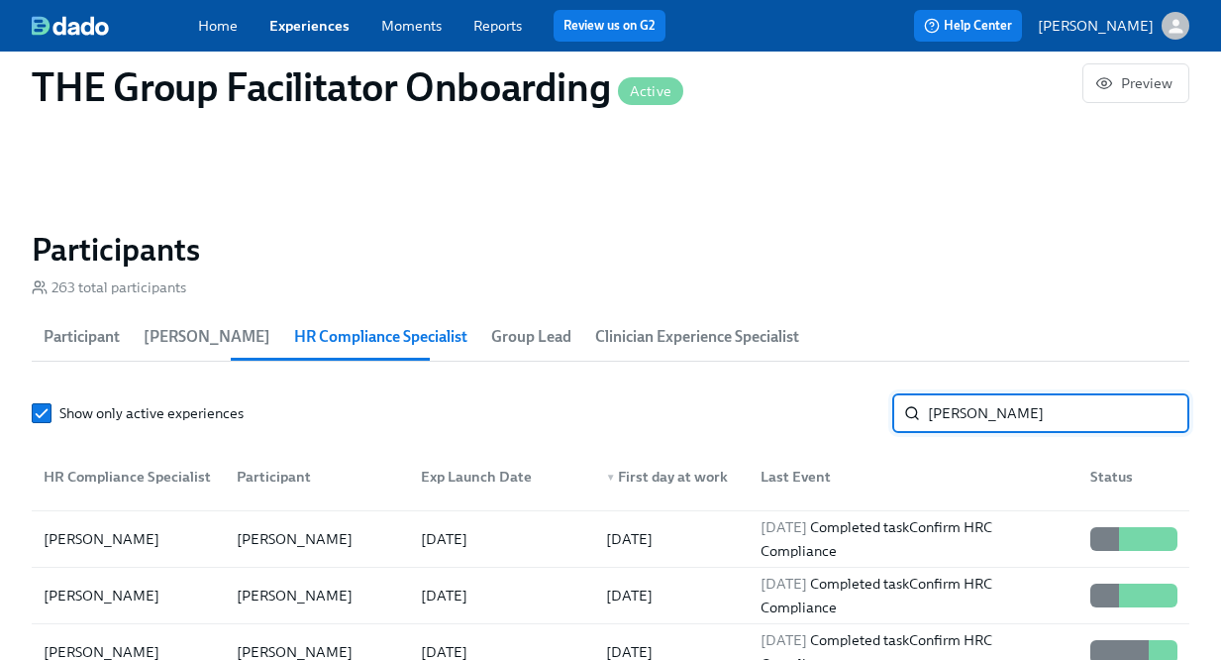
click at [971, 419] on input "kristy" at bounding box center [1059, 413] width 262 height 40
type input "zuniga"
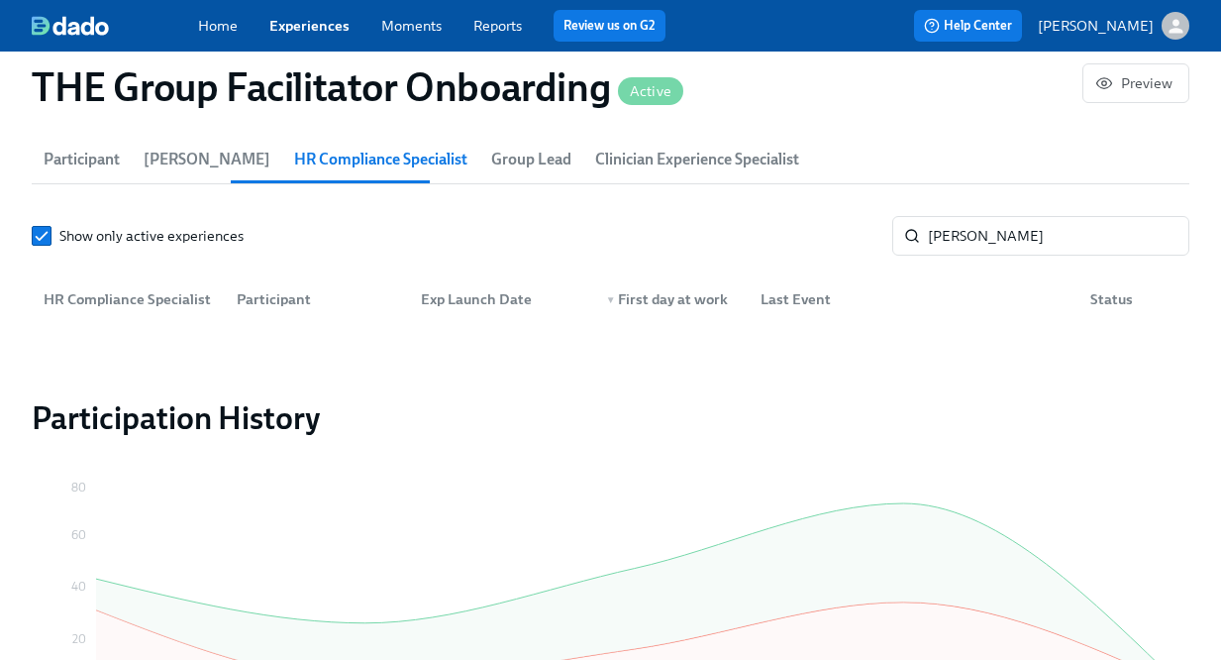
scroll to position [1753, 0]
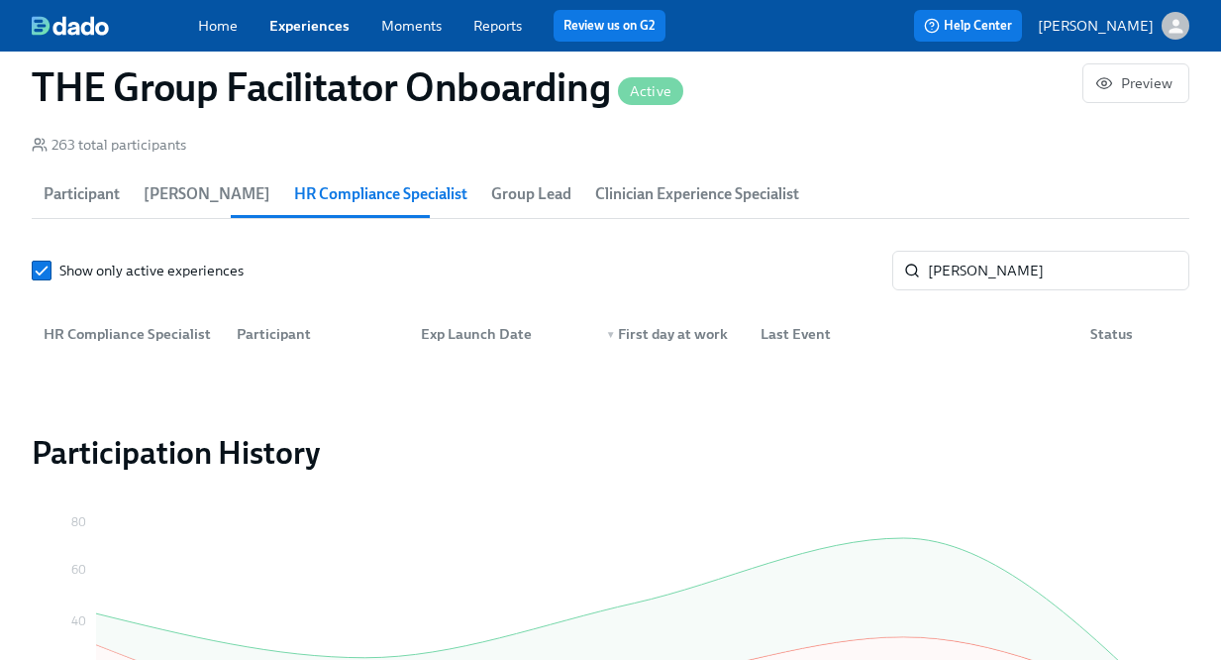
click at [208, 27] on link "Home" at bounding box center [218, 26] width 40 height 18
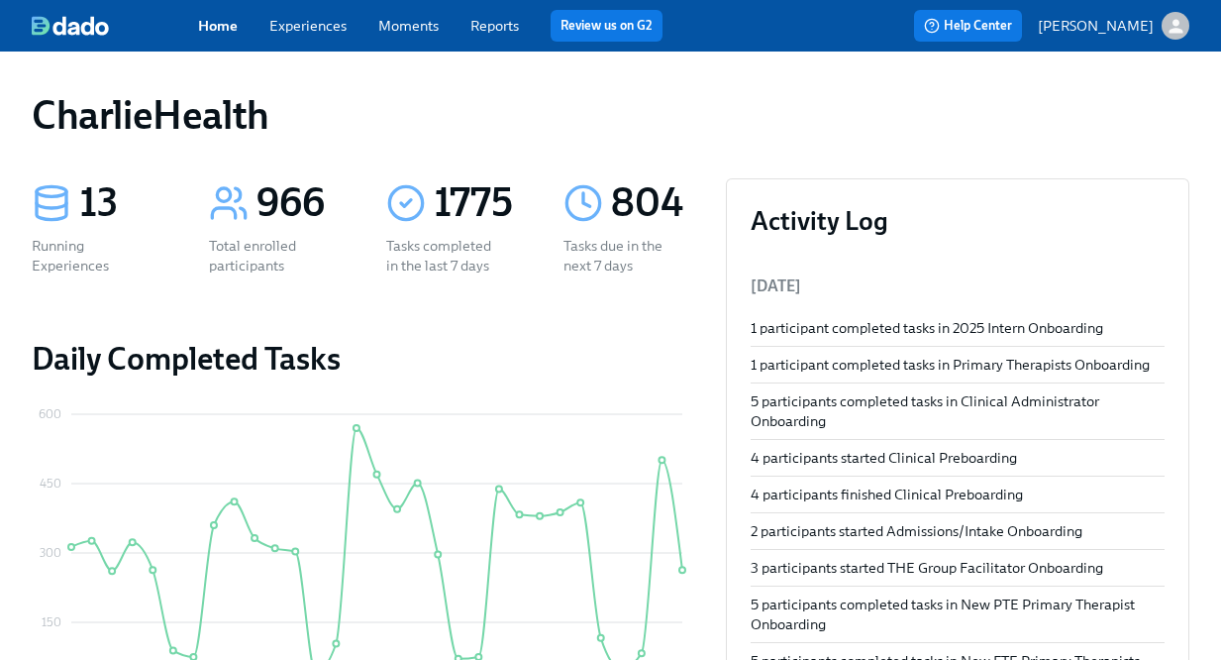
click at [340, 29] on link "Experiences" at bounding box center [307, 26] width 77 height 18
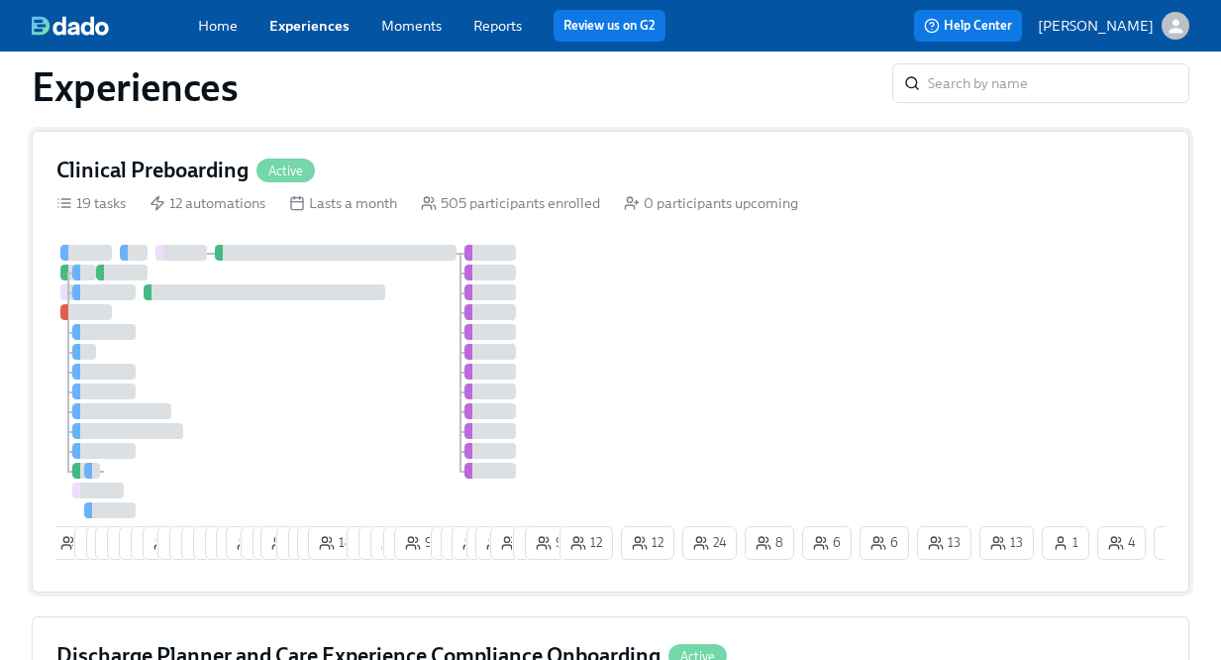
click at [377, 162] on div "Clinical Preboarding Active" at bounding box center [610, 171] width 1109 height 30
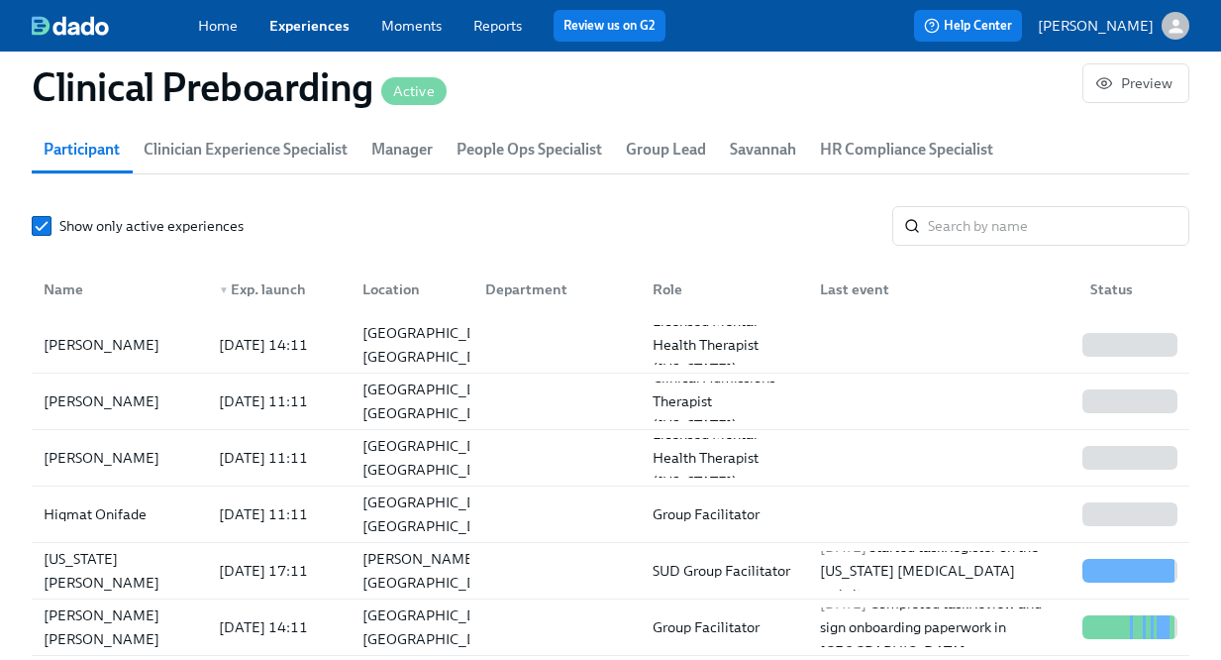
scroll to position [2198, 0]
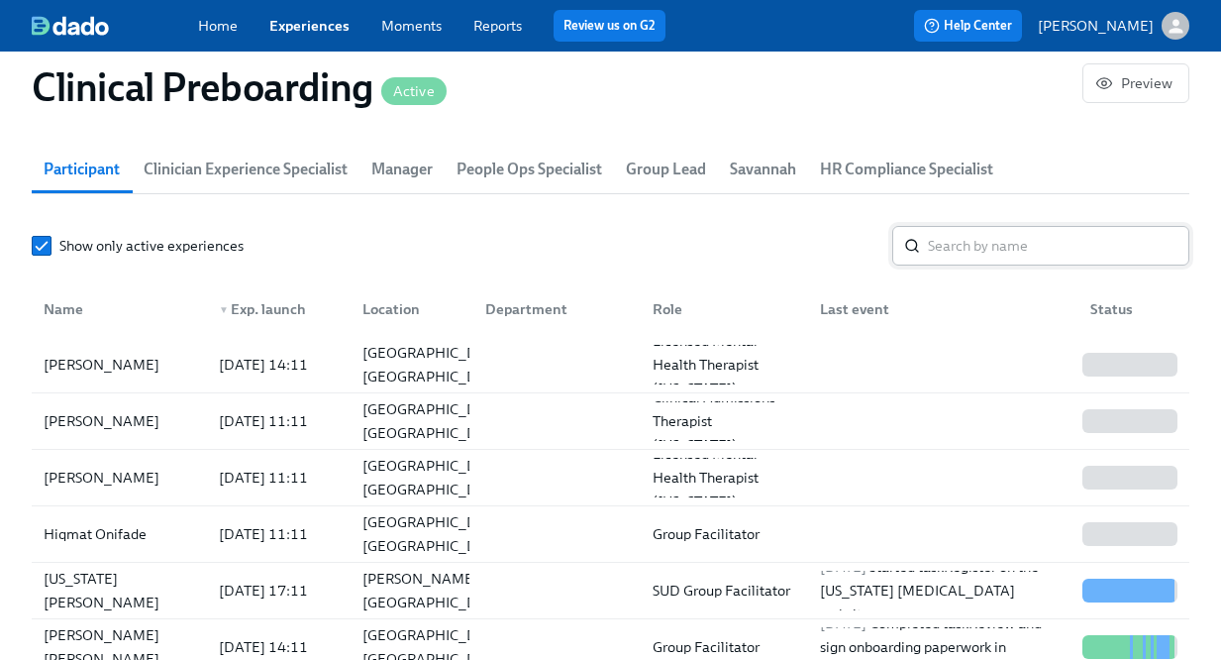
click at [998, 257] on input "search" at bounding box center [1059, 246] width 262 height 40
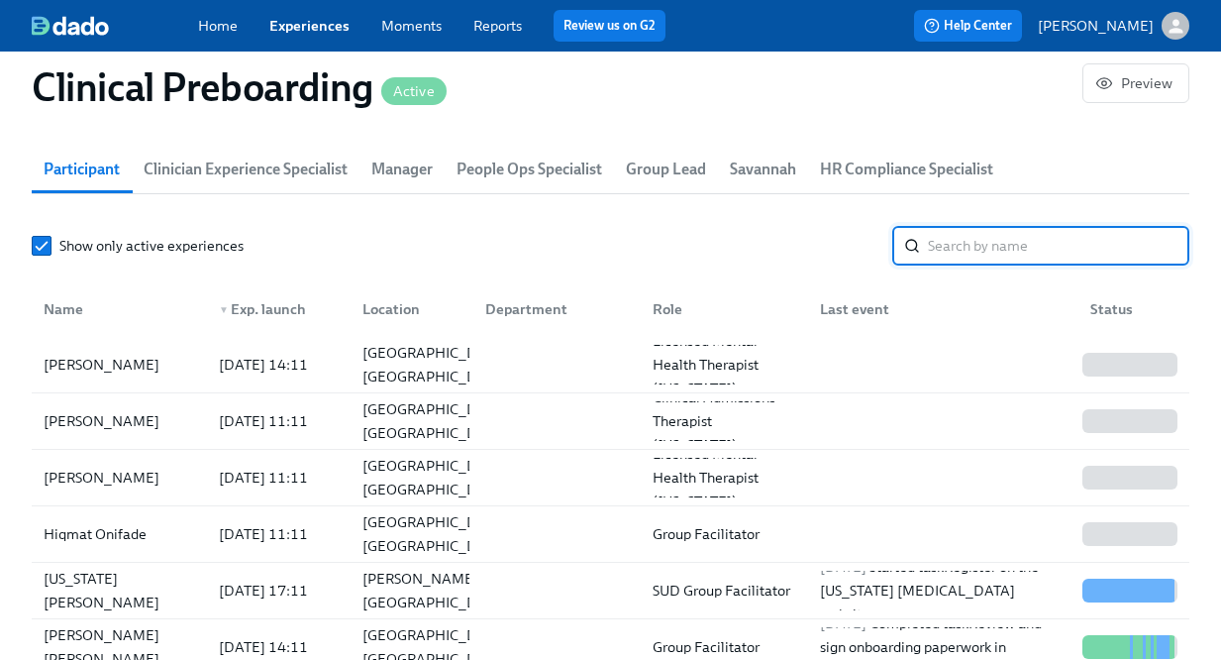
click at [996, 257] on input "search" at bounding box center [1059, 246] width 262 height 40
type input "s"
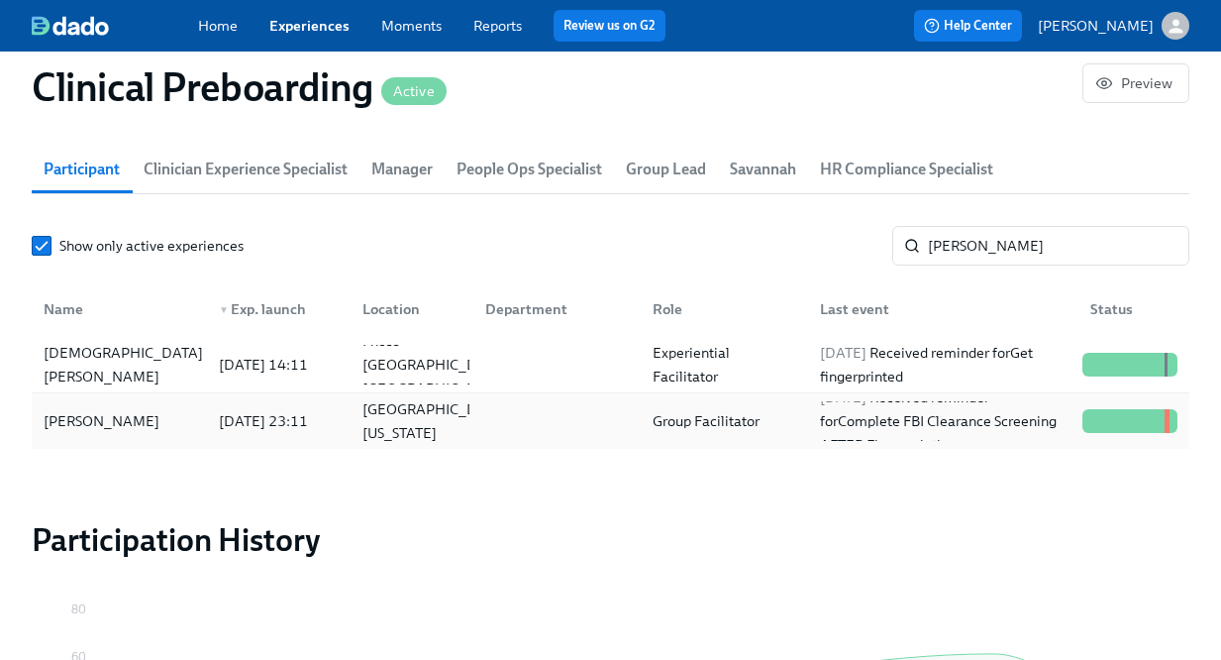
click at [785, 427] on div "Group Facilitator" at bounding box center [720, 421] width 167 height 40
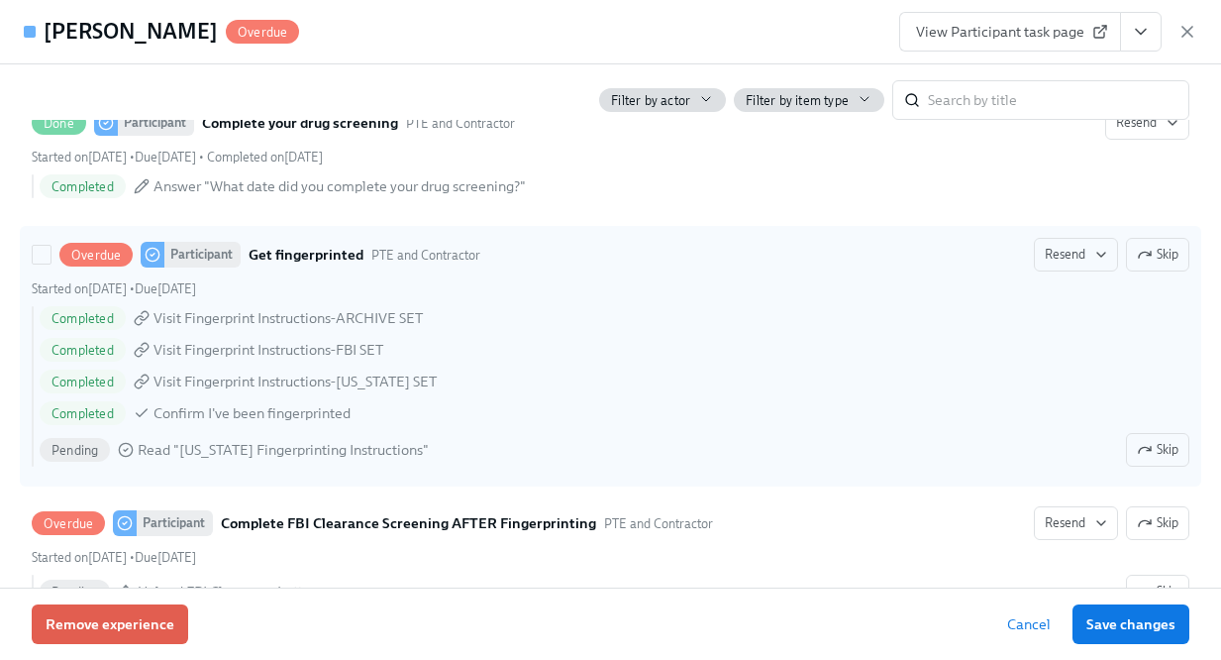
scroll to position [2690, 0]
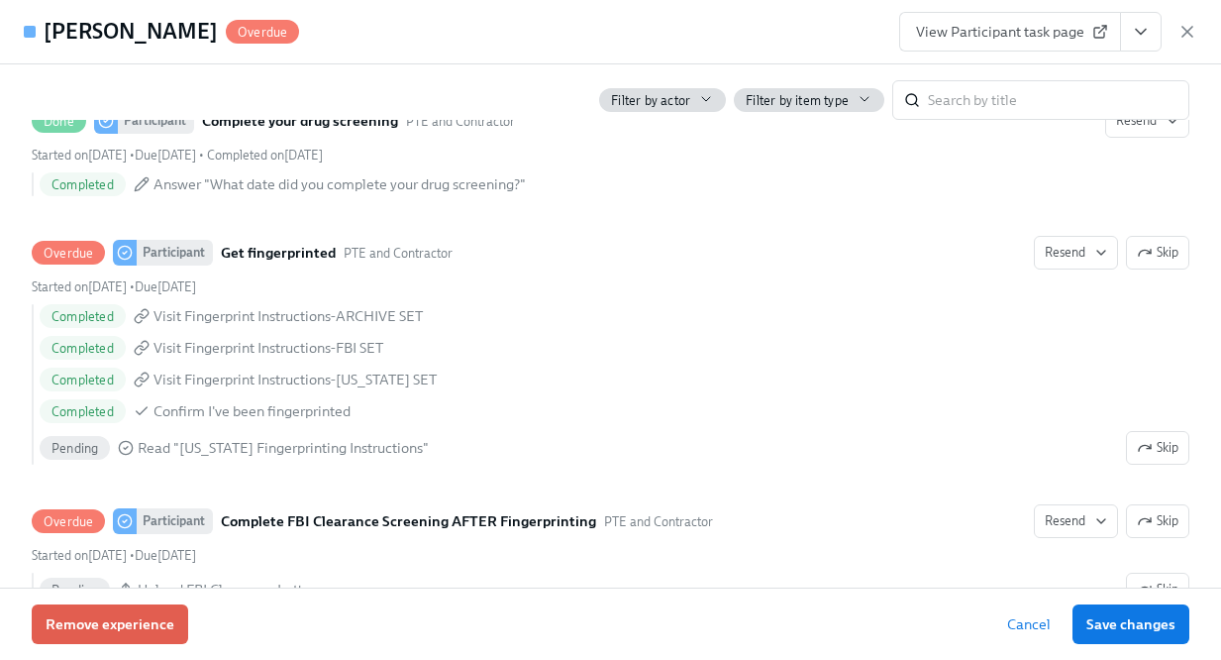
click at [1045, 30] on span "View Participant task page" at bounding box center [1010, 32] width 188 height 20
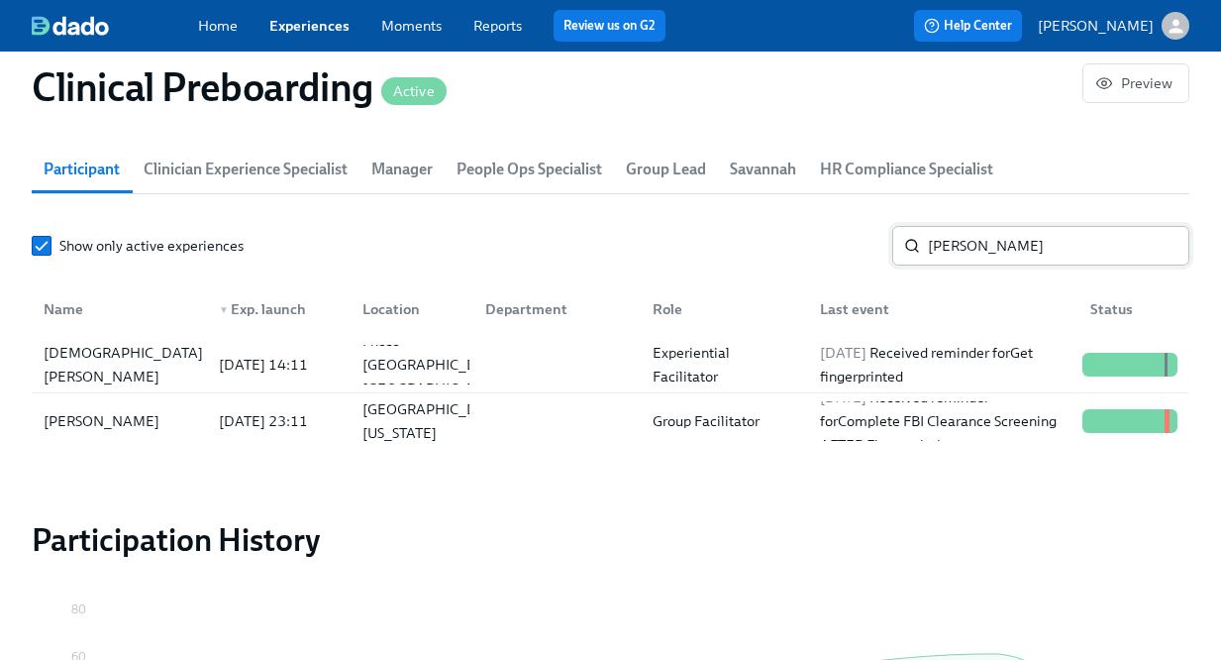
click at [1023, 242] on input "ward" at bounding box center [1059, 246] width 262 height 40
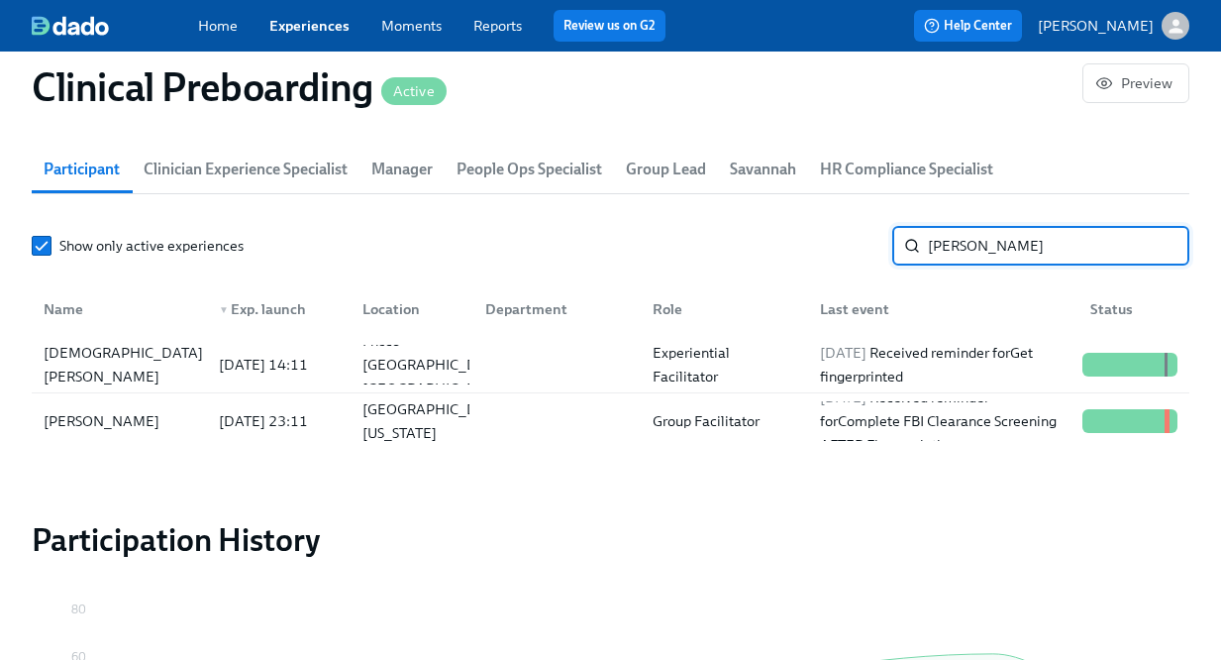
click at [1023, 242] on input "ward" at bounding box center [1059, 246] width 262 height 40
paste input "Tatyanne"
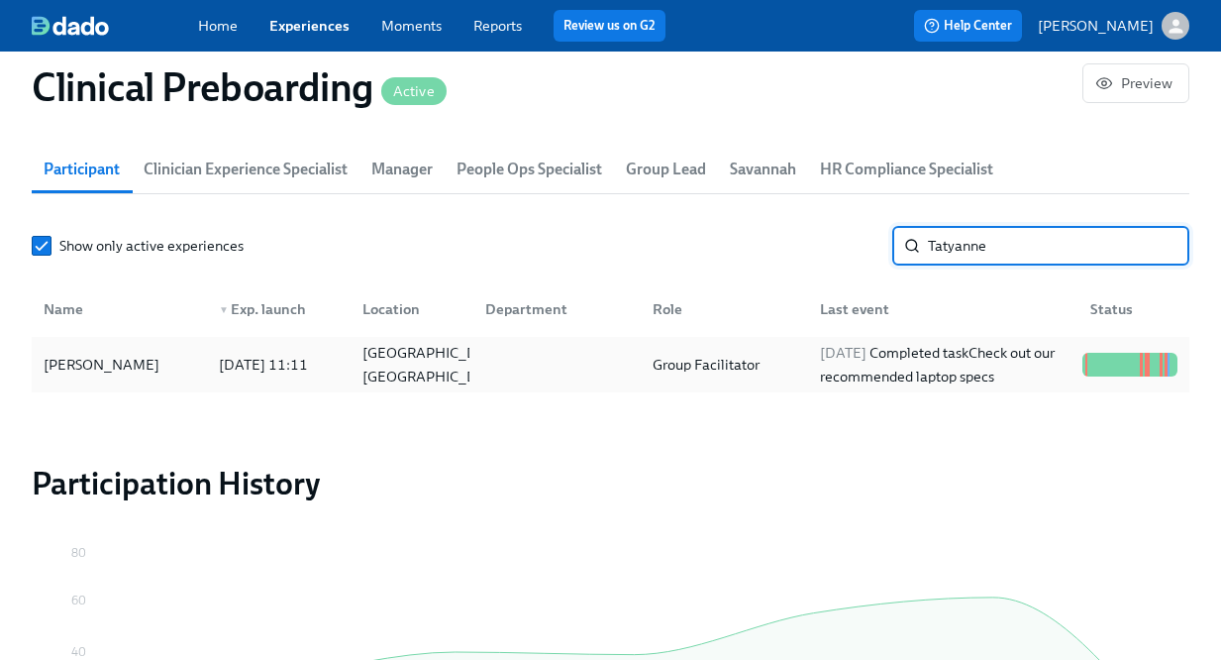
click at [792, 382] on div "Group Facilitator" at bounding box center [720, 365] width 167 height 40
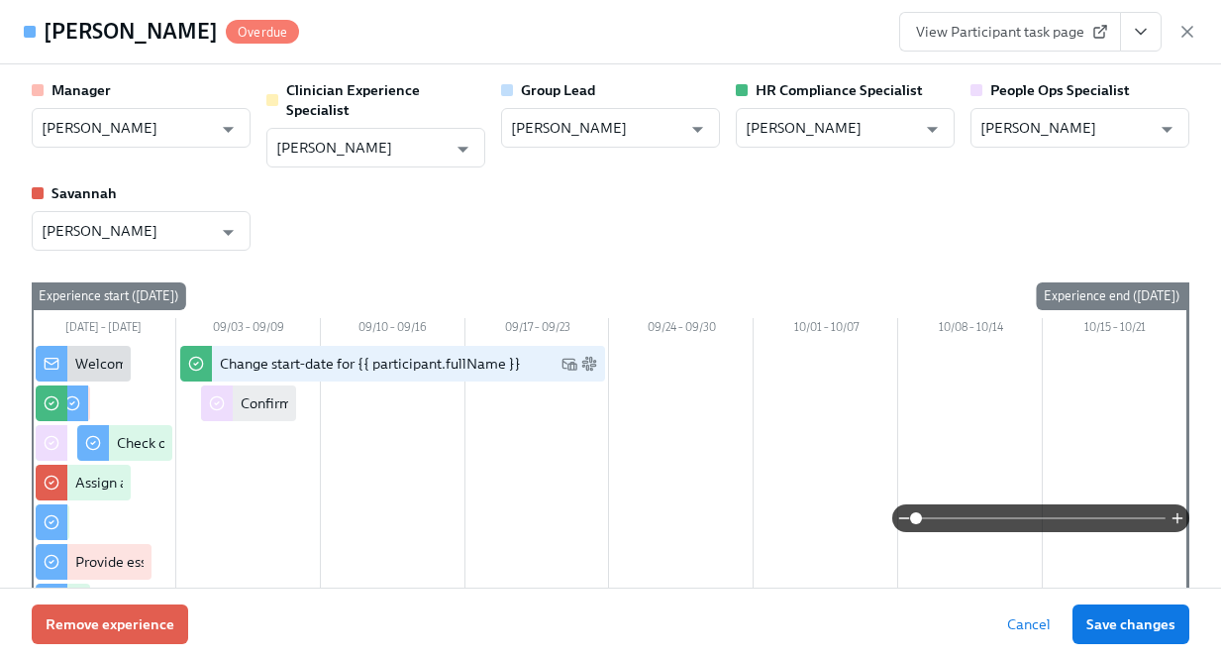
click at [1142, 28] on icon "View task page" at bounding box center [1141, 32] width 20 height 20
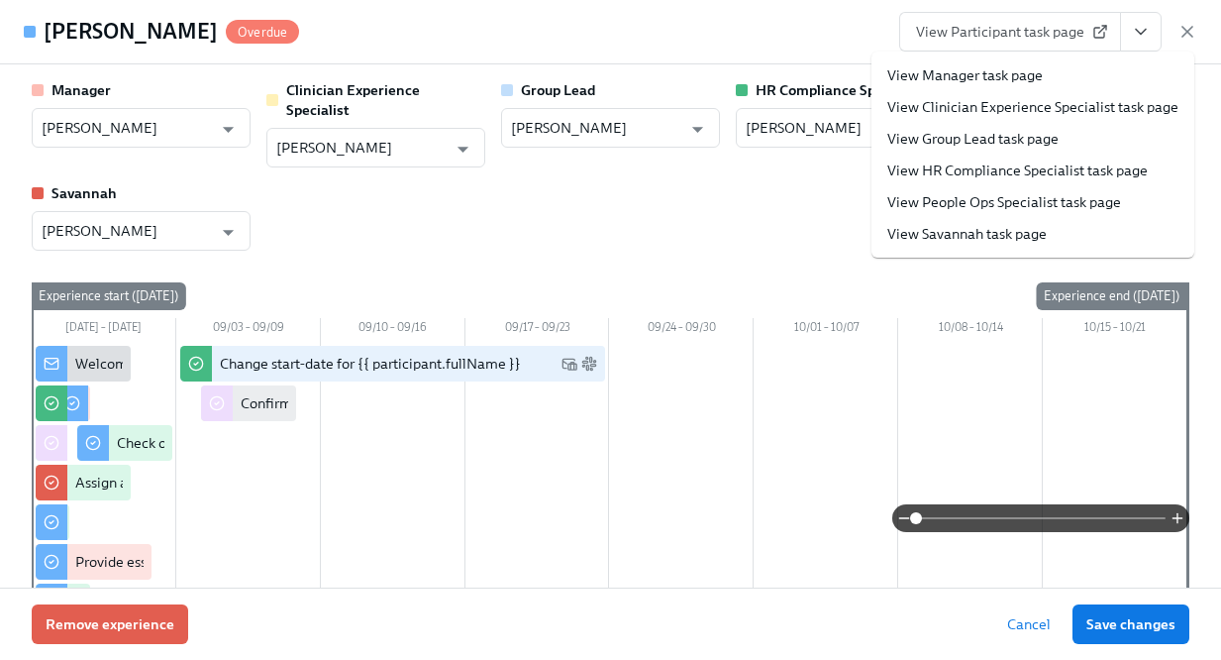
click at [1045, 33] on span "View Participant task page" at bounding box center [1010, 32] width 188 height 20
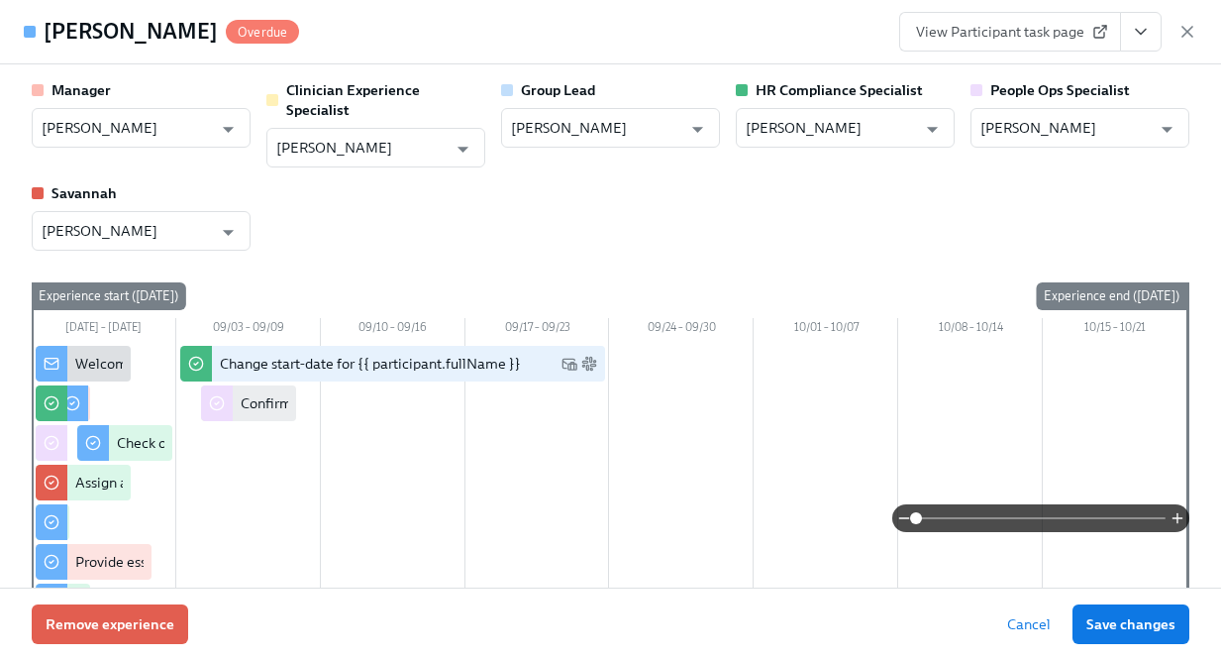
scroll to position [0, 26374]
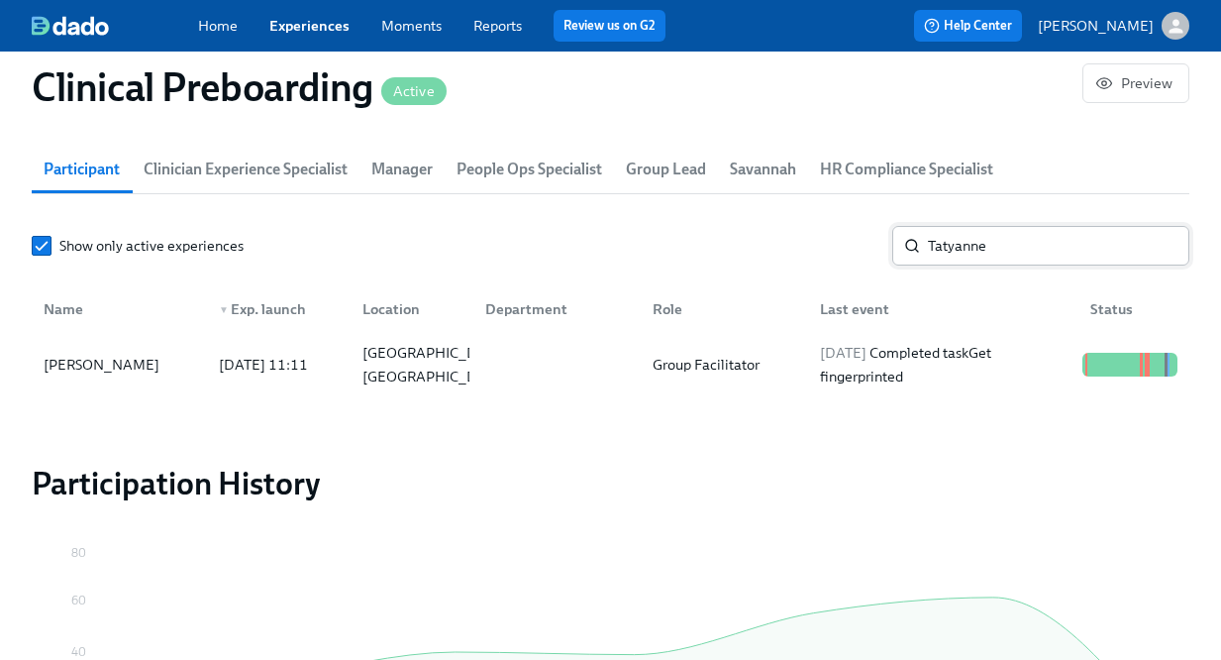
click at [961, 262] on input "Tatyanne" at bounding box center [1059, 246] width 262 height 40
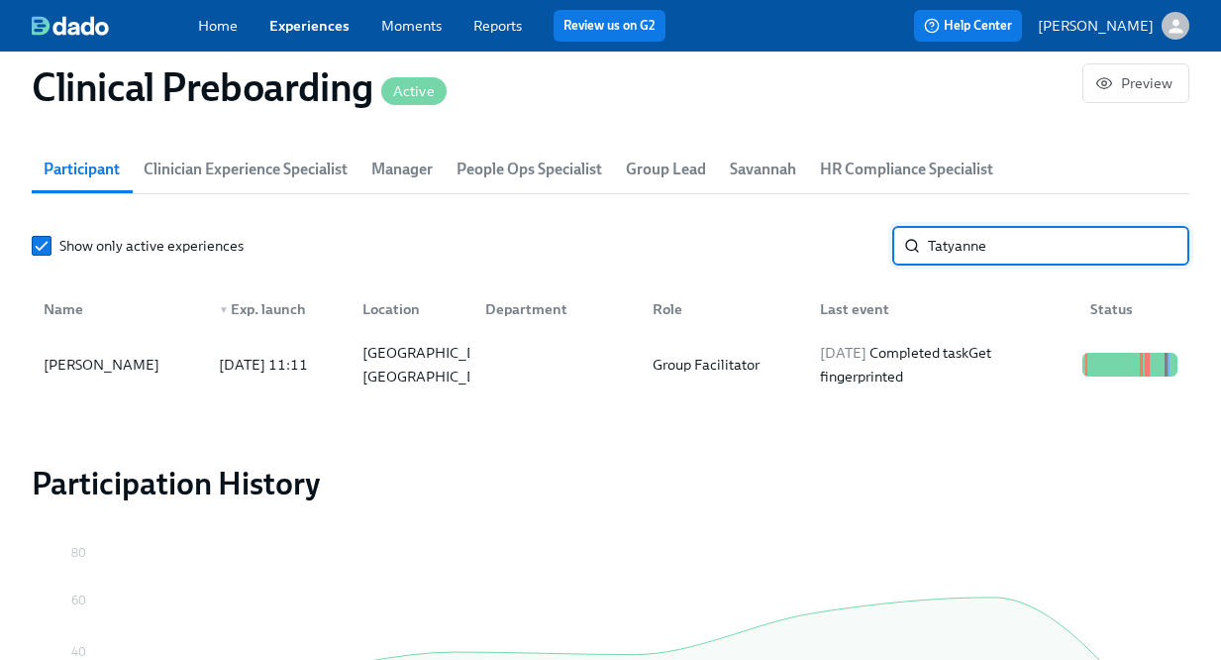
click at [961, 262] on input "Tatyanne" at bounding box center [1059, 246] width 262 height 40
type input "luke"
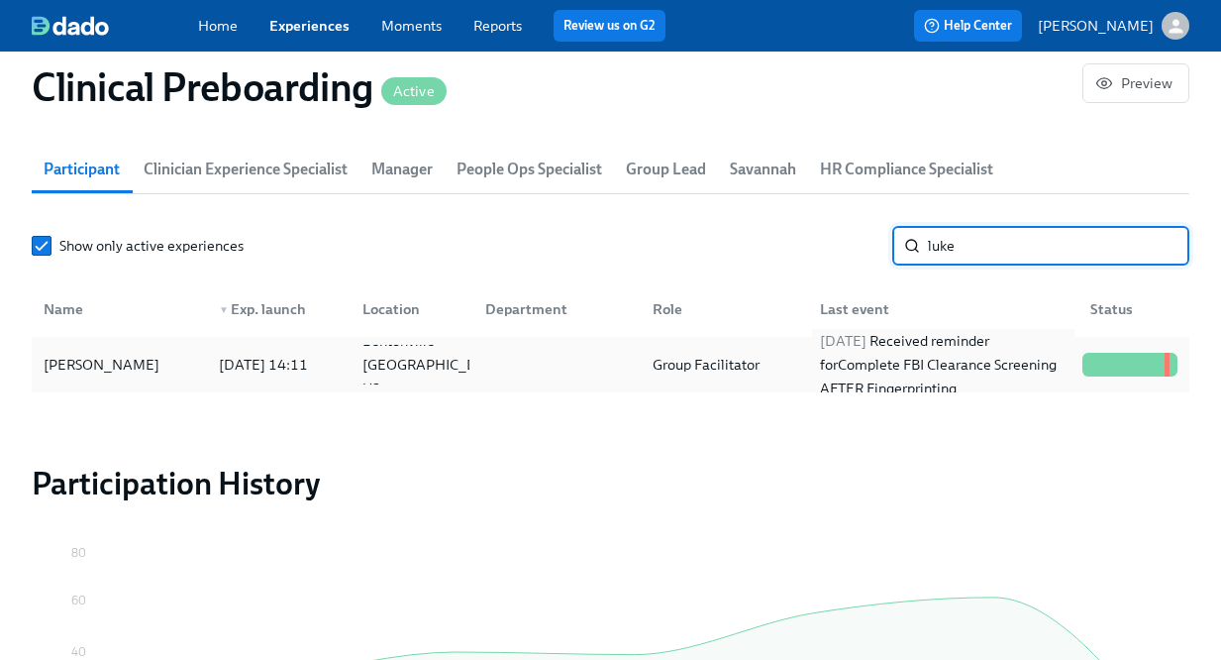
click at [937, 370] on div "2025/09/03 Received reminder for Complete FBI Clearance Screening AFTER Fingerp…" at bounding box center [943, 364] width 263 height 71
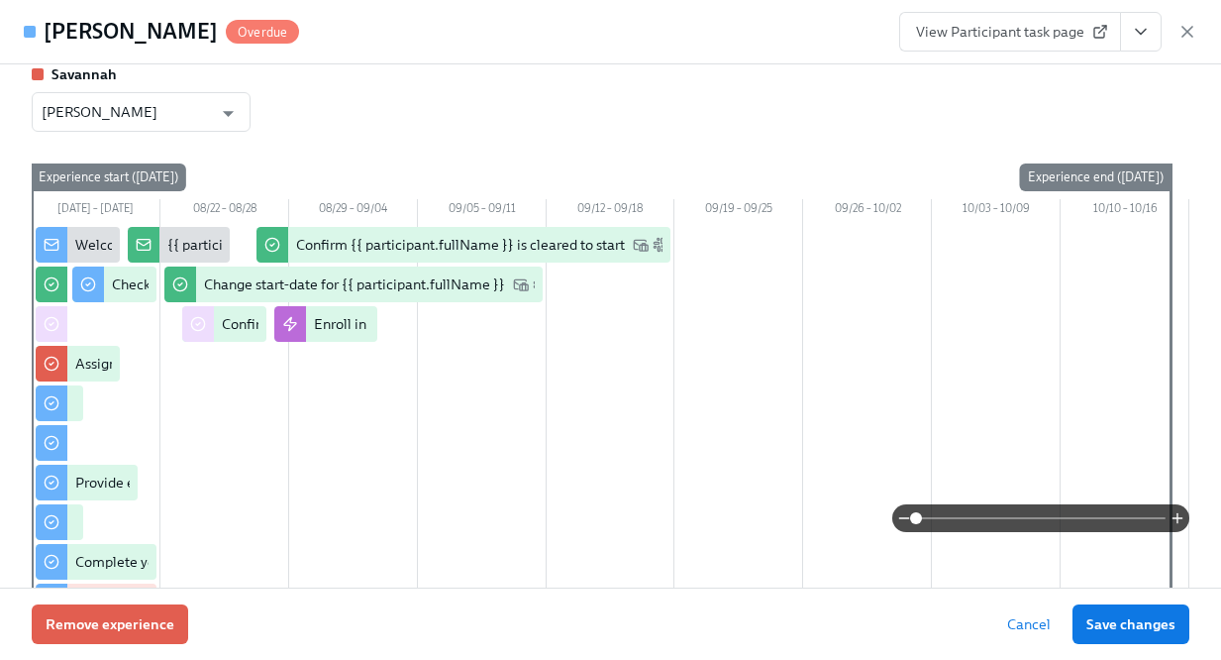
scroll to position [133, 0]
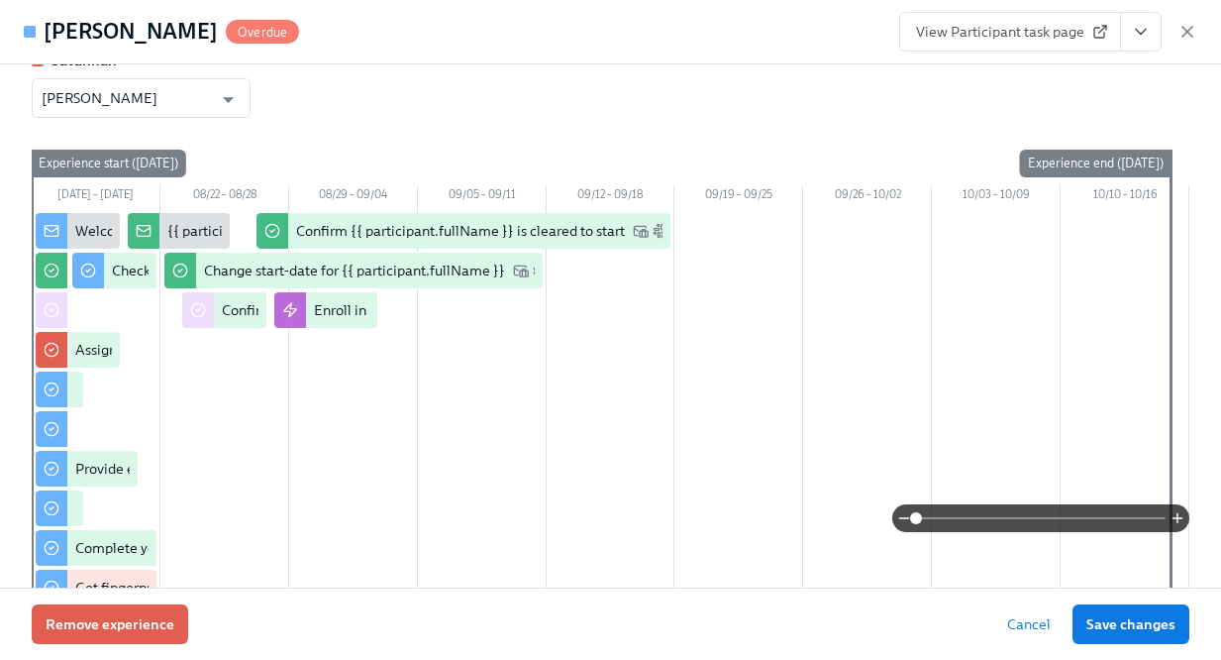
click at [998, 41] on span "View Participant task page" at bounding box center [1010, 32] width 188 height 20
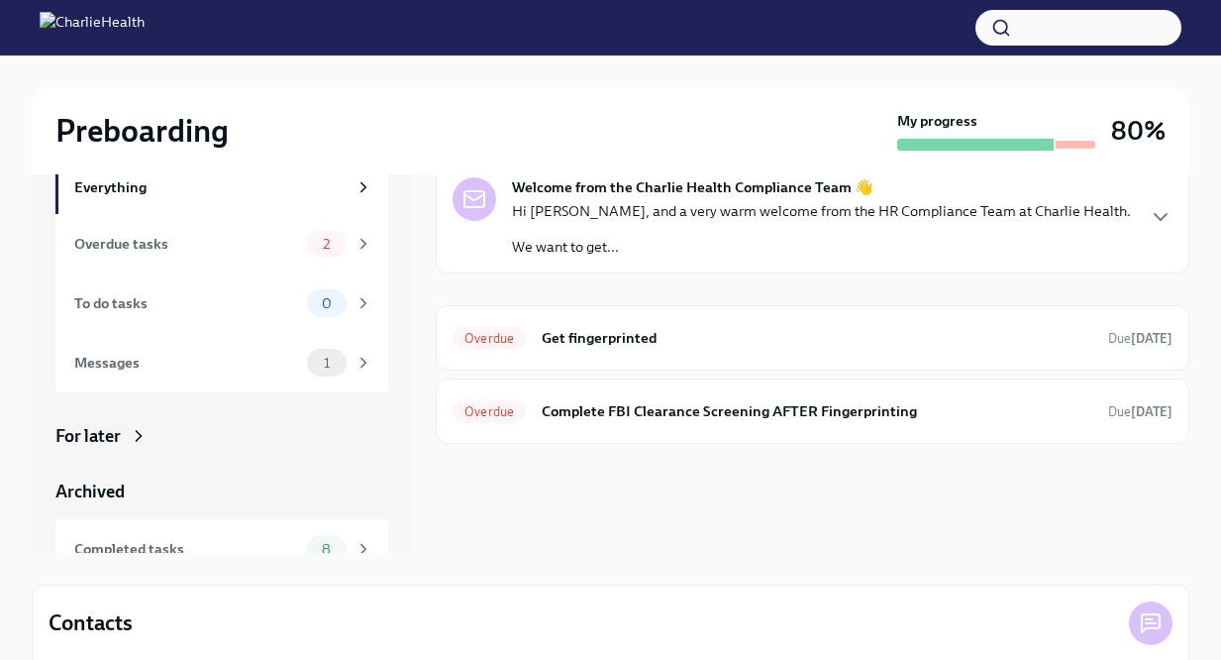
scroll to position [109, 0]
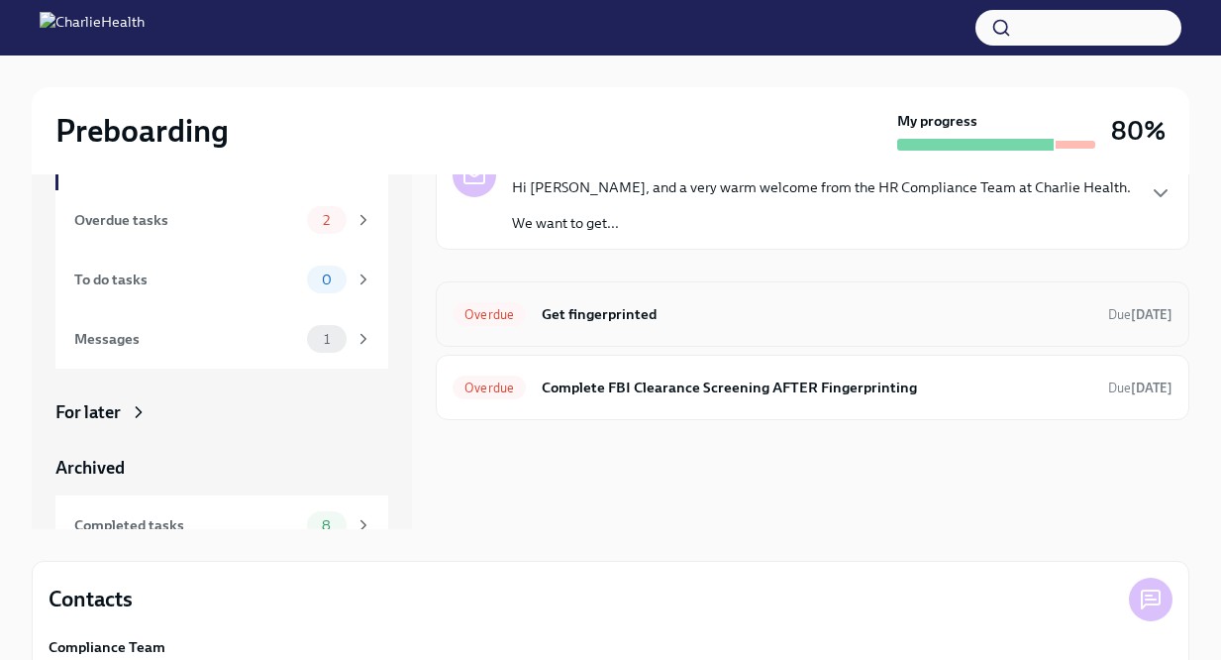
click at [591, 307] on h6 "Get fingerprinted" at bounding box center [817, 314] width 551 height 22
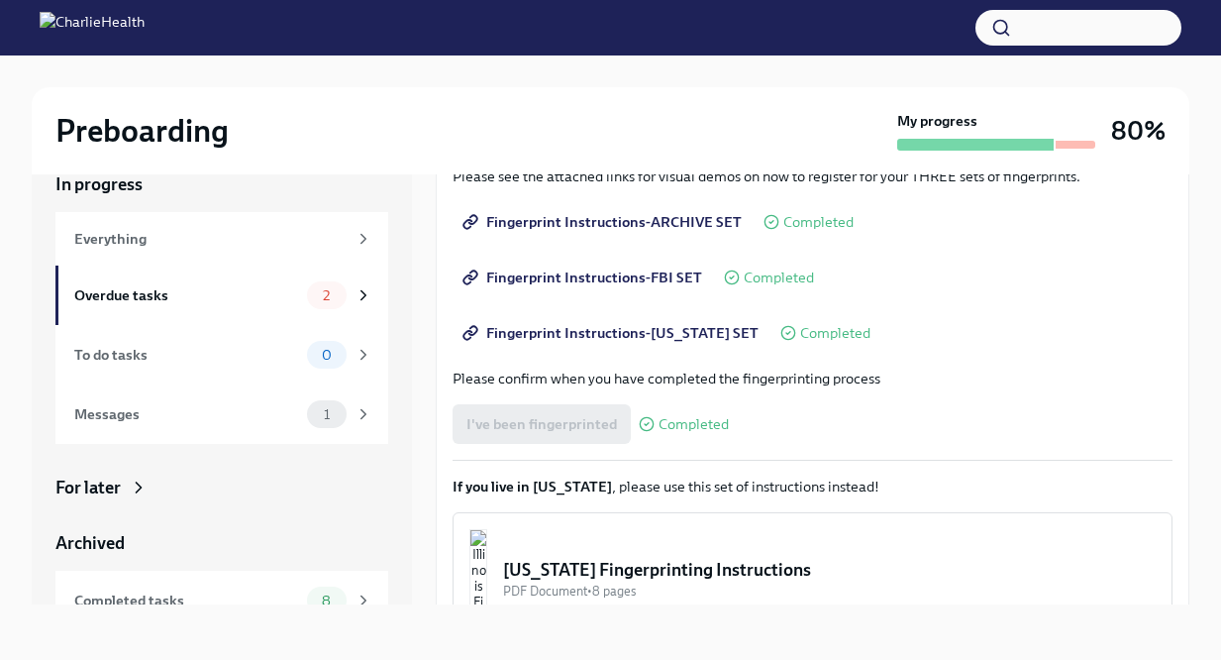
scroll to position [251, 0]
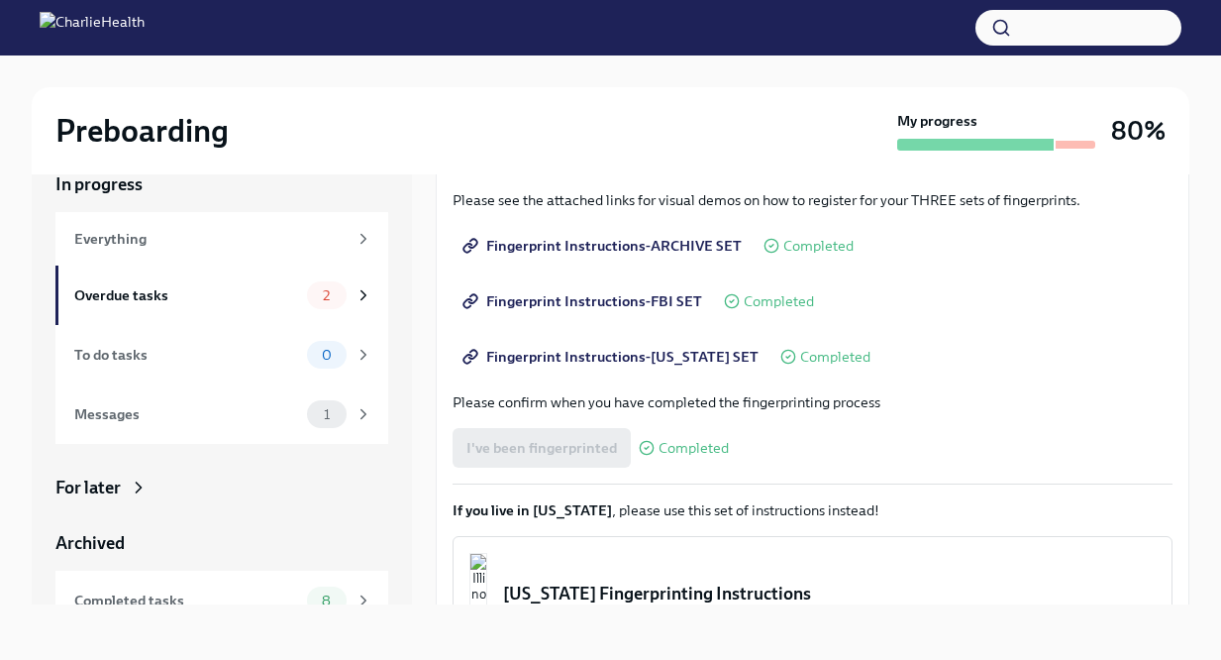
click at [595, 297] on span "Fingerprint Instructions-FBI SET" at bounding box center [585, 301] width 236 height 20
click at [672, 363] on span "Fingerprint Instructions-FLORIDA SET" at bounding box center [613, 357] width 292 height 20
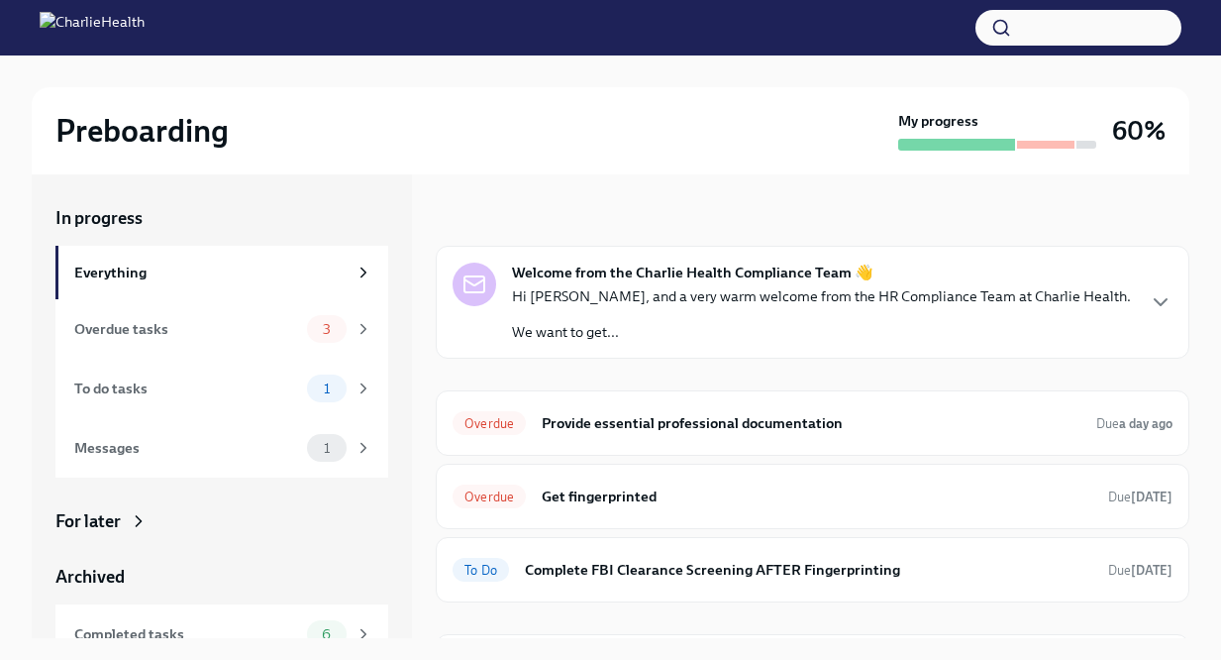
scroll to position [61, 0]
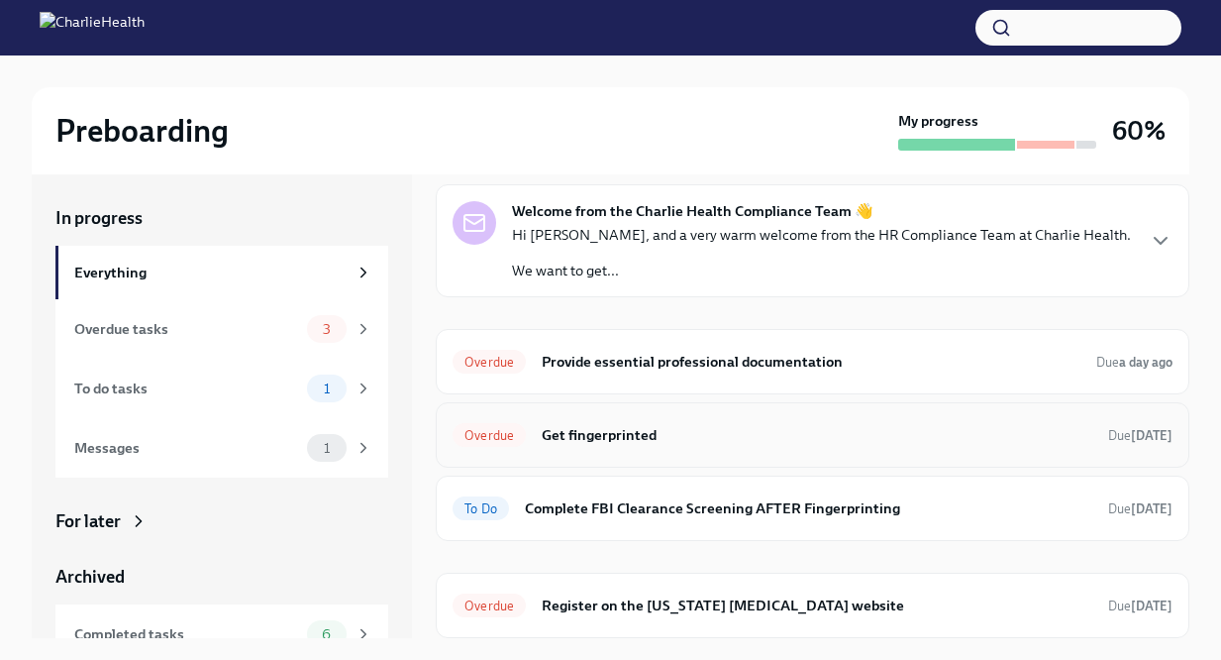
click at [677, 421] on div "Overdue Get fingerprinted Due [DATE]" at bounding box center [813, 435] width 720 height 32
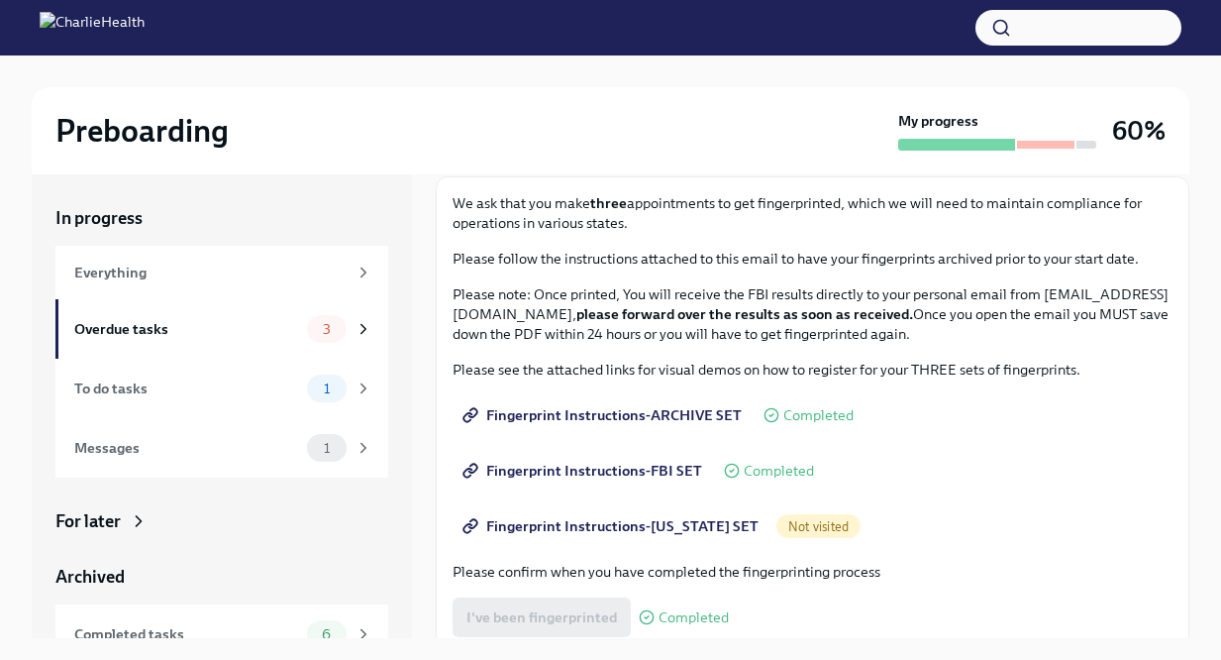
scroll to position [151, 0]
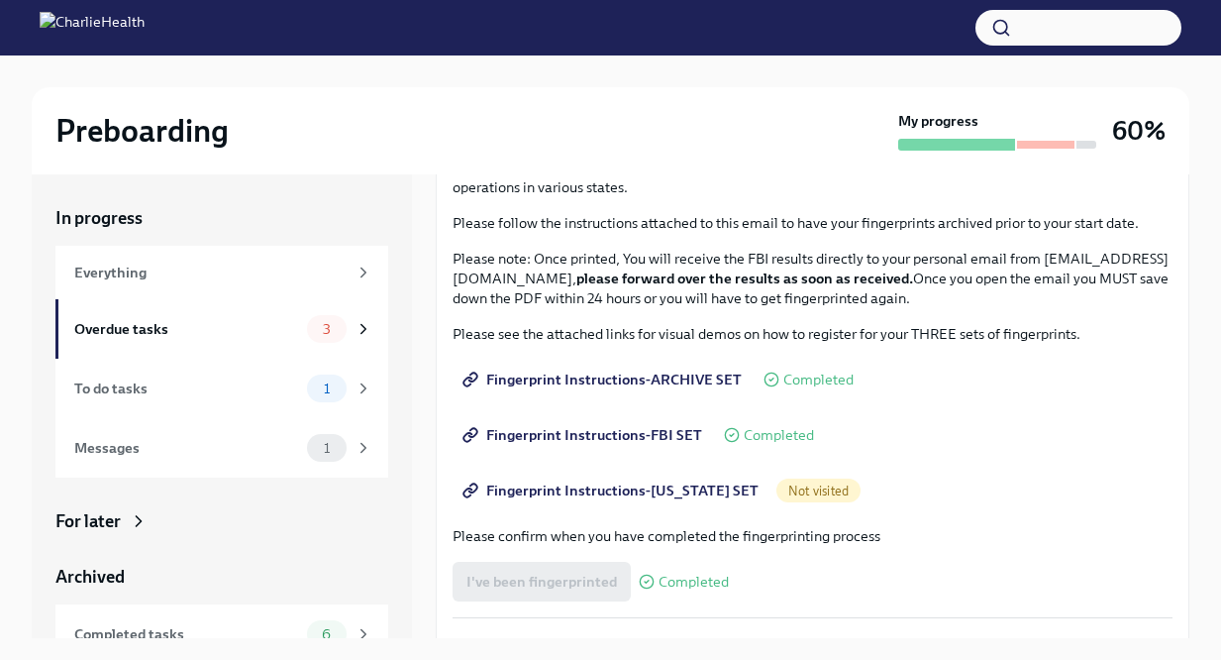
click at [659, 435] on span "Fingerprint Instructions-FBI SET" at bounding box center [585, 435] width 236 height 20
click at [651, 486] on span "Fingerprint Instructions-[US_STATE] SET" at bounding box center [613, 490] width 292 height 20
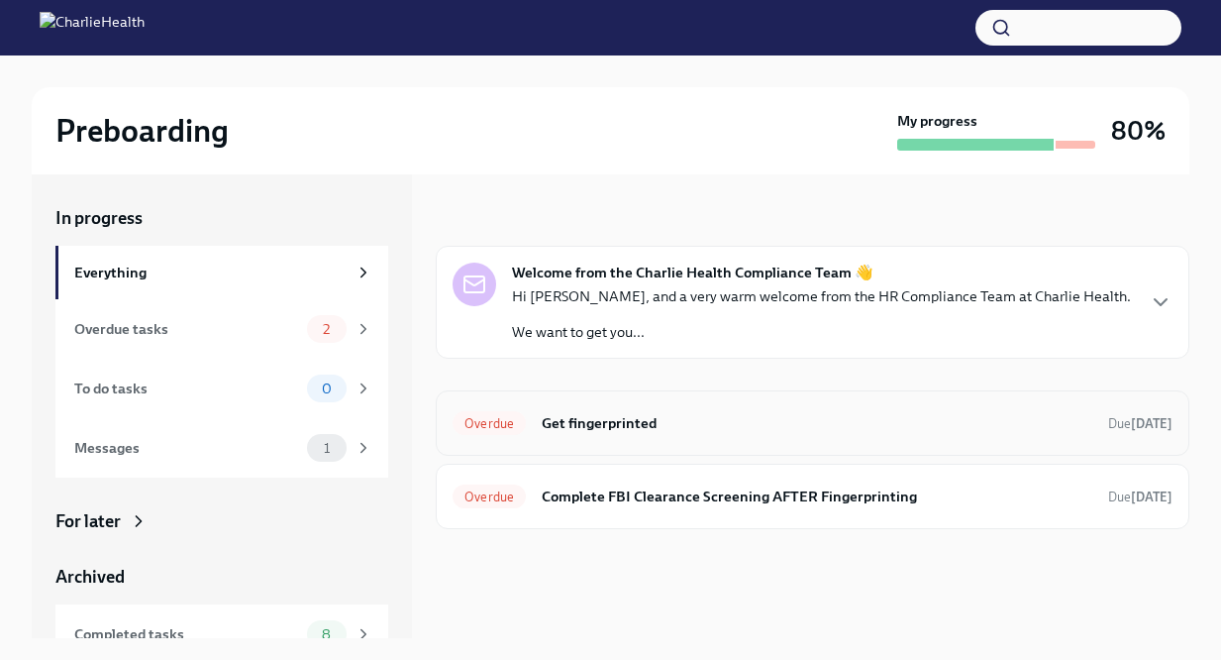
click at [628, 412] on h6 "Get fingerprinted" at bounding box center [817, 423] width 551 height 22
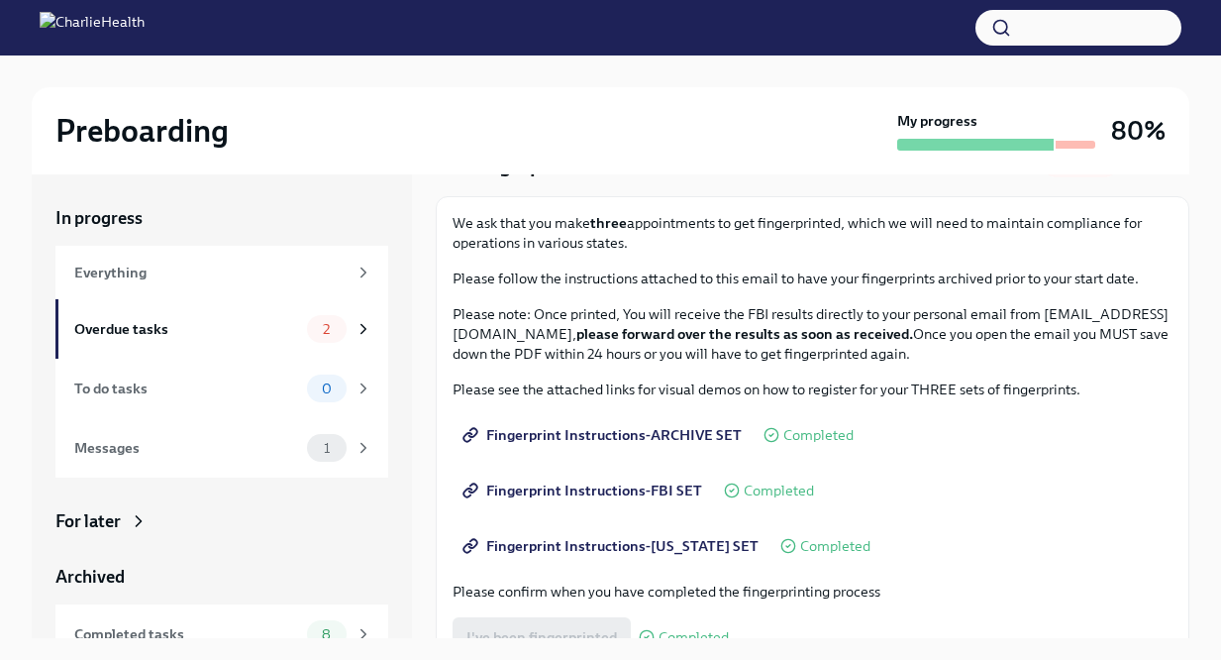
scroll to position [114, 0]
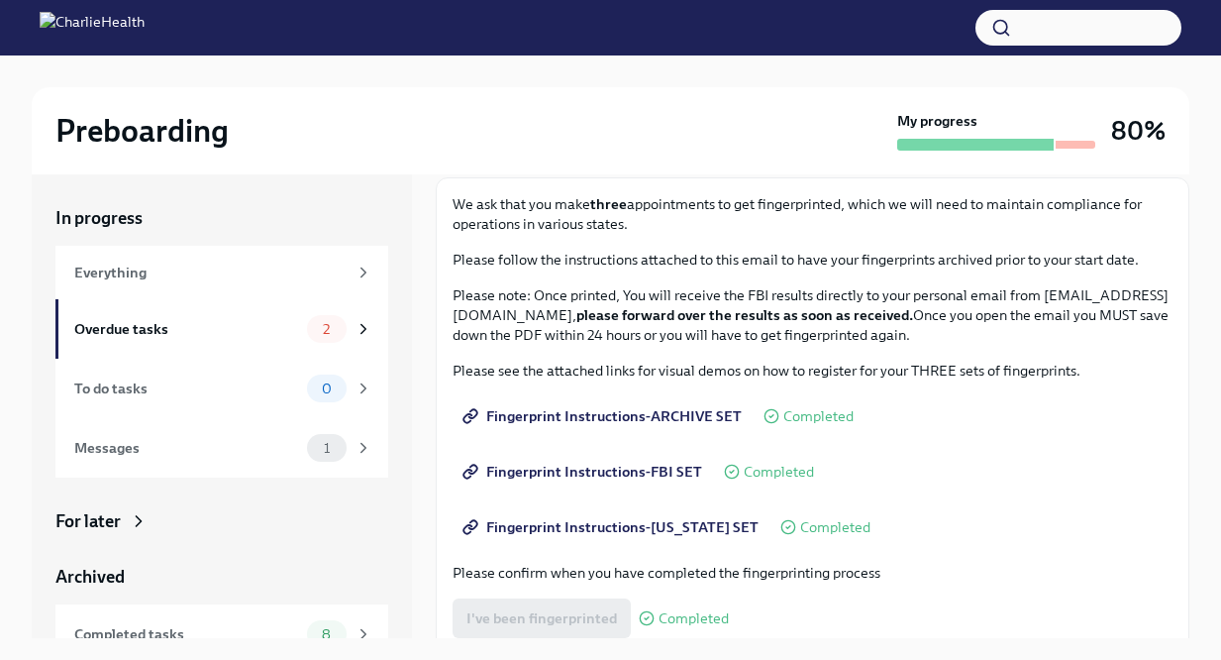
click at [637, 463] on span "Fingerprint Instructions-FBI SET" at bounding box center [585, 472] width 236 height 20
click at [689, 526] on span "Fingerprint Instructions-[US_STATE] SET" at bounding box center [613, 527] width 292 height 20
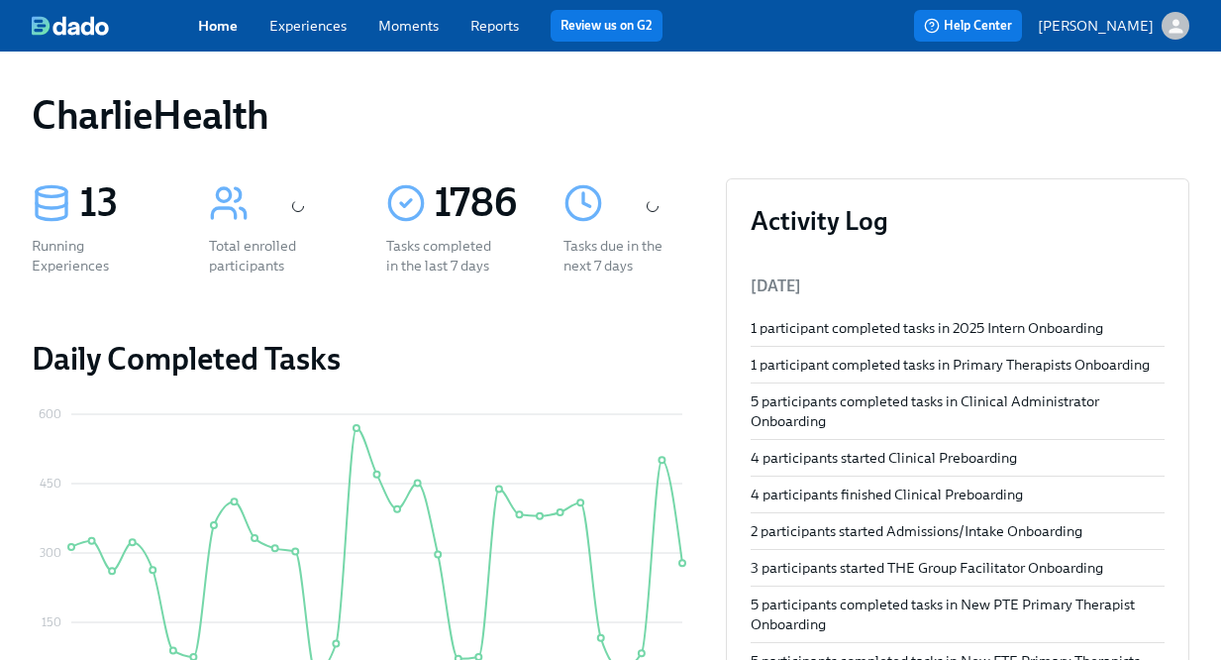
click at [314, 15] on div "Home Experiences Moments Reports Review us on G2" at bounding box center [446, 26] width 496 height 32
click at [314, 28] on link "Experiences" at bounding box center [307, 26] width 77 height 18
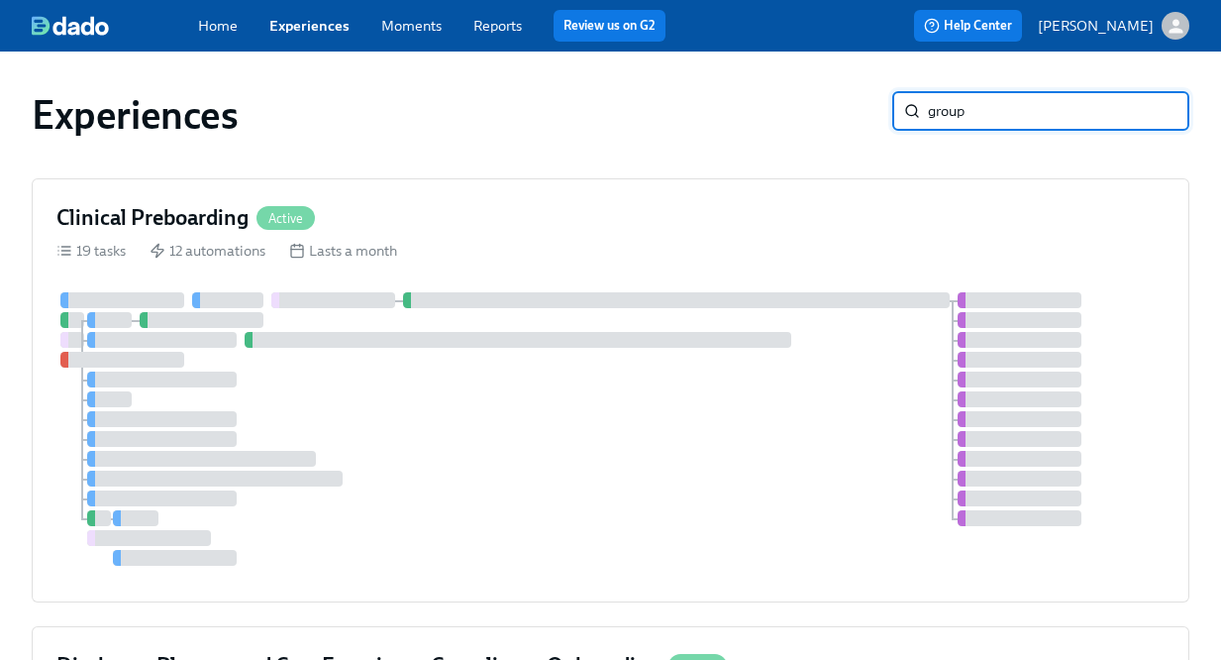
type input "group"
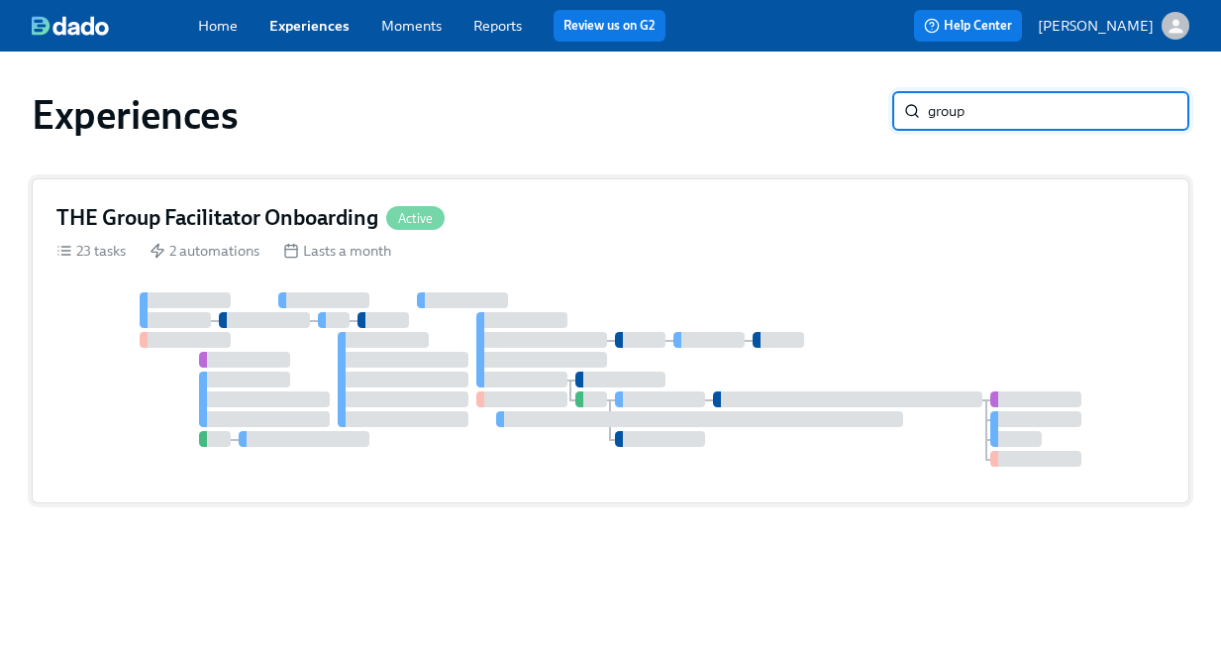
click at [507, 225] on div "THE Group Facilitator Onboarding Active" at bounding box center [610, 218] width 1109 height 30
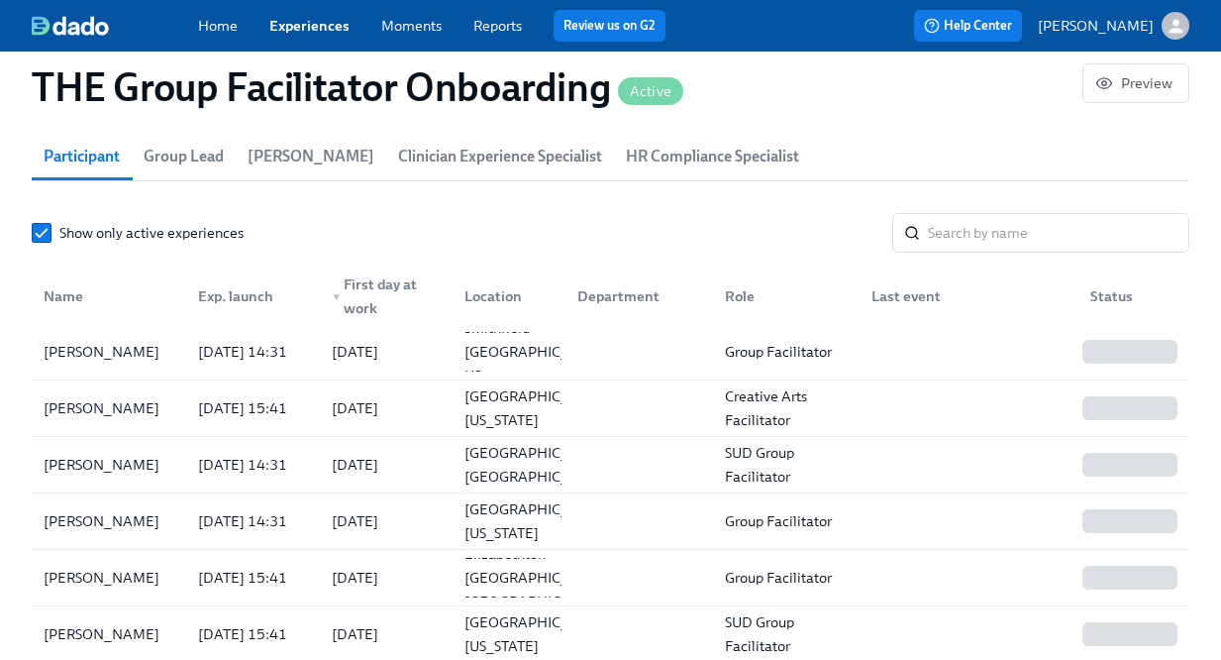
scroll to position [1801, 0]
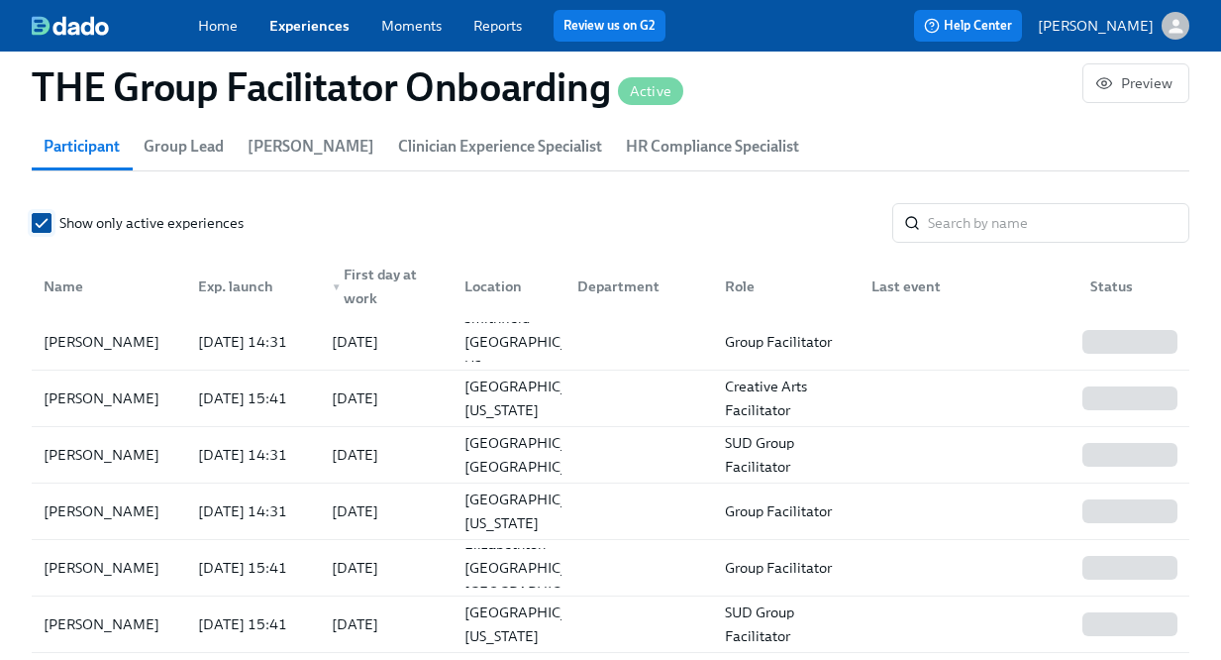
click at [203, 233] on span "Show only active experiences" at bounding box center [151, 223] width 184 height 20
click at [51, 232] on input "Show only active experiences" at bounding box center [42, 223] width 18 height 18
click at [1005, 235] on input "search" at bounding box center [1059, 223] width 262 height 40
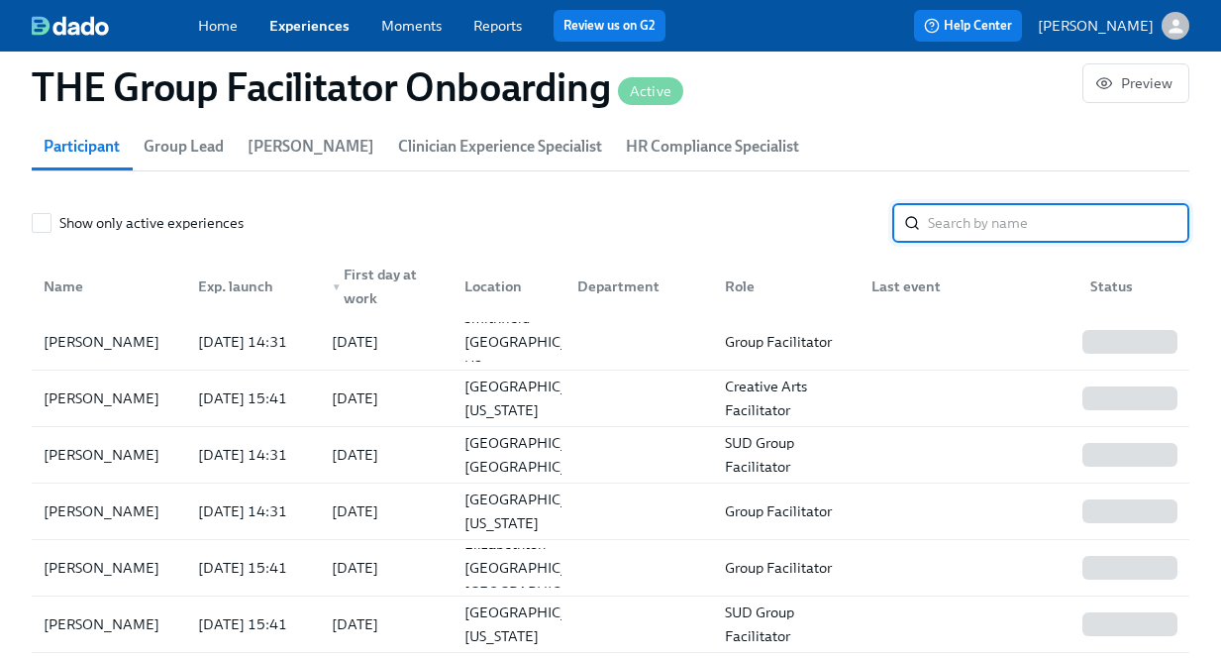
click at [974, 221] on input "search" at bounding box center [1059, 223] width 262 height 40
paste input "[PERSON_NAME]"
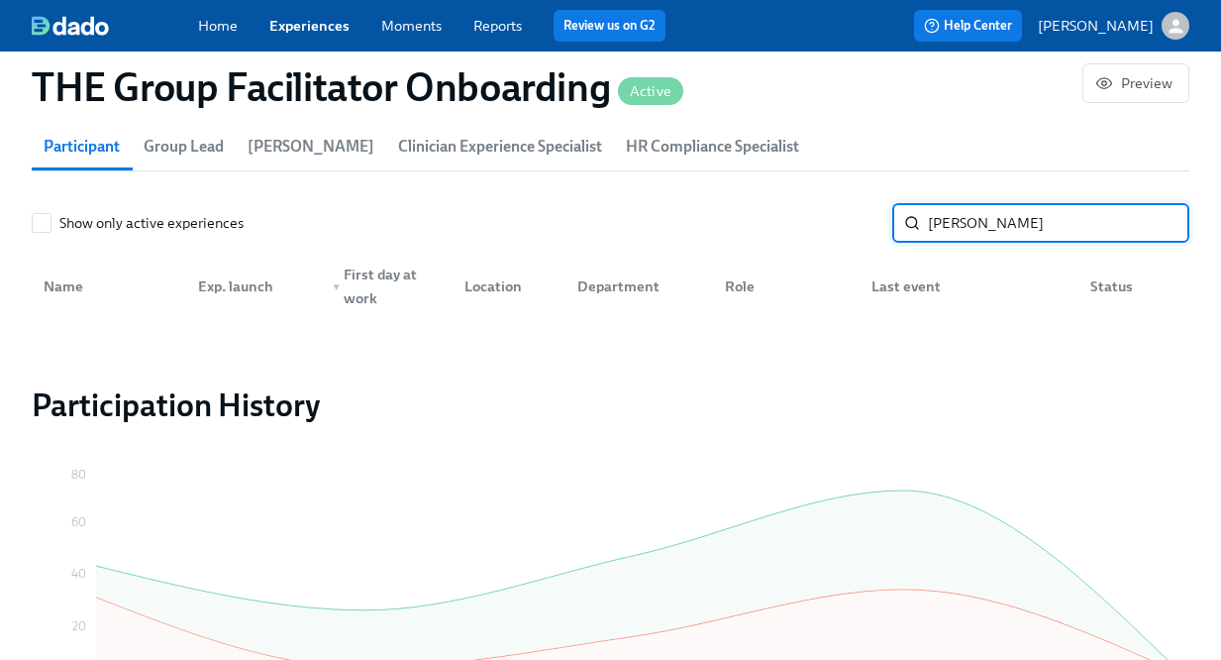
click at [953, 226] on input "[PERSON_NAME]" at bounding box center [1059, 223] width 262 height 40
click at [953, 226] on input "Zuniga" at bounding box center [1059, 223] width 262 height 40
type input "zuniga"
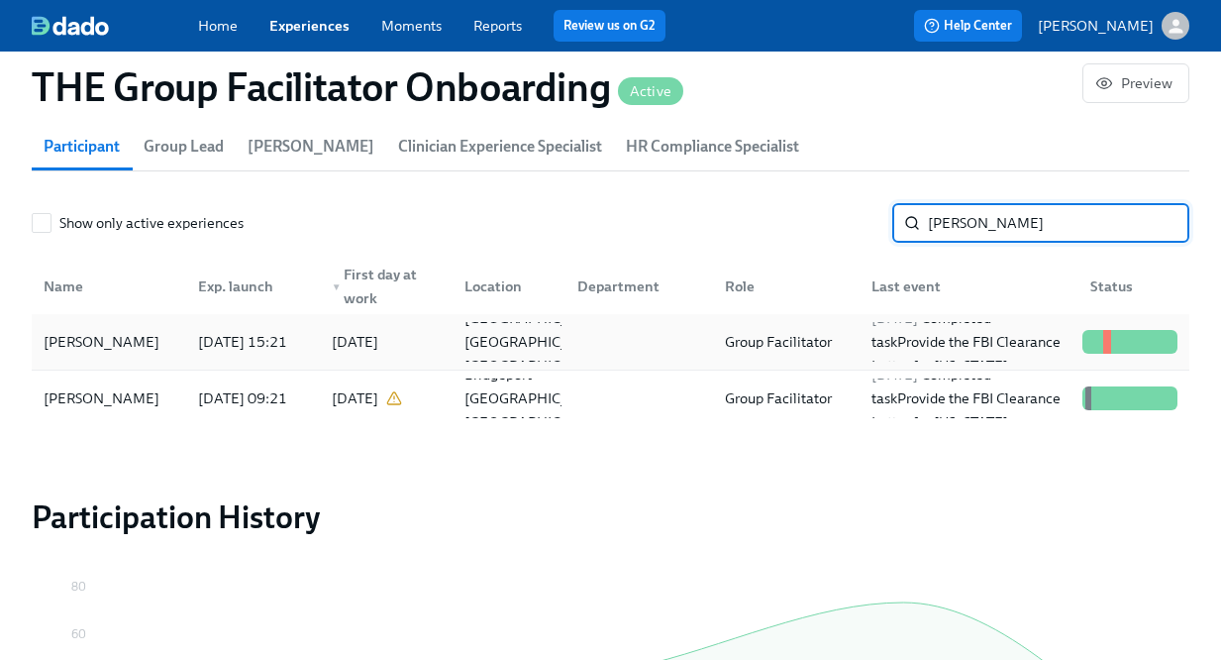
click at [641, 354] on div at bounding box center [635, 342] width 147 height 40
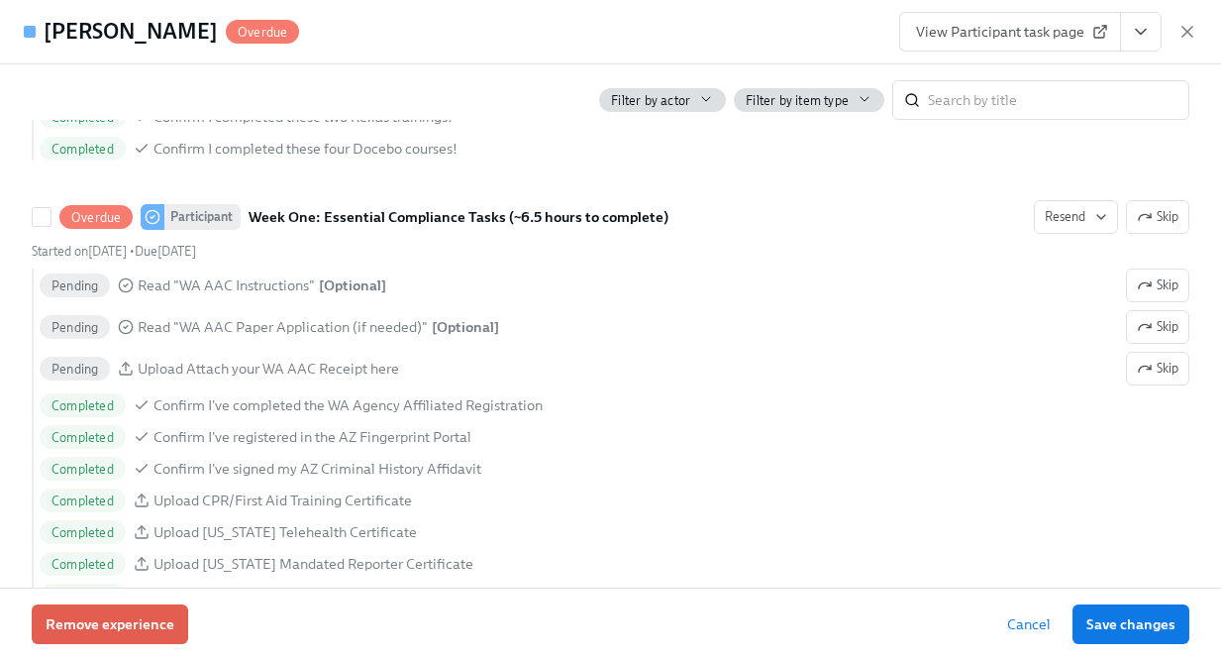
scroll to position [1469, 0]
click at [1139, 35] on icon "View task page" at bounding box center [1141, 32] width 20 height 20
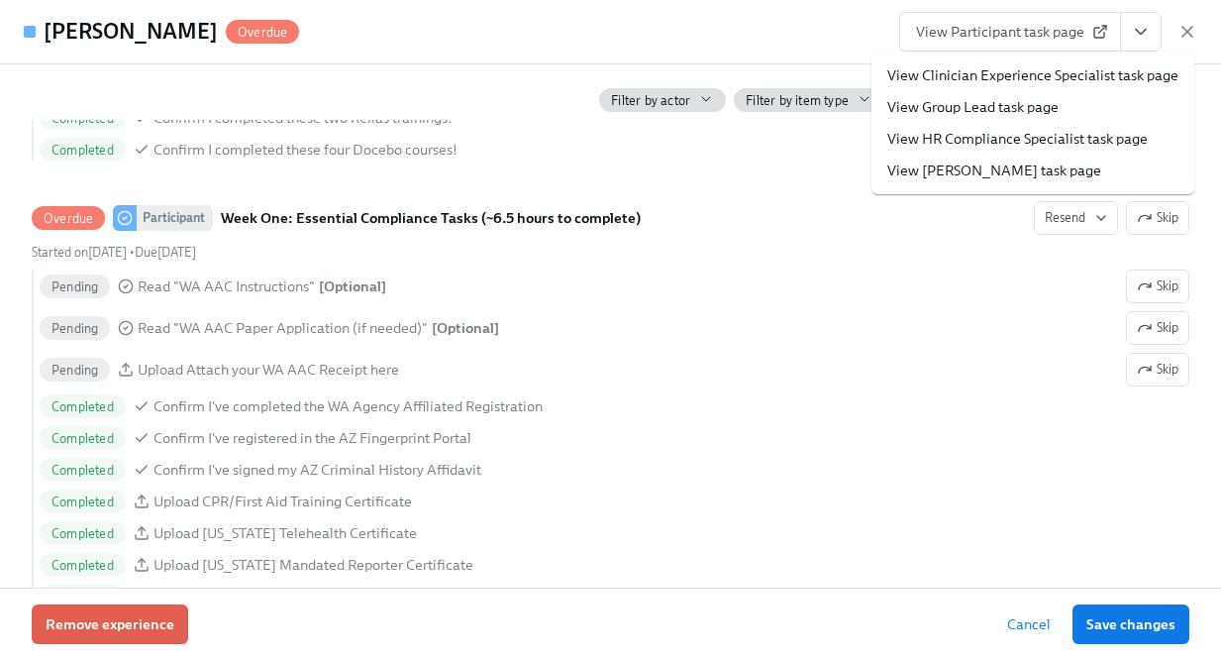
click at [1073, 139] on link "View HR Compliance Specialist task page" at bounding box center [1018, 139] width 261 height 20
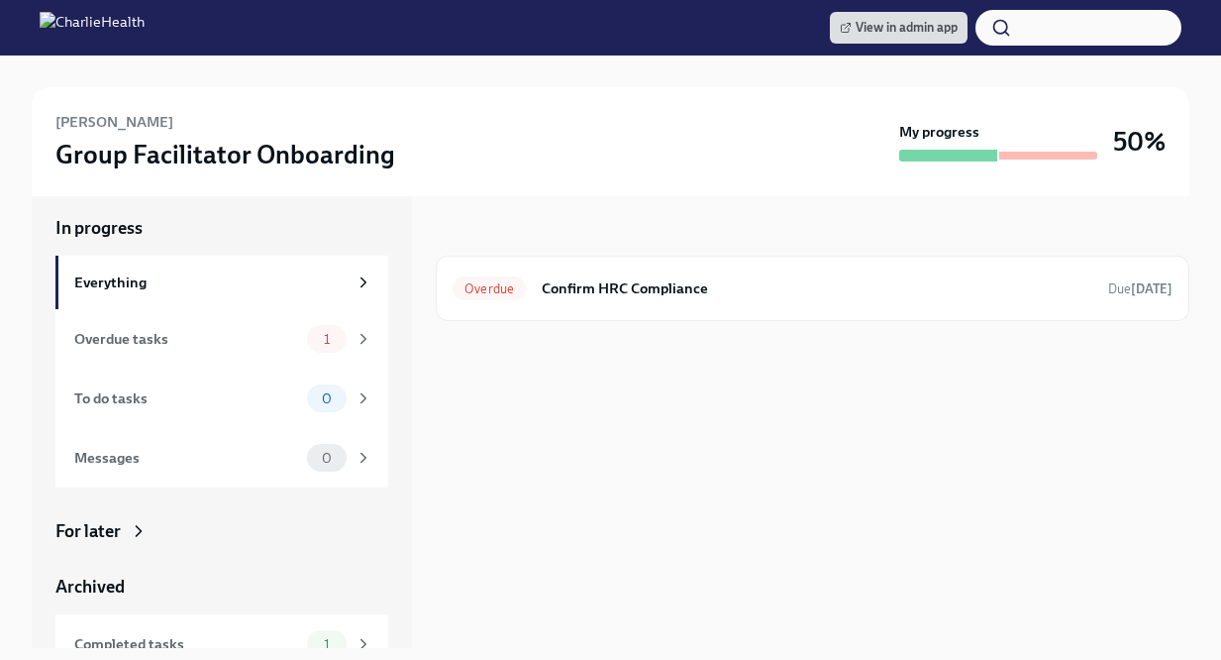
scroll to position [14, 0]
click at [887, 280] on h6 "Confirm HRC Compliance" at bounding box center [817, 286] width 551 height 22
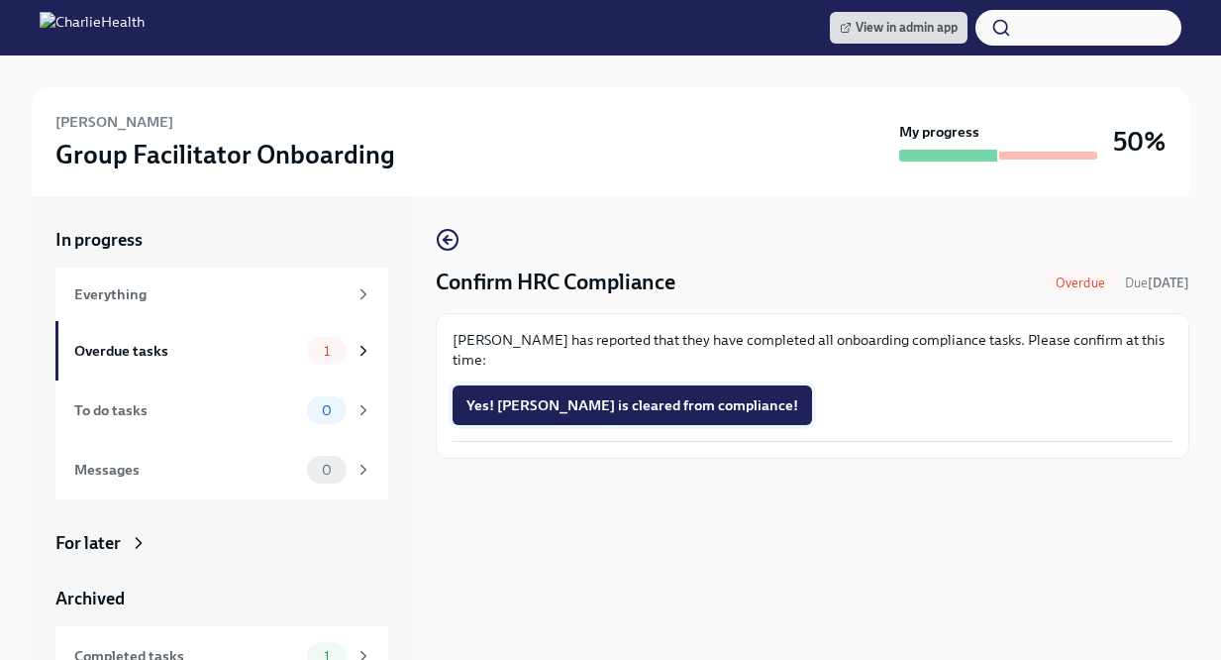
click at [650, 398] on span "Yes! [PERSON_NAME] is cleared from compliance!" at bounding box center [633, 405] width 332 height 20
